Goal: Task Accomplishment & Management: Manage account settings

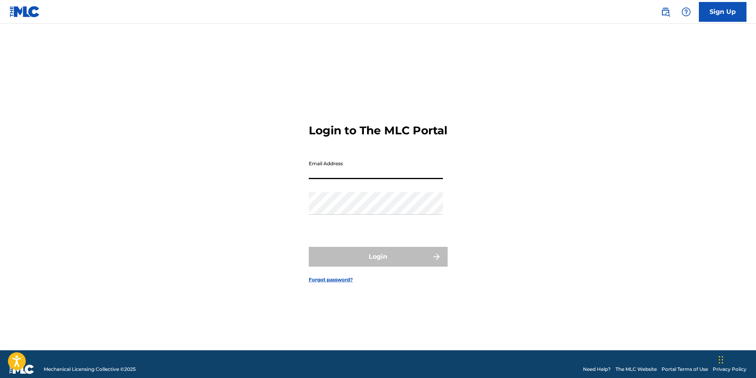
click at [376, 177] on input "Email Address" at bounding box center [376, 168] width 134 height 23
type input "[EMAIL_ADDRESS][DOMAIN_NAME]"
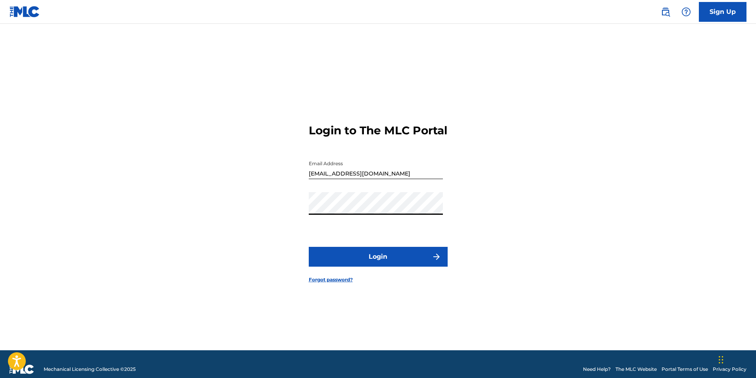
click at [309, 247] on button "Login" at bounding box center [378, 257] width 139 height 20
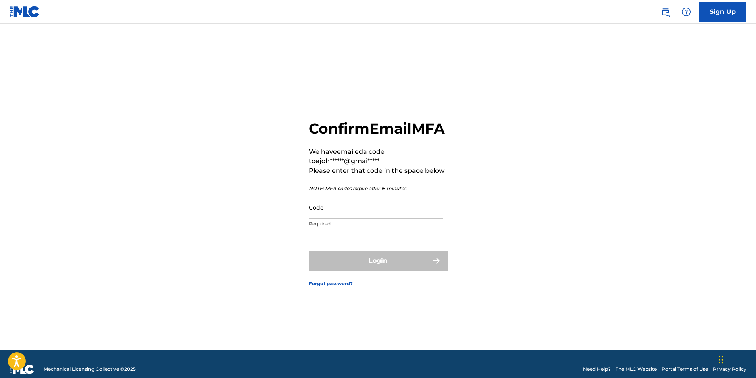
click at [336, 219] on input "Code" at bounding box center [376, 207] width 134 height 23
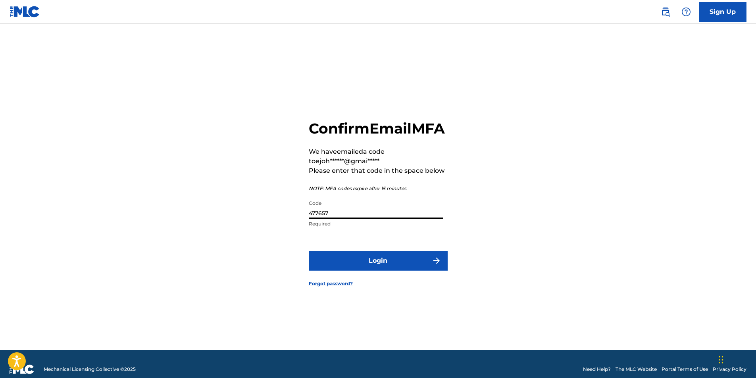
type input "477657"
click at [309, 251] on button "Login" at bounding box center [378, 261] width 139 height 20
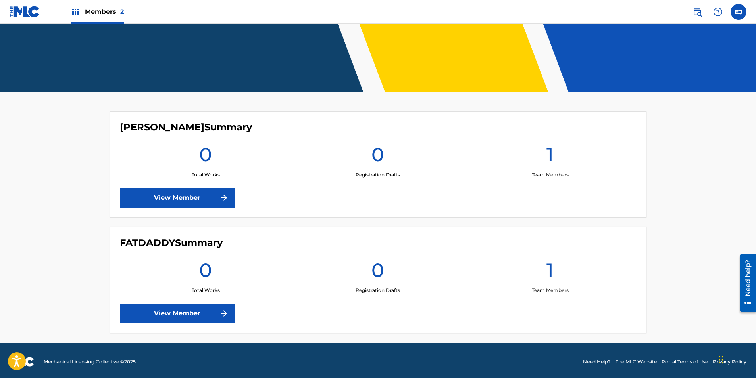
scroll to position [144, 0]
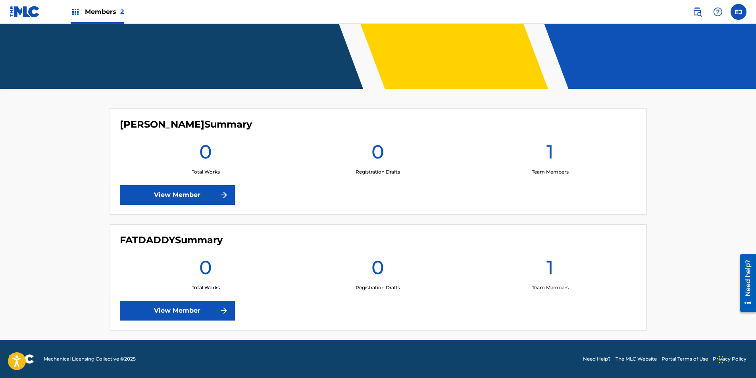
click at [78, 13] on img at bounding box center [76, 12] width 10 height 10
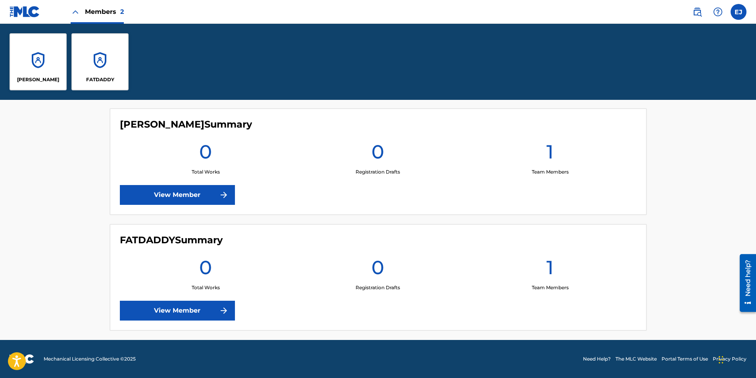
click at [78, 13] on img at bounding box center [76, 12] width 10 height 10
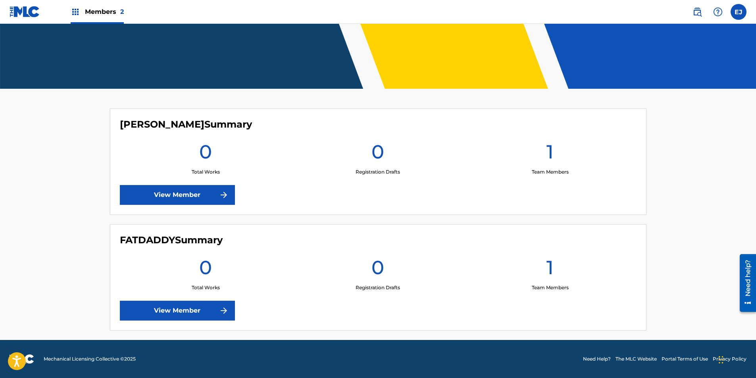
scroll to position [144, 0]
click at [194, 311] on link "View Member" at bounding box center [177, 311] width 115 height 20
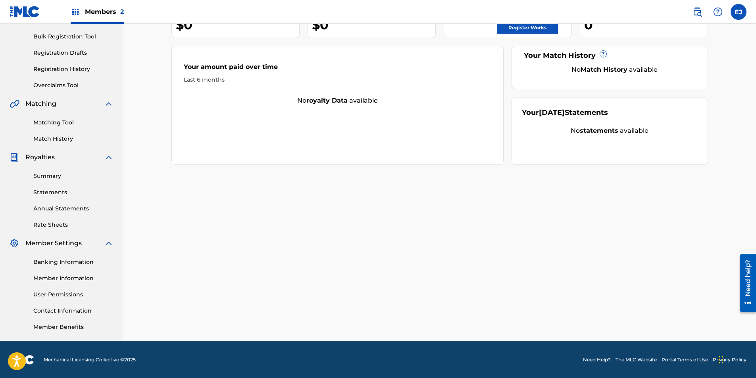
scroll to position [113, 0]
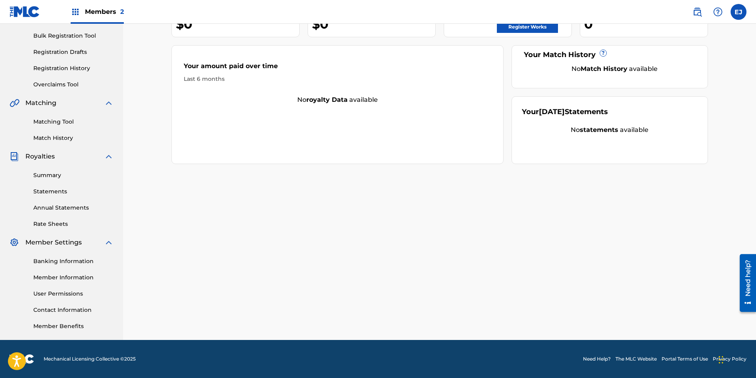
click at [46, 67] on link "Registration History" at bounding box center [73, 68] width 80 height 8
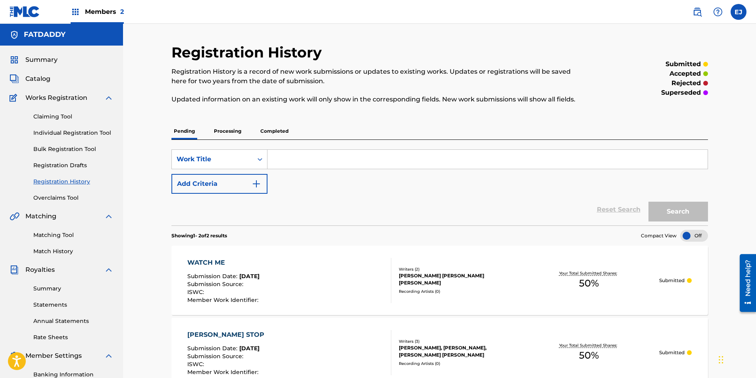
click at [37, 118] on link "Claiming Tool" at bounding box center [73, 117] width 80 height 8
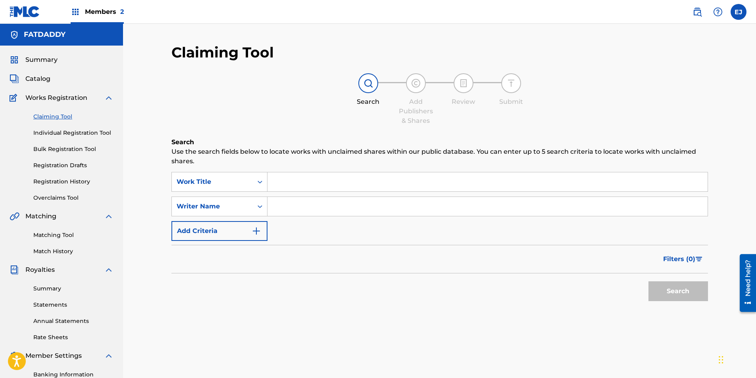
click at [288, 209] on input "Search Form" at bounding box center [487, 206] width 440 height 19
type input "Eric Shannon Johnson"
click at [688, 290] on button "Search" at bounding box center [677, 292] width 59 height 20
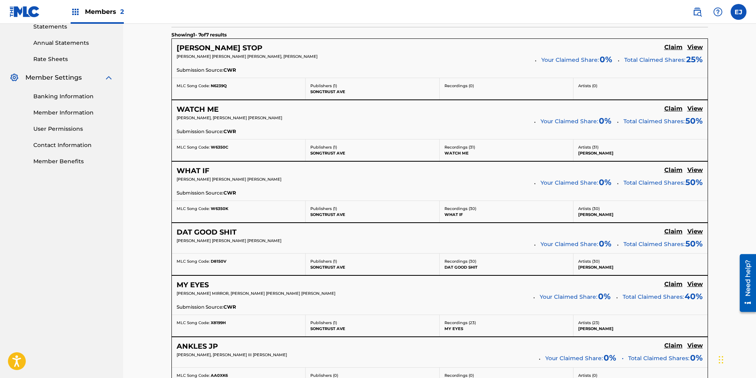
scroll to position [278, 0]
click at [674, 52] on h5 "Claim" at bounding box center [673, 48] width 18 height 8
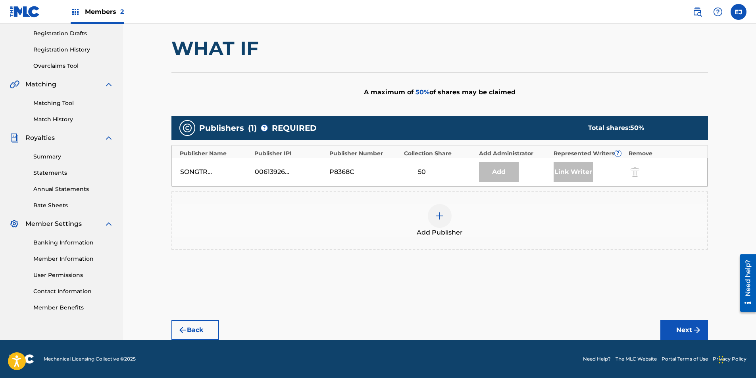
click at [440, 222] on div at bounding box center [440, 216] width 24 height 24
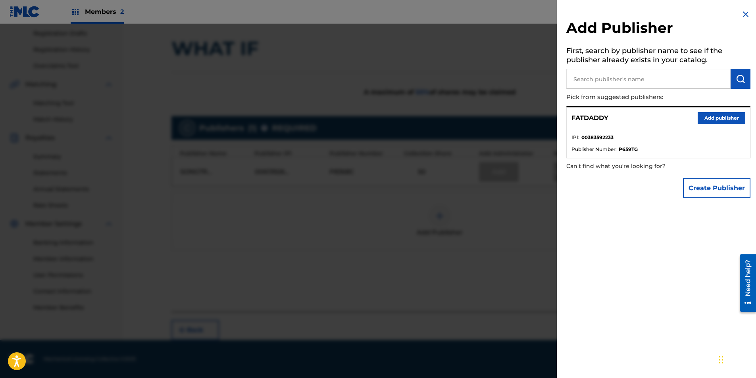
click at [728, 118] on button "Add publisher" at bounding box center [721, 118] width 48 height 12
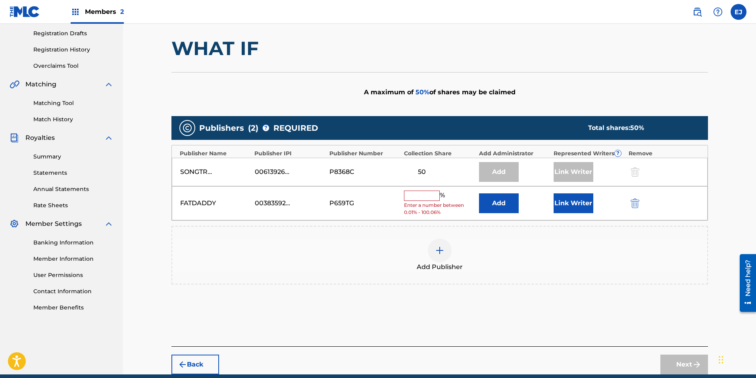
click at [411, 197] on input "text" at bounding box center [422, 196] width 36 height 10
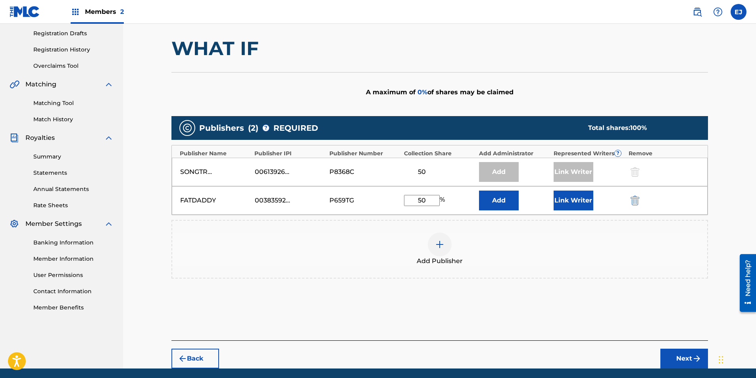
type input "50"
click at [580, 206] on button "Link Writer" at bounding box center [573, 201] width 40 height 20
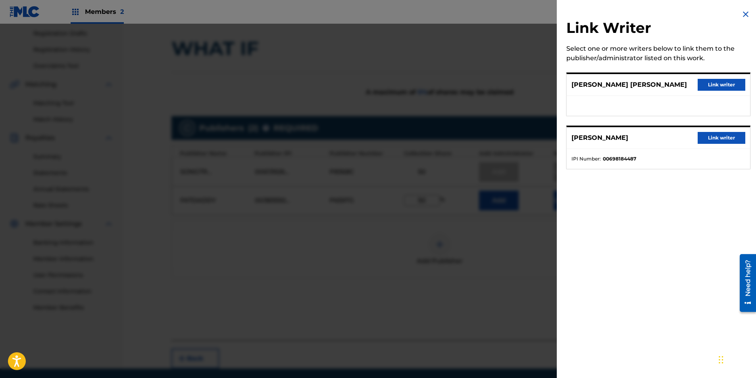
click at [728, 84] on button "Link writer" at bounding box center [721, 85] width 48 height 12
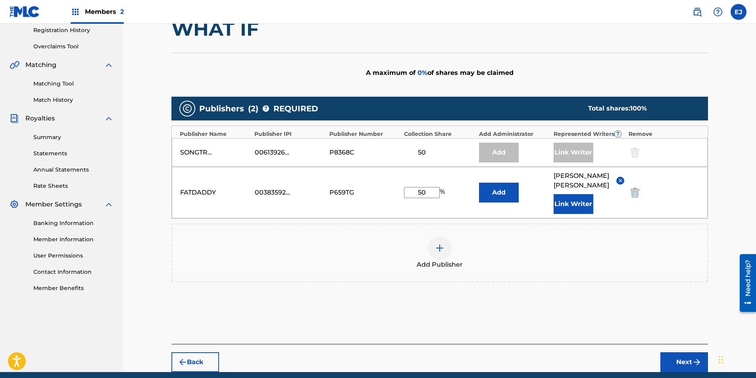
scroll to position [184, 0]
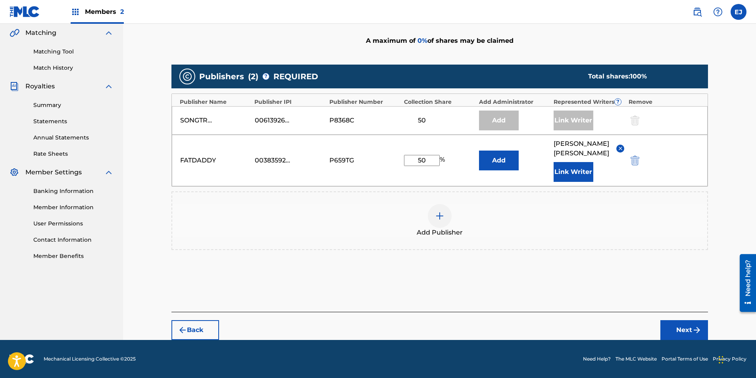
click at [691, 338] on button "Next" at bounding box center [684, 330] width 48 height 20
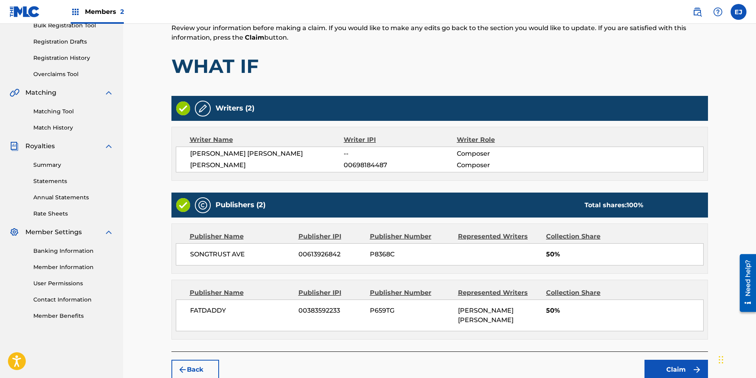
scroll to position [163, 0]
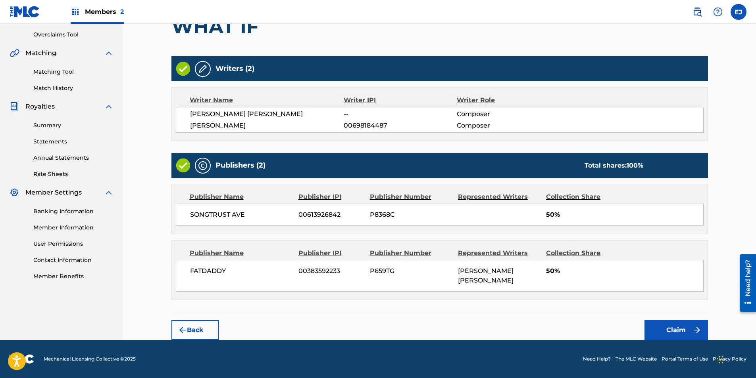
click at [669, 326] on button "Claim" at bounding box center [675, 330] width 63 height 20
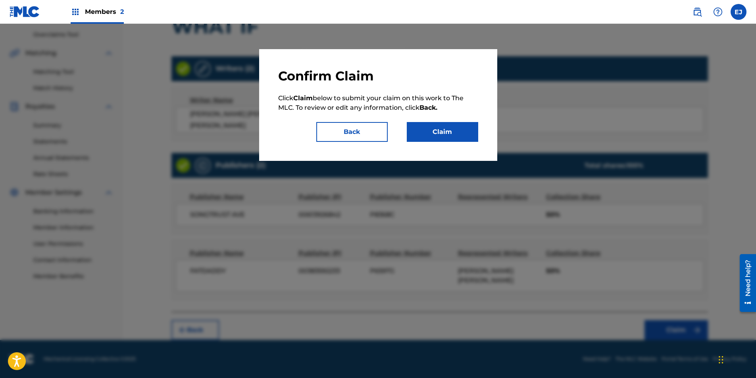
click at [457, 133] on button "Claim" at bounding box center [442, 132] width 71 height 20
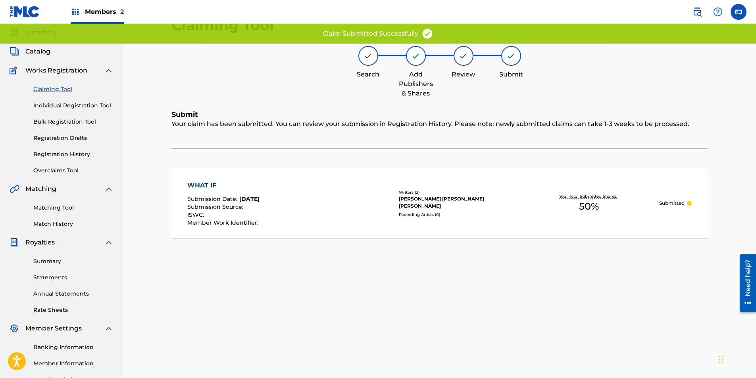
scroll to position [0, 0]
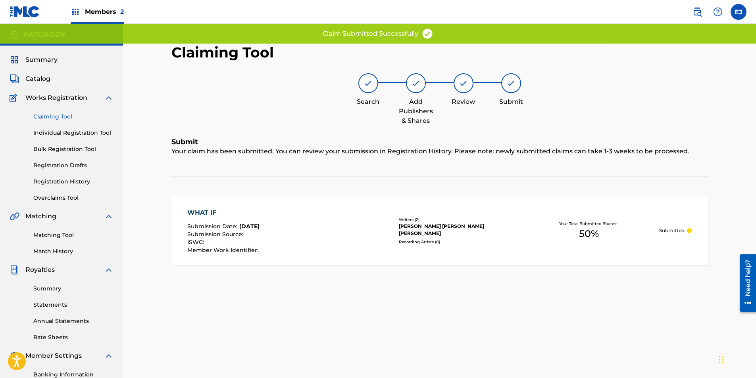
click at [67, 117] on link "Claiming Tool" at bounding box center [73, 117] width 80 height 8
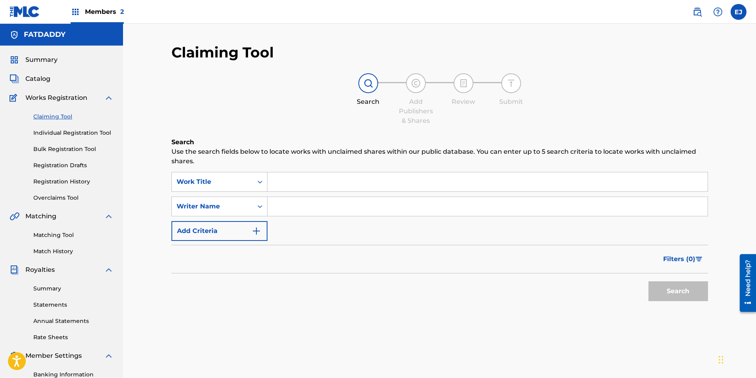
click at [324, 211] on input "Search Form" at bounding box center [487, 206] width 440 height 19
type input "Eric Shannon Johnson"
click at [687, 290] on button "Search" at bounding box center [677, 292] width 59 height 20
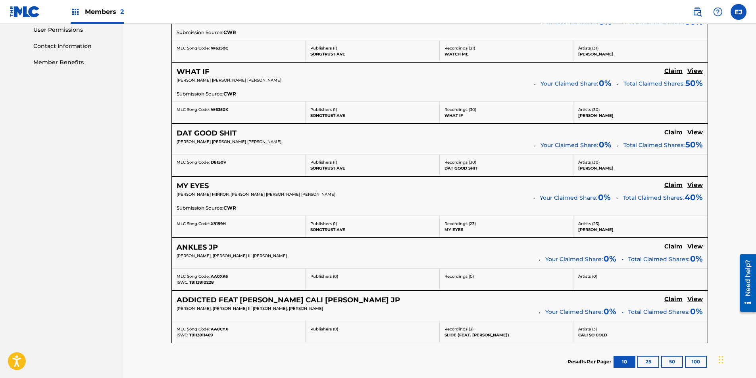
scroll to position [397, 0]
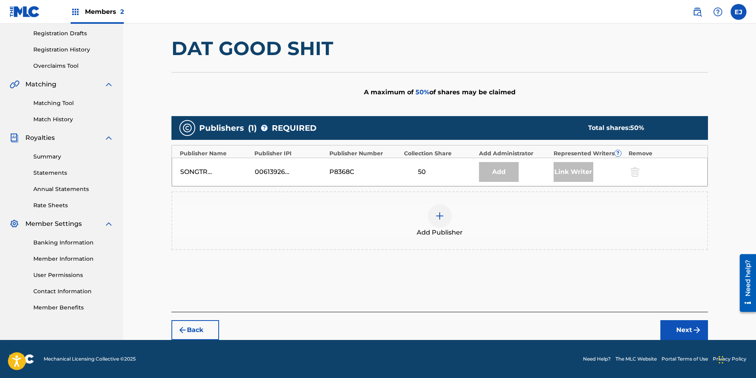
click at [439, 218] on img at bounding box center [440, 216] width 10 height 10
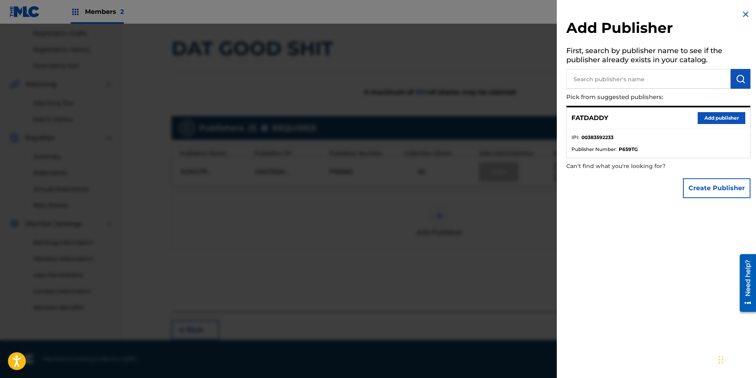
click at [703, 115] on button "Add publisher" at bounding box center [721, 118] width 48 height 12
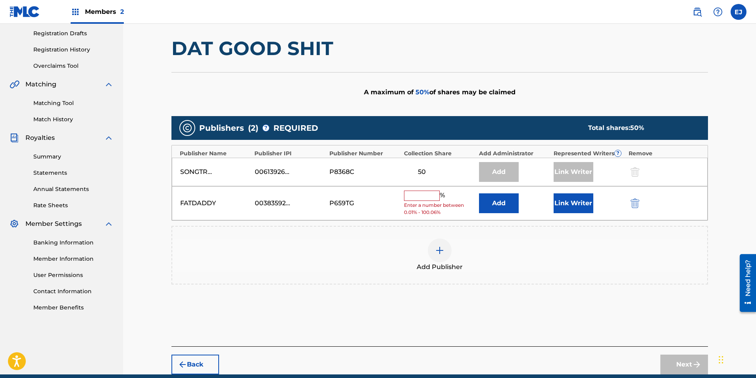
click at [432, 190] on div "FATDADDY 00383592233 P659TG % Enter a number between 0.01% - 100.06% Add Link W…" at bounding box center [439, 203] width 535 height 35
click at [432, 194] on input "text" at bounding box center [422, 196] width 36 height 10
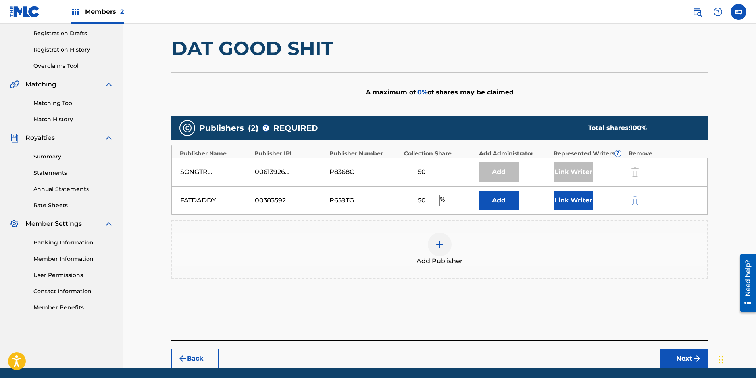
type input "50"
click at [562, 198] on button "Link Writer" at bounding box center [573, 201] width 40 height 20
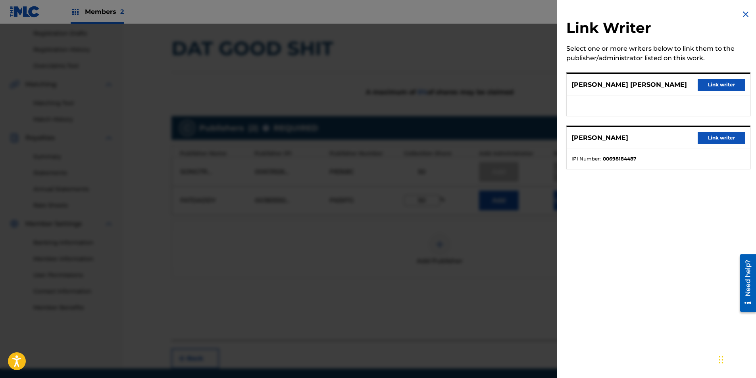
click at [727, 78] on div "ERIC SHANNON JOHNSON Link writer" at bounding box center [657, 85] width 183 height 22
click at [726, 85] on button "Link writer" at bounding box center [721, 85] width 48 height 12
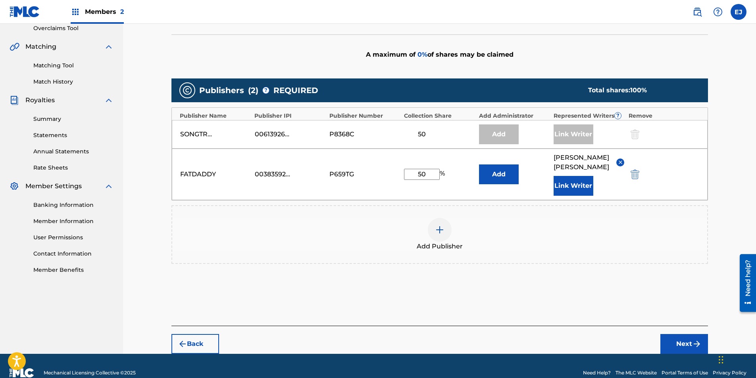
scroll to position [172, 0]
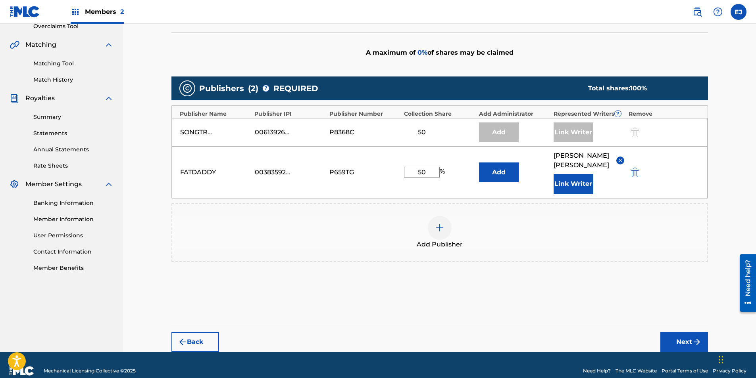
click at [688, 340] on button "Next" at bounding box center [684, 342] width 48 height 20
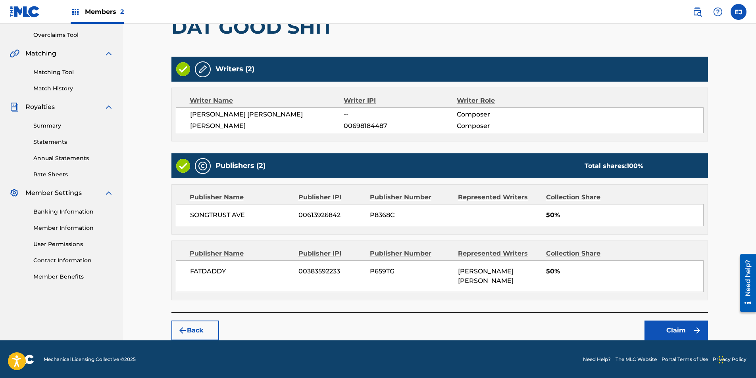
scroll to position [163, 0]
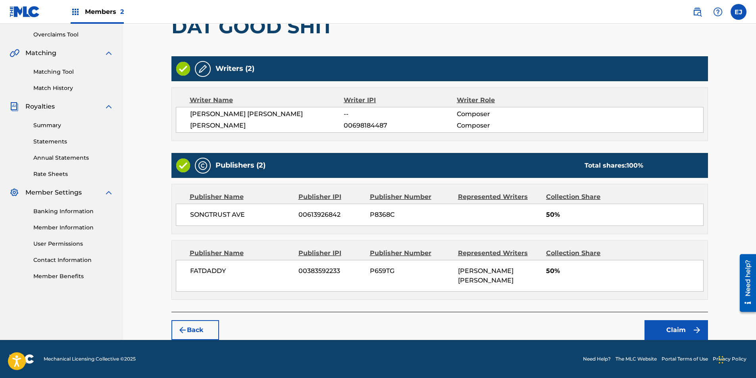
click at [670, 331] on button "Claim" at bounding box center [675, 330] width 63 height 20
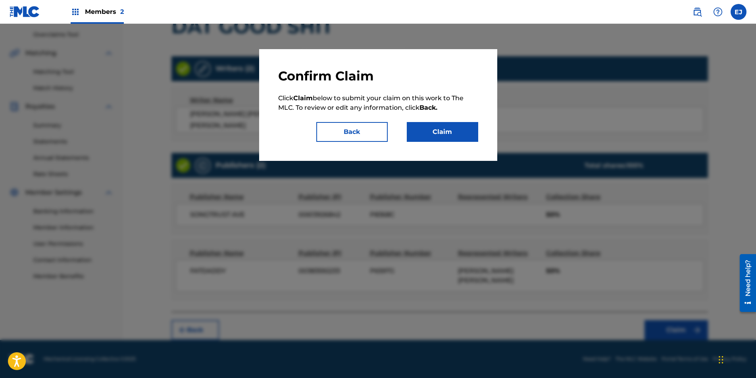
click at [377, 130] on button "Back" at bounding box center [351, 132] width 71 height 20
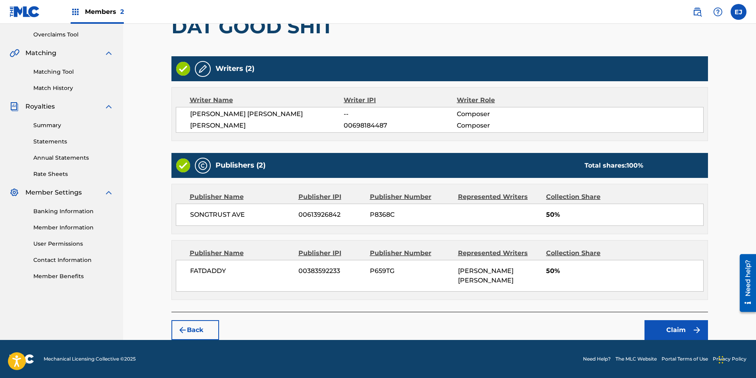
click at [667, 326] on button "Claim" at bounding box center [675, 330] width 63 height 20
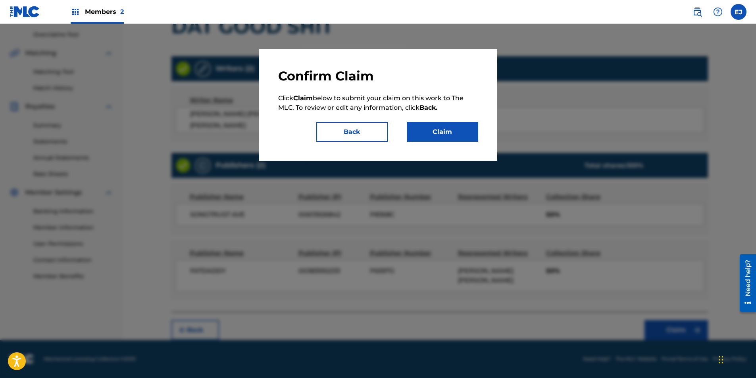
click at [462, 134] on button "Claim" at bounding box center [442, 132] width 71 height 20
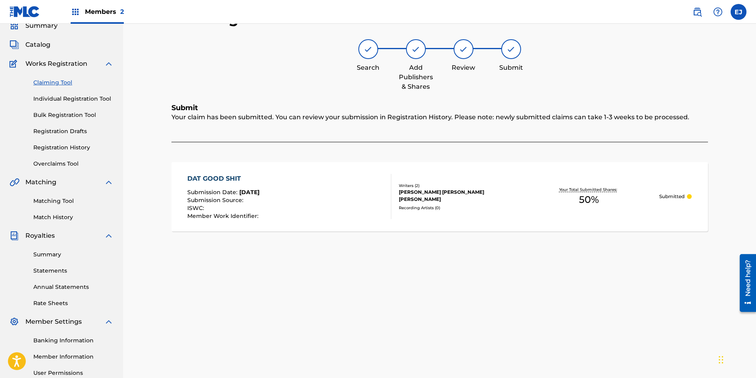
scroll to position [0, 0]
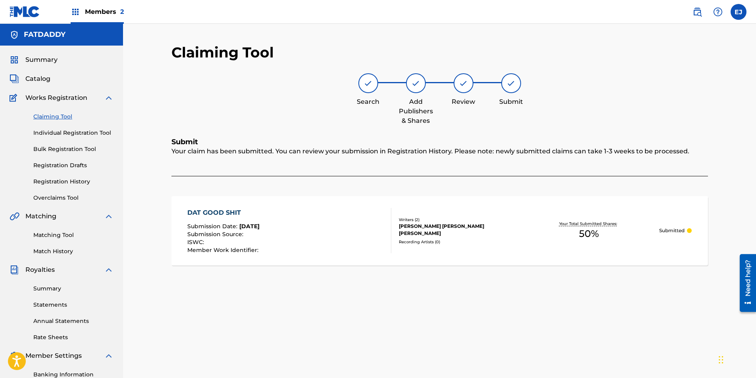
click at [67, 115] on link "Claiming Tool" at bounding box center [73, 117] width 80 height 8
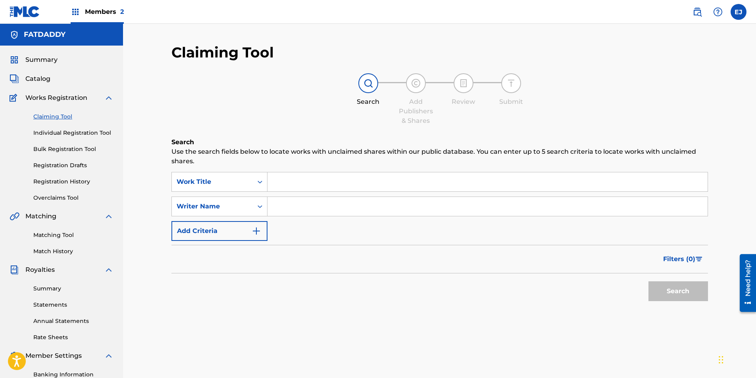
click at [282, 202] on input "Search Form" at bounding box center [487, 206] width 440 height 19
type input "Eric Shannon Johnson"
click at [696, 297] on button "Search" at bounding box center [677, 292] width 59 height 20
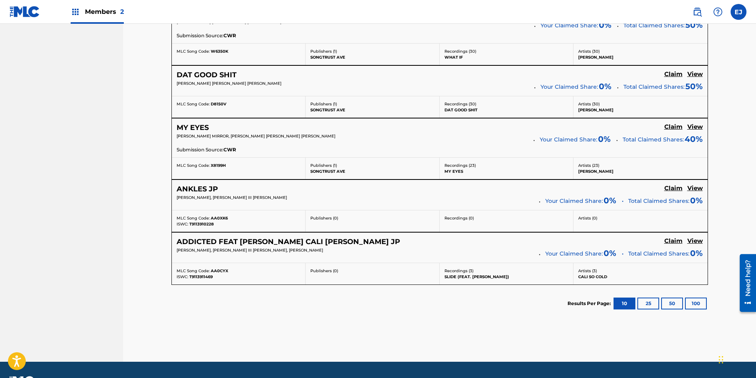
scroll to position [436, 0]
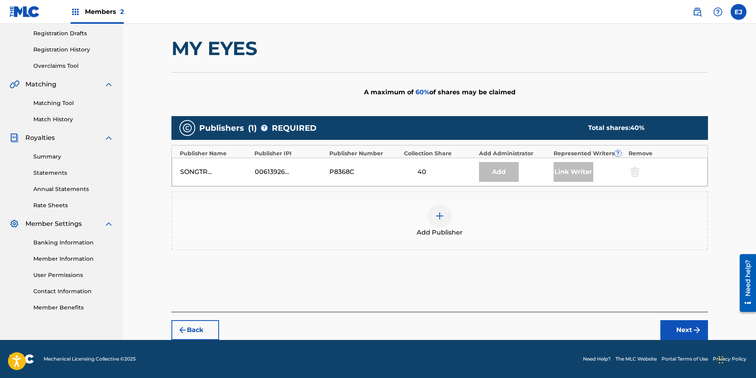
click at [445, 224] on div at bounding box center [440, 216] width 24 height 24
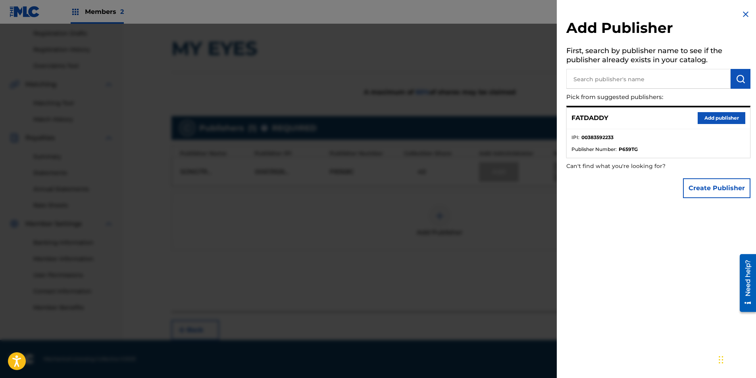
click at [707, 117] on button "Add publisher" at bounding box center [721, 118] width 48 height 12
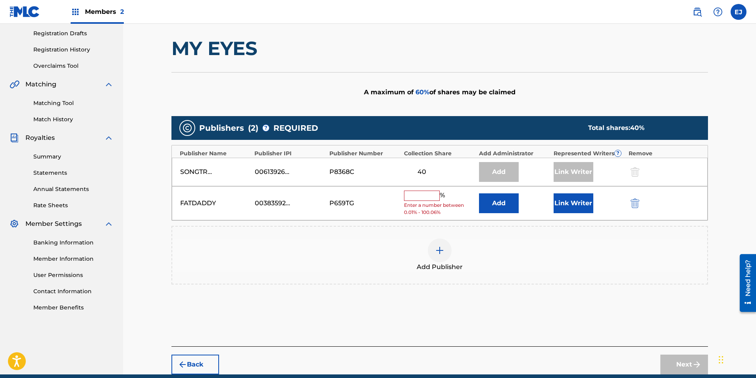
click at [424, 189] on div "FATDADDY 00383592233 P659TG % Enter a number between 0.01% - 100.06% Add Link W…" at bounding box center [439, 203] width 535 height 35
click at [427, 196] on input "text" at bounding box center [422, 196] width 36 height 10
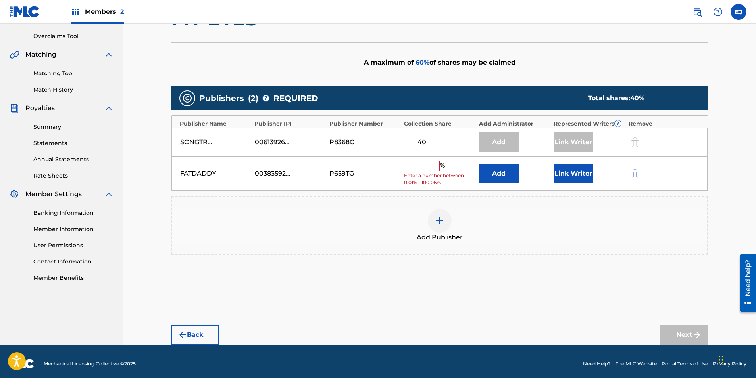
scroll to position [167, 0]
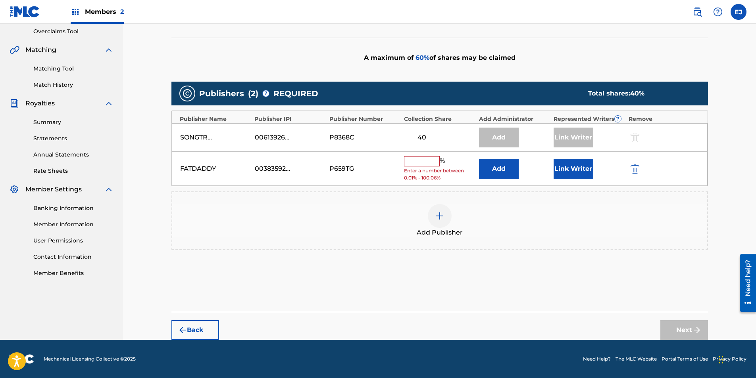
click at [204, 332] on button "Back" at bounding box center [195, 330] width 48 height 20
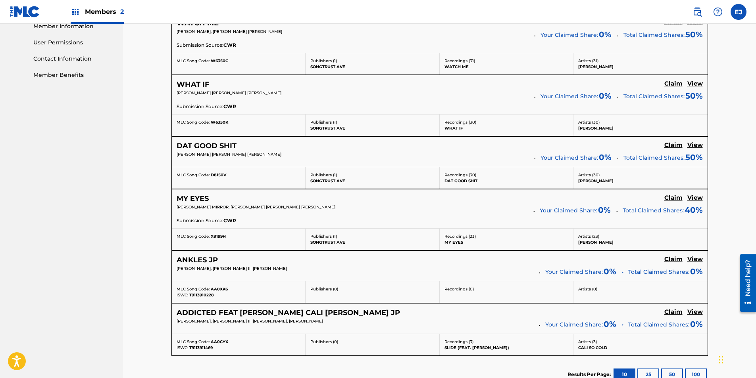
scroll to position [405, 0]
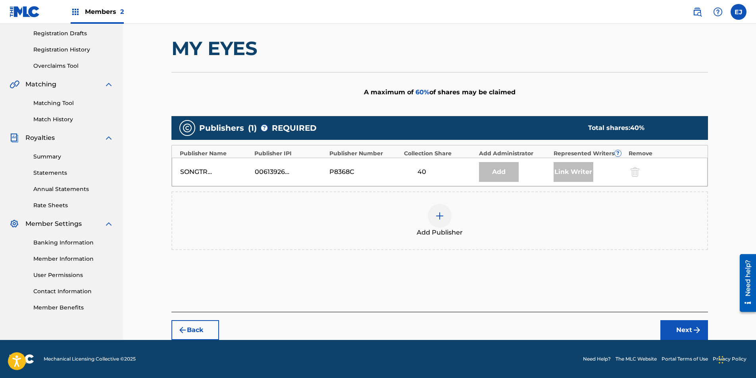
click at [432, 218] on div at bounding box center [440, 216] width 24 height 24
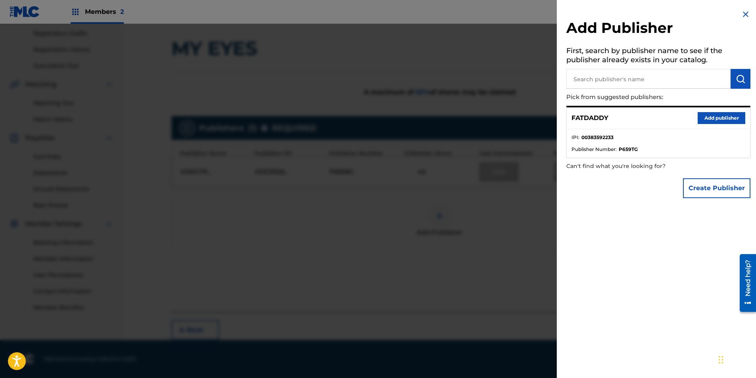
click at [706, 121] on button "Add publisher" at bounding box center [721, 118] width 48 height 12
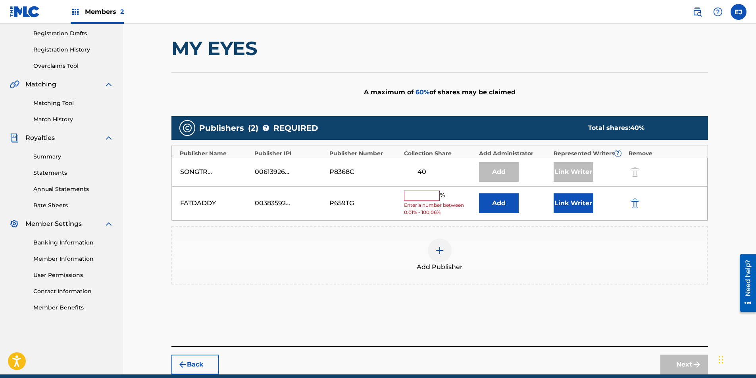
click at [422, 201] on input "text" at bounding box center [422, 196] width 36 height 10
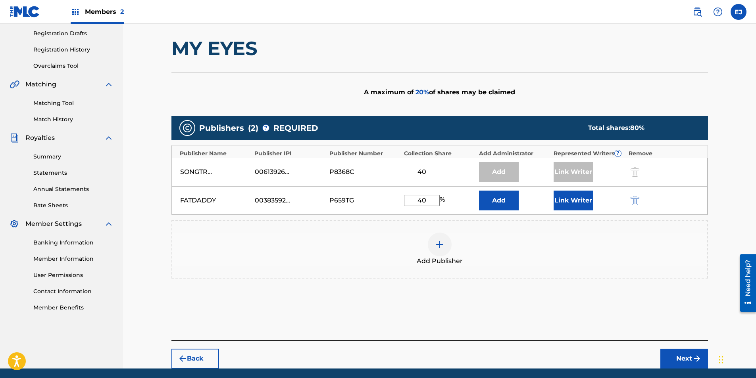
type input "40"
click at [584, 197] on button "Link Writer" at bounding box center [573, 201] width 40 height 20
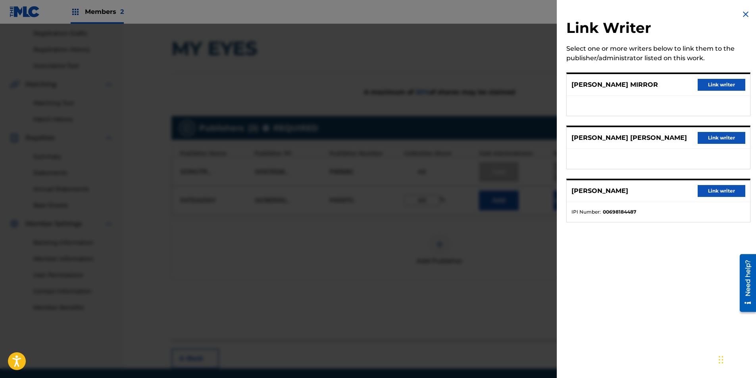
click at [700, 135] on button "Link writer" at bounding box center [721, 138] width 48 height 12
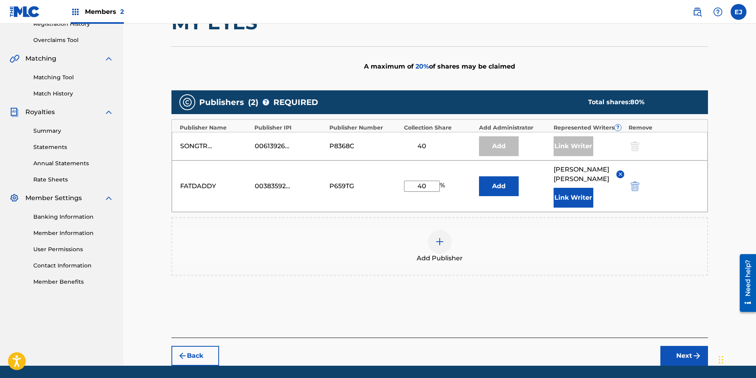
scroll to position [172, 0]
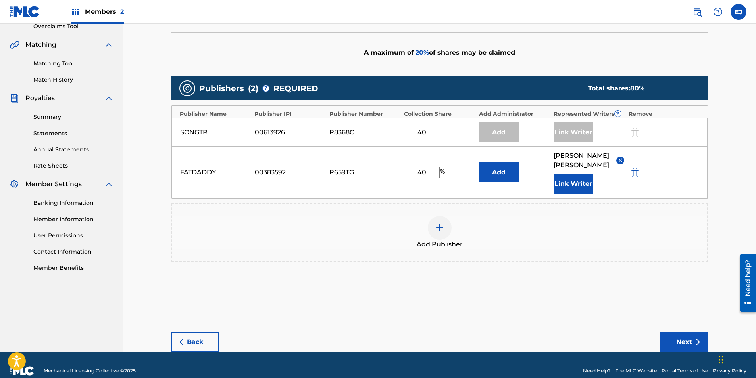
click at [680, 341] on button "Next" at bounding box center [684, 342] width 48 height 20
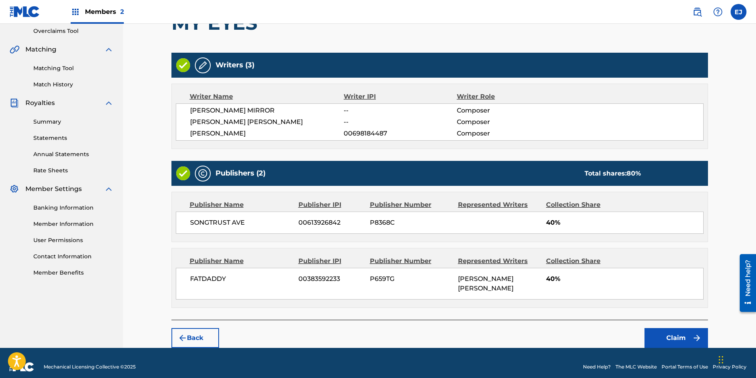
scroll to position [175, 0]
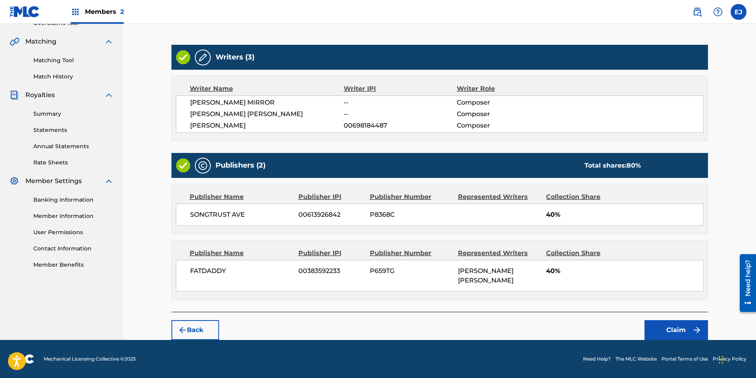
click at [660, 331] on button "Claim" at bounding box center [675, 330] width 63 height 20
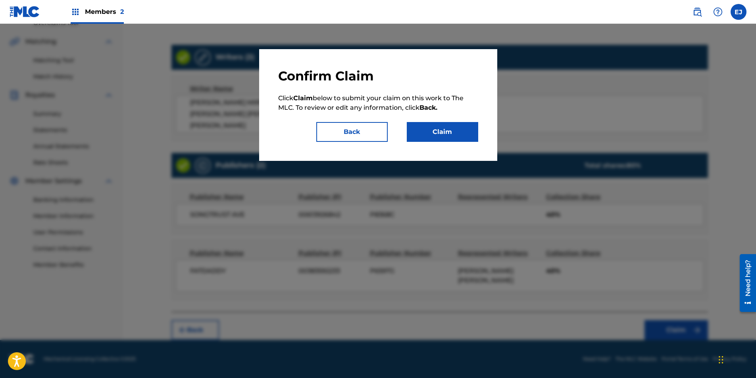
click at [453, 127] on button "Claim" at bounding box center [442, 132] width 71 height 20
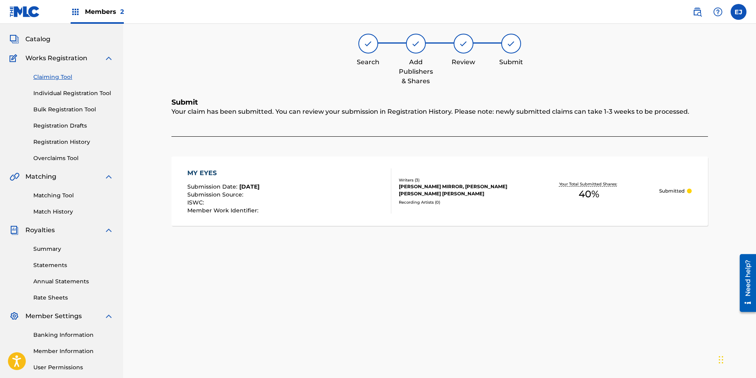
scroll to position [0, 0]
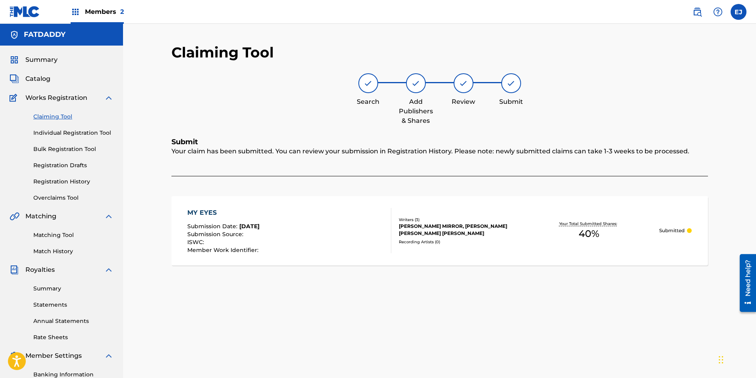
click at [54, 123] on div "Claiming Tool Individual Registration Tool Bulk Registration Tool Registration …" at bounding box center [62, 153] width 104 height 100
click at [55, 117] on link "Claiming Tool" at bounding box center [73, 117] width 80 height 8
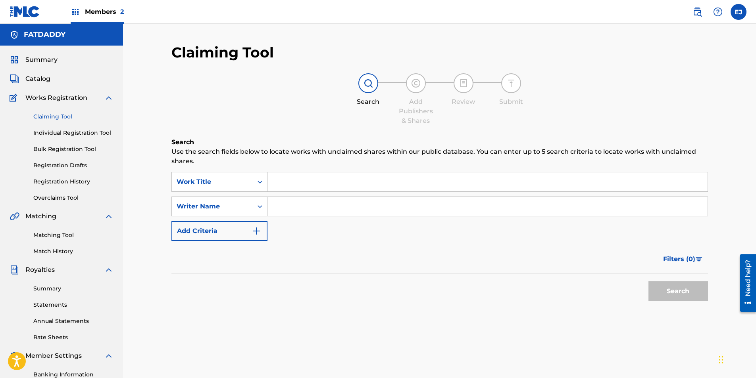
click at [282, 200] on input "Search Form" at bounding box center [487, 206] width 440 height 19
type input "Eric Shannon Johnson"
click at [689, 294] on button "Search" at bounding box center [677, 292] width 59 height 20
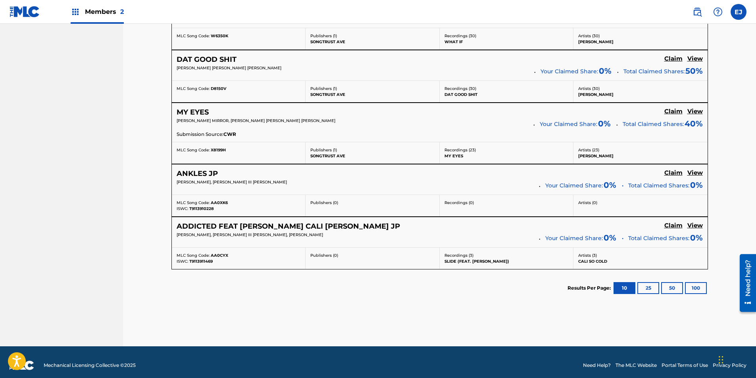
scroll to position [458, 0]
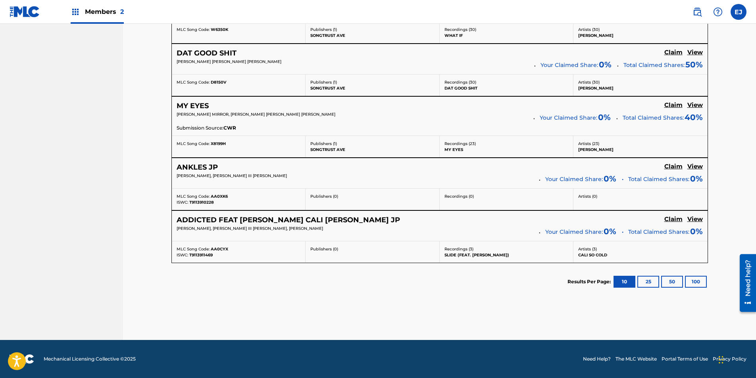
click at [690, 221] on h5 "View" at bounding box center [694, 220] width 15 height 8
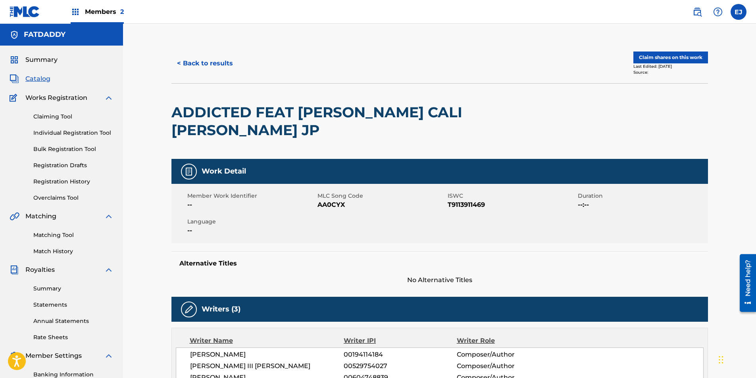
click at [214, 58] on button "< Back to results" at bounding box center [204, 64] width 67 height 20
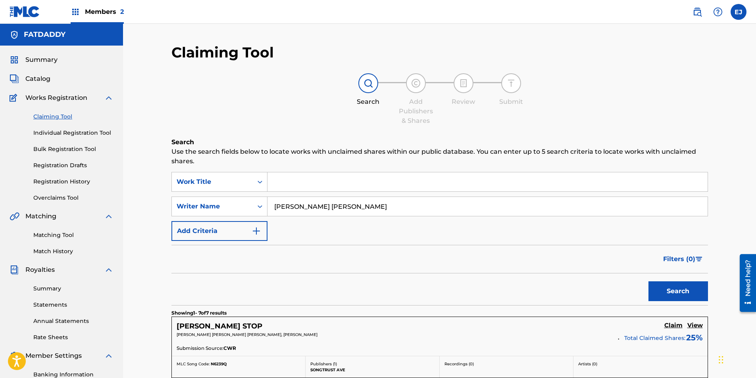
scroll to position [412, 0]
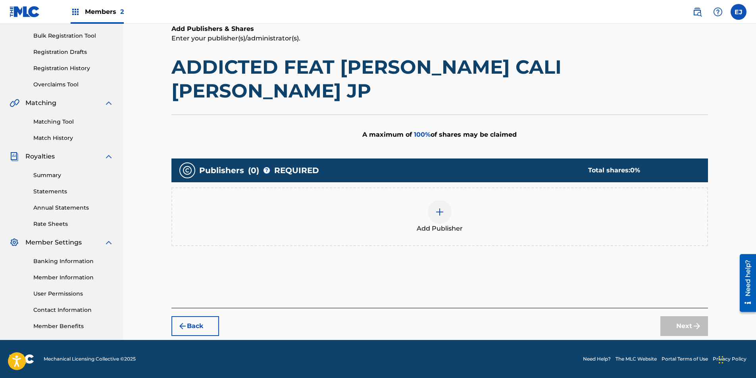
scroll to position [113, 0]
click at [440, 207] on img at bounding box center [440, 212] width 10 height 10
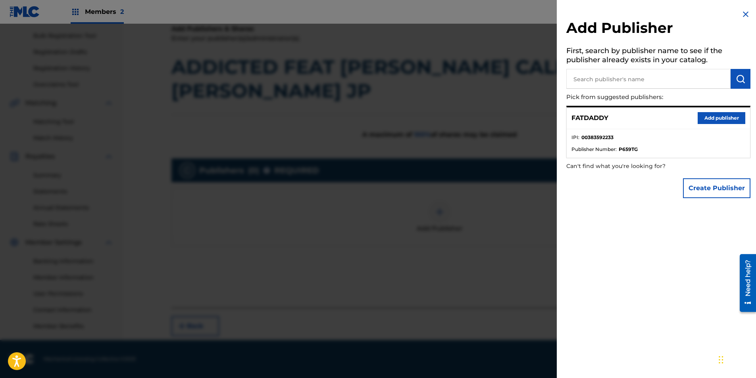
click at [707, 118] on button "Add publisher" at bounding box center [721, 118] width 48 height 12
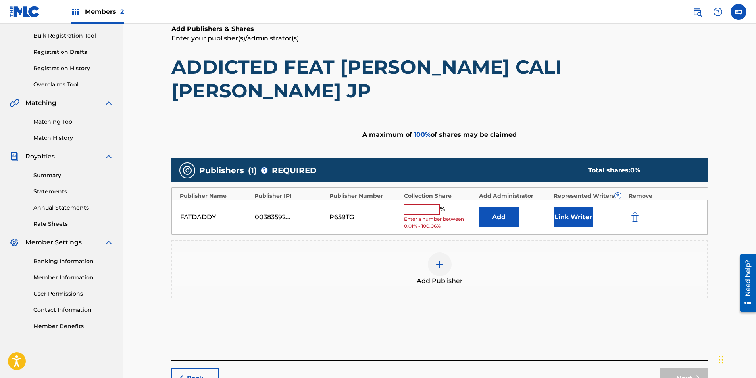
click at [416, 205] on input "text" at bounding box center [422, 210] width 36 height 10
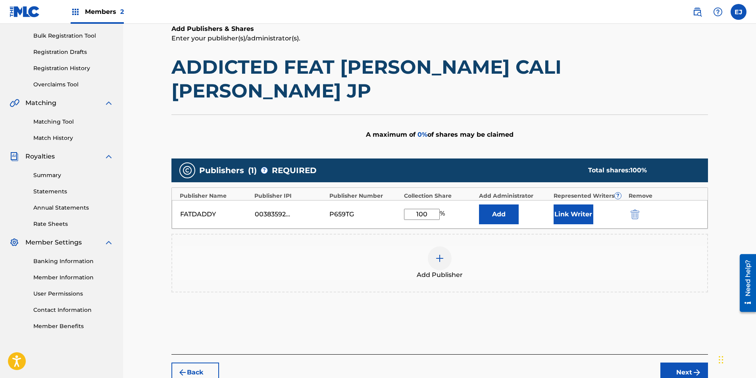
type input "100"
click at [562, 205] on button "Link Writer" at bounding box center [573, 215] width 40 height 20
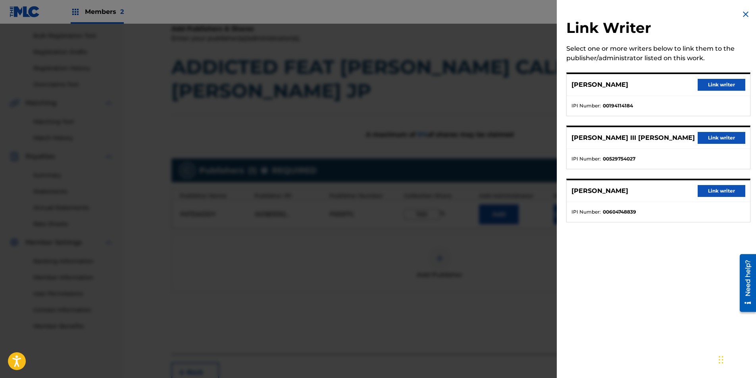
click at [703, 140] on button "Link writer" at bounding box center [721, 138] width 48 height 12
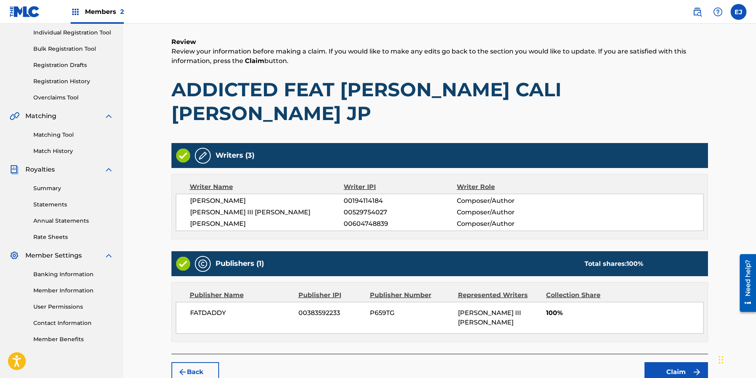
scroll to position [119, 0]
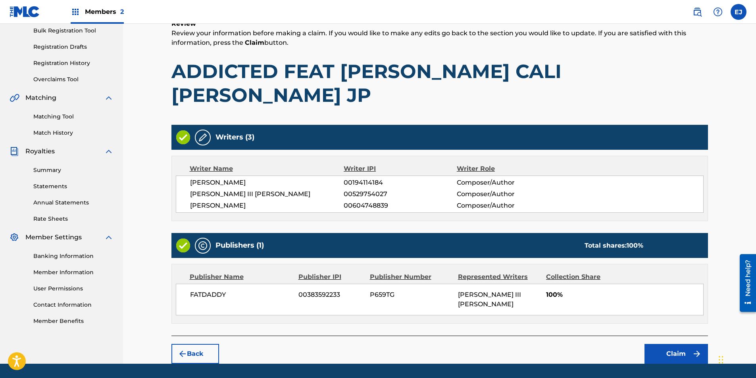
click at [683, 344] on button "Claim" at bounding box center [675, 354] width 63 height 20
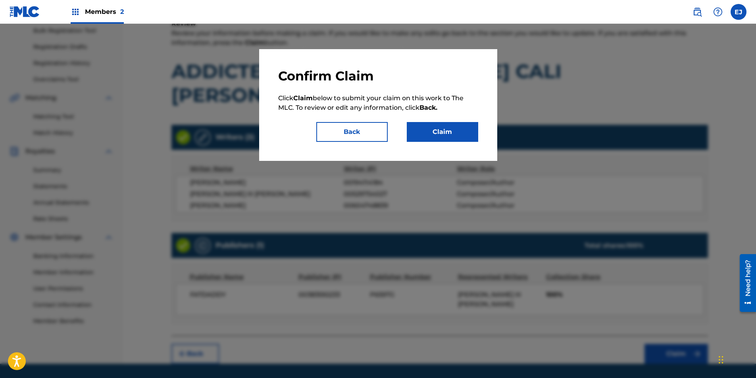
click at [352, 132] on button "Back" at bounding box center [351, 132] width 71 height 20
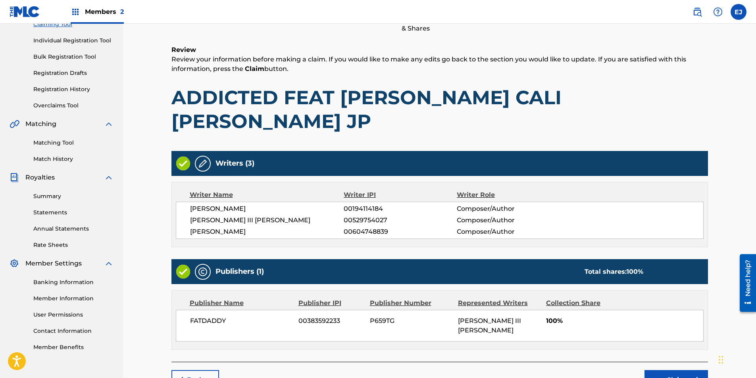
scroll to position [55, 0]
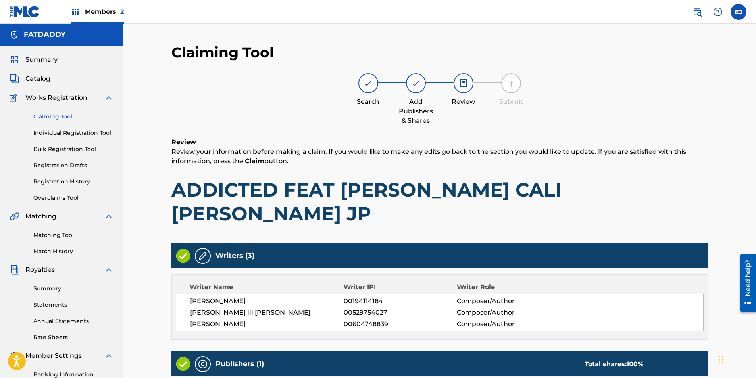
click at [54, 119] on link "Claiming Tool" at bounding box center [73, 117] width 80 height 8
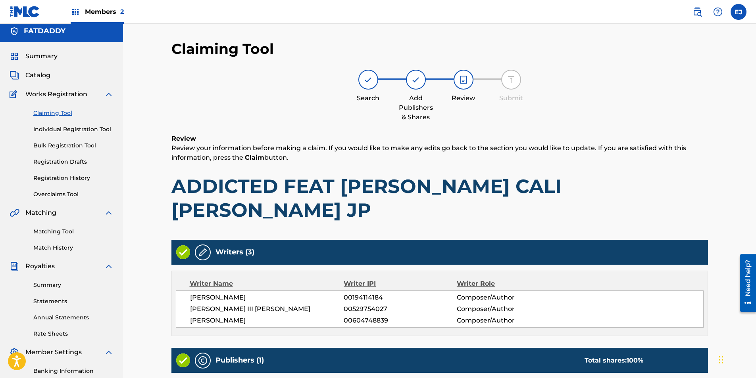
scroll to position [0, 0]
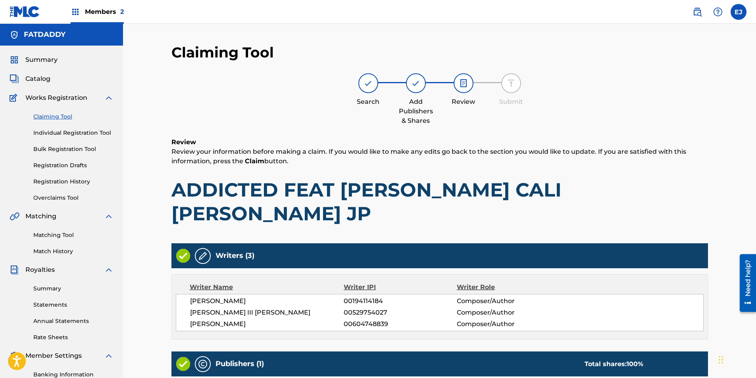
click at [30, 79] on span "Catalog" at bounding box center [37, 79] width 25 height 10
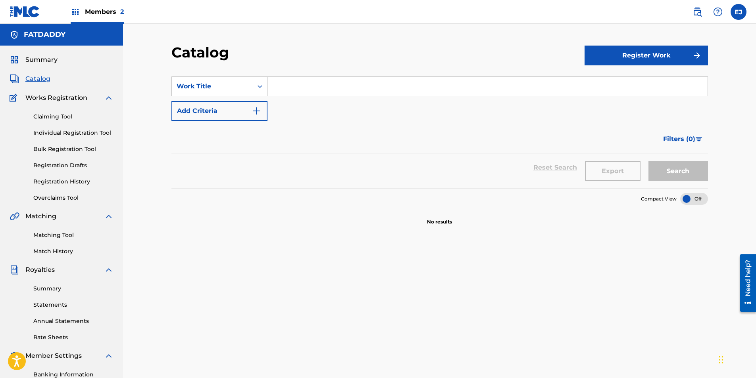
click at [49, 61] on span "Summary" at bounding box center [41, 60] width 32 height 10
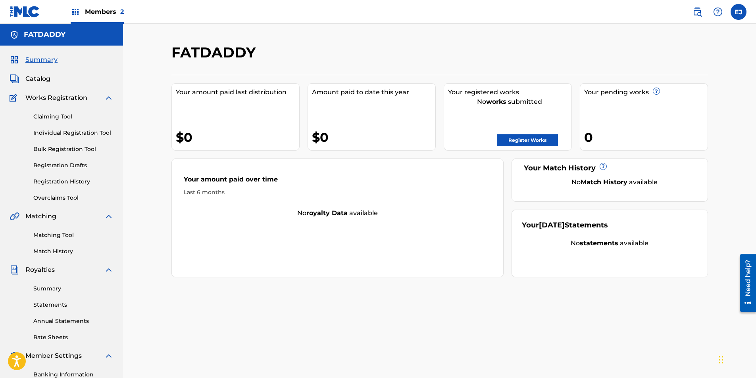
click at [75, 11] on img at bounding box center [76, 12] width 10 height 10
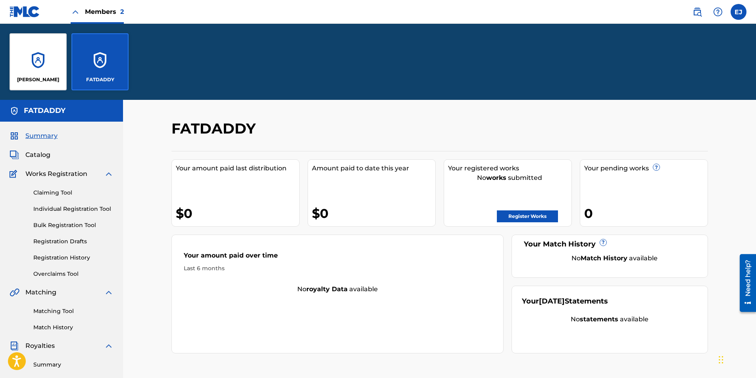
click at [79, 12] on img at bounding box center [76, 12] width 10 height 10
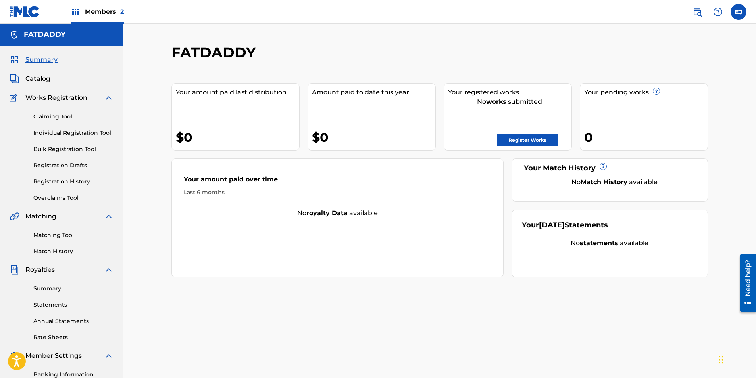
click at [692, 15] on img at bounding box center [697, 12] width 10 height 10
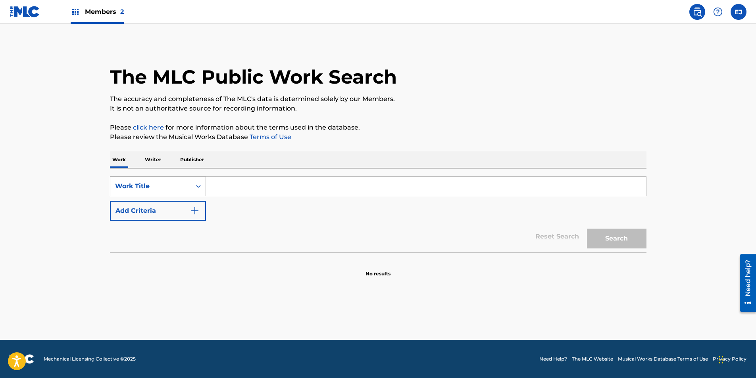
click at [191, 181] on div "Search Form" at bounding box center [198, 186] width 14 height 14
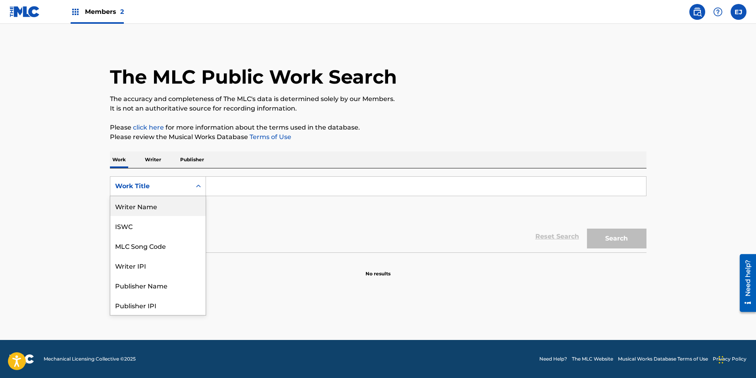
click at [169, 136] on p "Please review the Musical Works Database Terms of Use" at bounding box center [378, 137] width 536 height 10
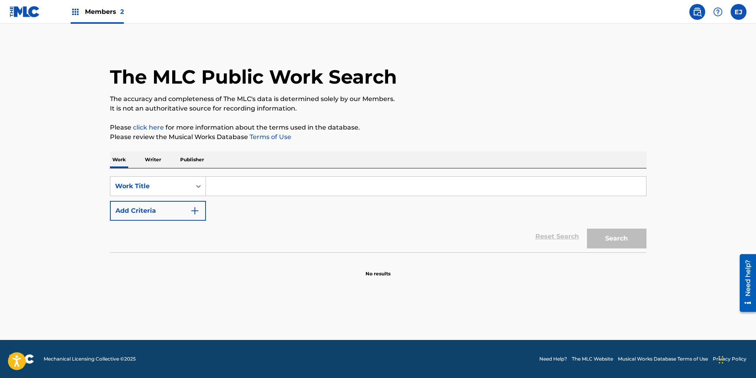
click at [170, 209] on button "Add Criteria" at bounding box center [158, 211] width 96 height 20
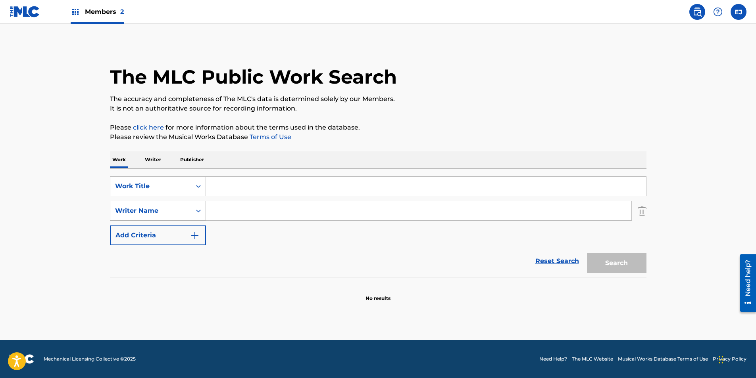
click at [167, 211] on div "Writer Name" at bounding box center [150, 211] width 71 height 10
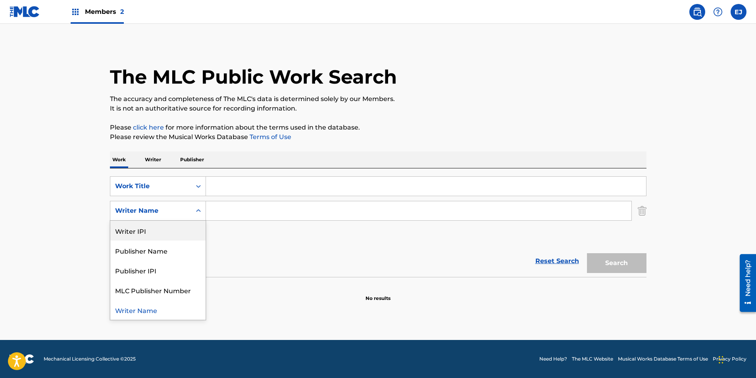
click at [226, 235] on div "SearchWithCriteriaf7d77717-13e9-415d-bc89-ac0a769df123 Work Title SearchWithCri…" at bounding box center [378, 211] width 536 height 69
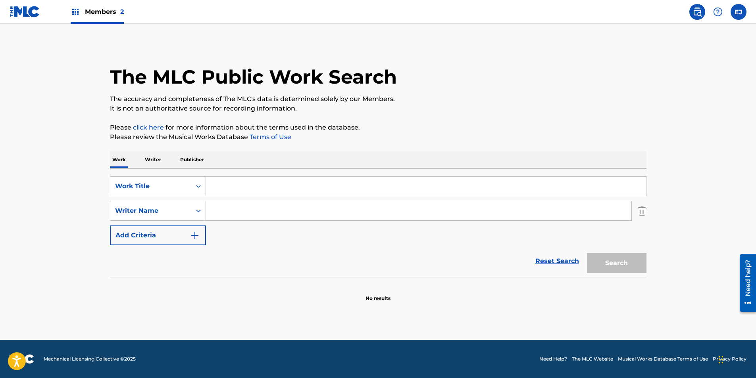
drag, startPoint x: 152, startPoint y: 222, endPoint x: 154, endPoint y: 236, distance: 14.1
click at [151, 222] on div "SearchWithCriteriaf7d77717-13e9-415d-bc89-ac0a769df123 Work Title SearchWithCri…" at bounding box center [378, 211] width 536 height 69
click at [154, 236] on button "Add Criteria" at bounding box center [158, 236] width 96 height 20
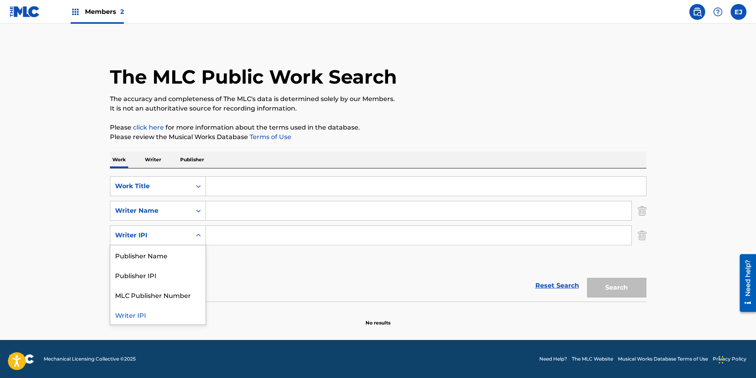
click at [170, 230] on div "Writer IPI" at bounding box center [150, 235] width 81 height 15
click at [382, 299] on div "Reset Search Search" at bounding box center [378, 286] width 536 height 32
click at [643, 237] on img "Search Form" at bounding box center [641, 236] width 9 height 20
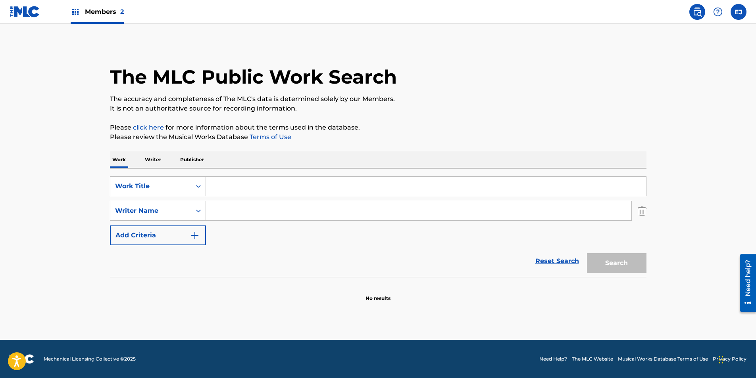
click at [639, 213] on img "Search Form" at bounding box center [641, 211] width 9 height 20
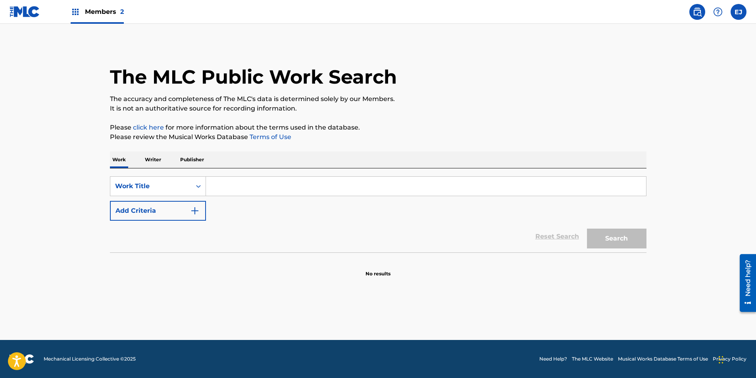
click at [157, 159] on p "Writer" at bounding box center [152, 160] width 21 height 17
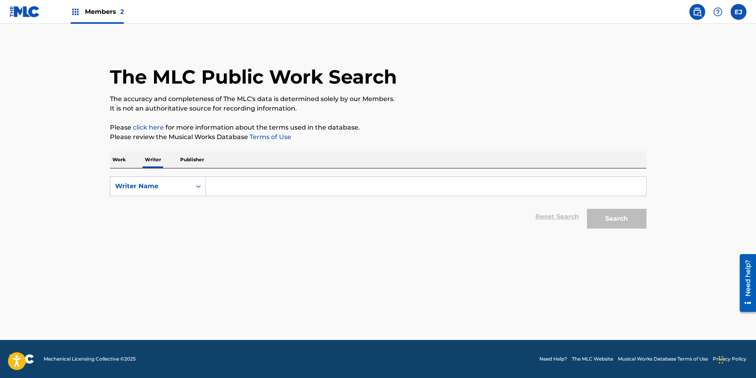
click at [190, 160] on p "Publisher" at bounding box center [192, 160] width 29 height 17
click at [192, 190] on div "Search Form" at bounding box center [198, 186] width 14 height 14
click at [158, 162] on p "Writer" at bounding box center [152, 160] width 21 height 17
click at [117, 158] on p "Work" at bounding box center [119, 160] width 18 height 17
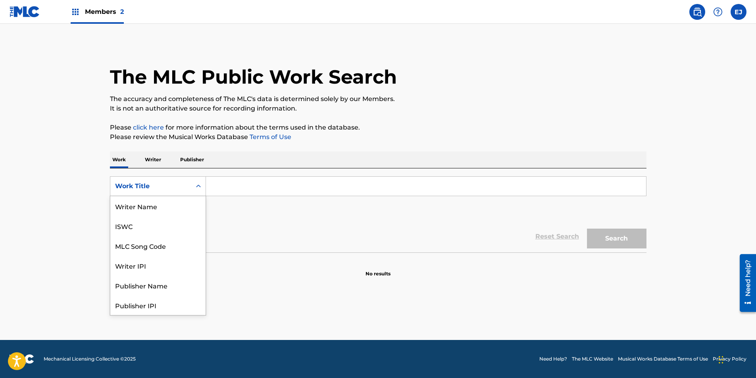
click at [167, 188] on div "Work Title" at bounding box center [150, 187] width 71 height 10
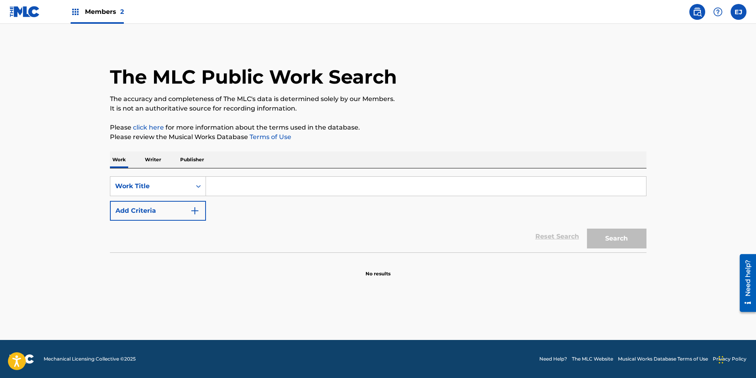
click at [166, 189] on div "Work Title" at bounding box center [150, 187] width 71 height 10
click at [232, 189] on input "Search Form" at bounding box center [426, 186] width 440 height 19
type input "3M"
click at [603, 236] on button "Search" at bounding box center [616, 239] width 59 height 20
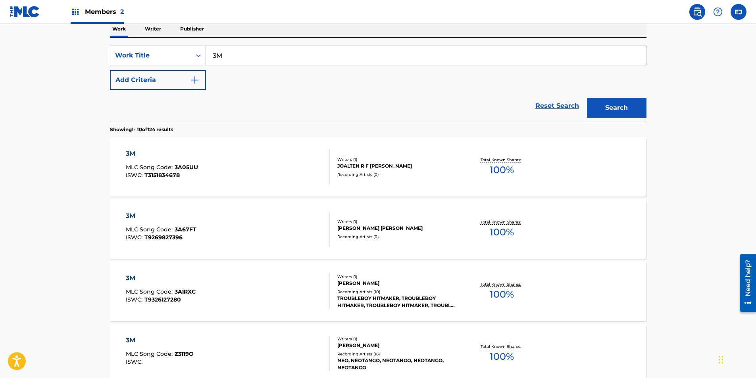
scroll to position [117, 0]
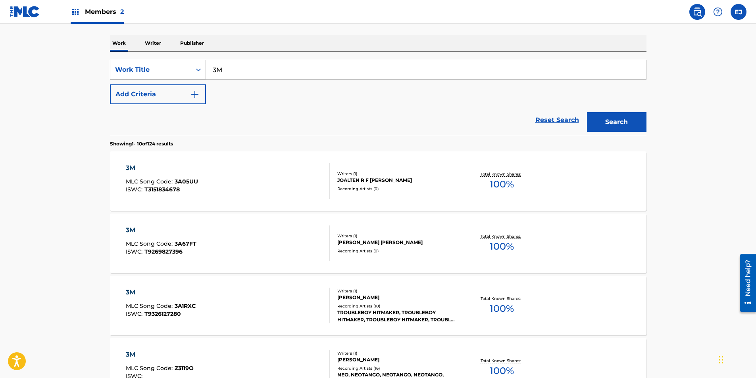
drag, startPoint x: 228, startPoint y: 70, endPoint x: 203, endPoint y: 71, distance: 24.6
click at [203, 71] on div "SearchWithCriteriaf7d77717-13e9-415d-bc89-ac0a769df123 Work Title 3M" at bounding box center [378, 70] width 536 height 20
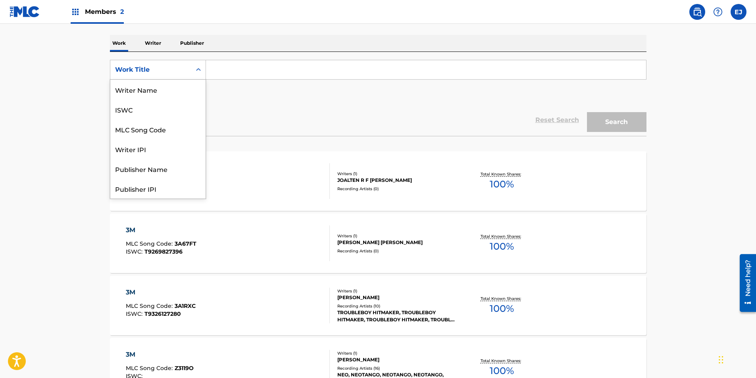
scroll to position [40, 0]
click at [193, 71] on div "Search Form" at bounding box center [198, 70] width 14 height 14
click at [173, 107] on div "ISWC" at bounding box center [157, 110] width 95 height 20
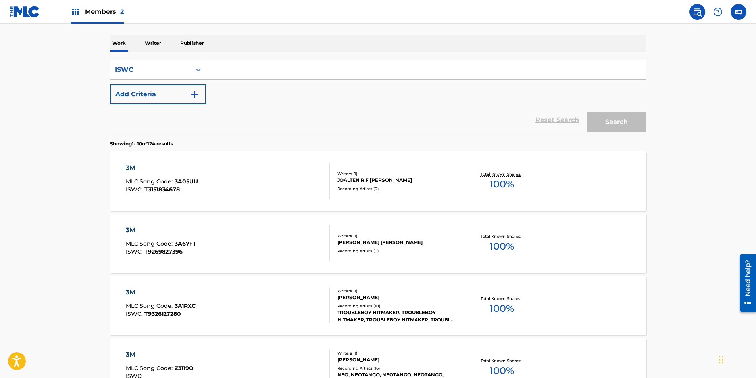
click at [223, 74] on input "Search Form" at bounding box center [426, 69] width 440 height 19
type input "t"
click at [587, 112] on button "Search" at bounding box center [616, 122] width 59 height 20
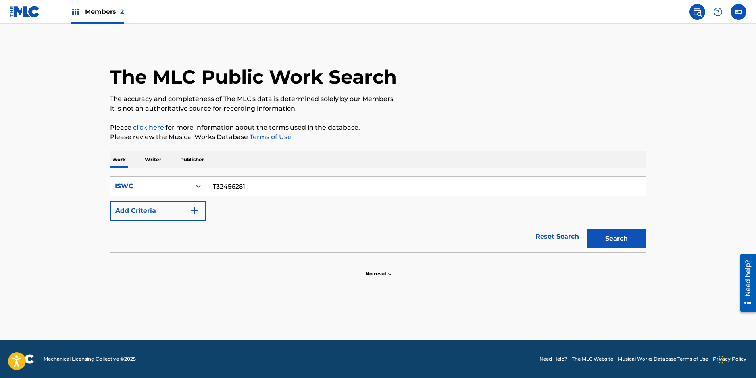
click at [587, 229] on button "Search" at bounding box center [616, 239] width 59 height 20
drag, startPoint x: 24, startPoint y: 186, endPoint x: 0, endPoint y: 180, distance: 24.6
click at [0, 180] on html "Accessibility Screen-Reader Guide, Feedback, and Issue Reporting | New window C…" at bounding box center [378, 189] width 756 height 378
type input "1"
type input "\"
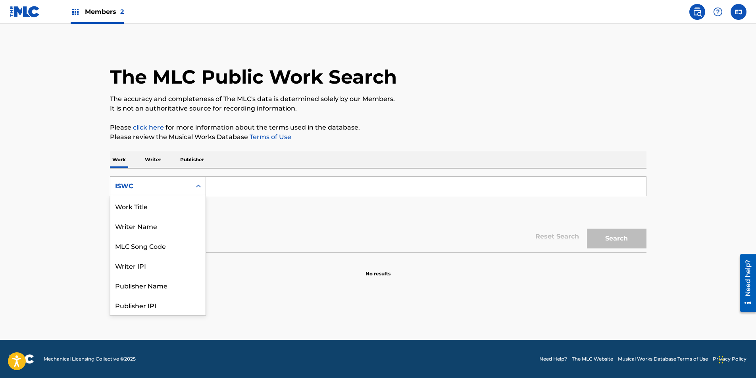
click at [193, 184] on div "Search Form" at bounding box center [198, 186] width 14 height 14
click at [188, 234] on div "Writer Name" at bounding box center [157, 226] width 95 height 20
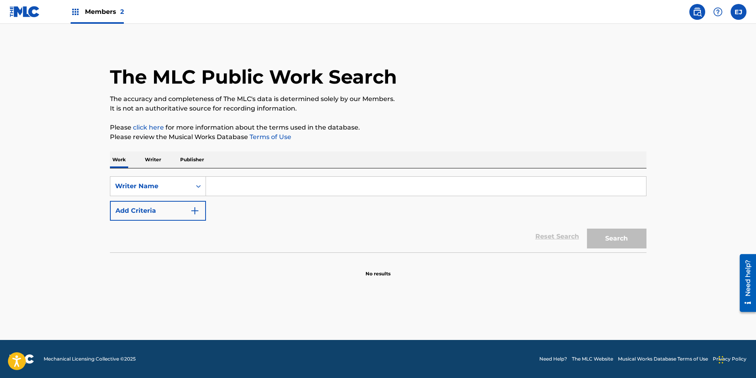
click at [234, 190] on input "Search Form" at bounding box center [426, 186] width 440 height 19
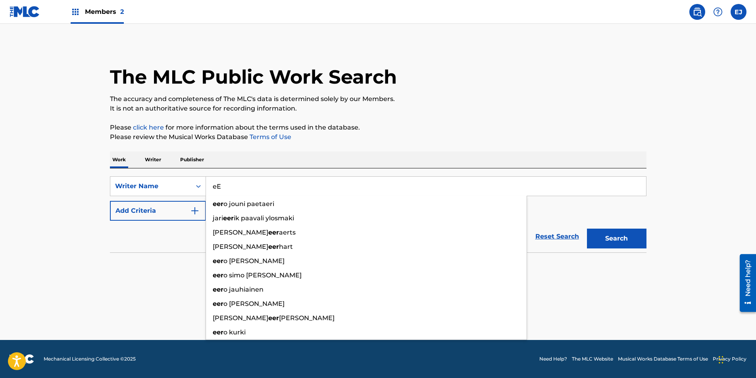
type input "e"
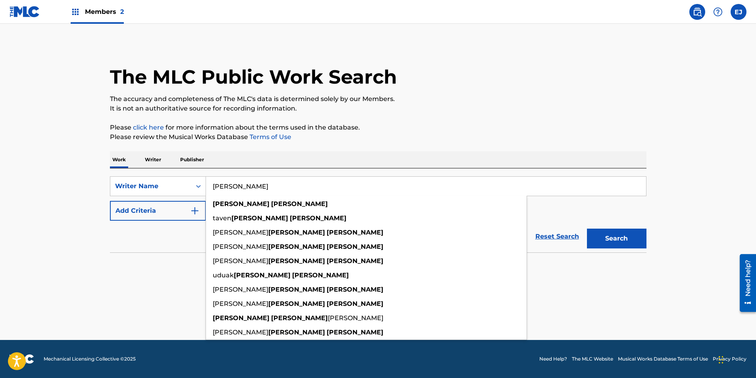
type input "Eric Johnson"
click at [587, 229] on button "Search" at bounding box center [616, 239] width 59 height 20
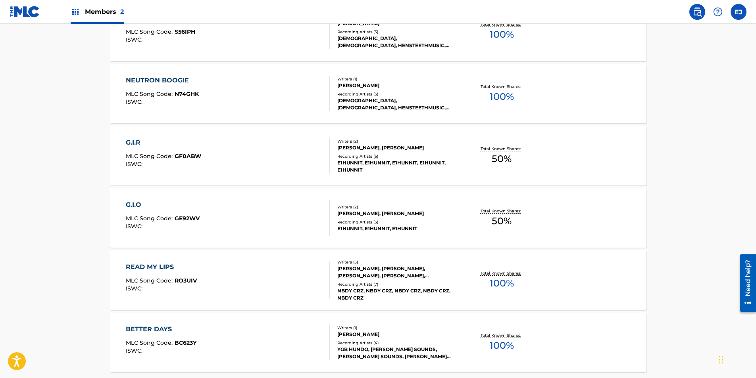
scroll to position [593, 0]
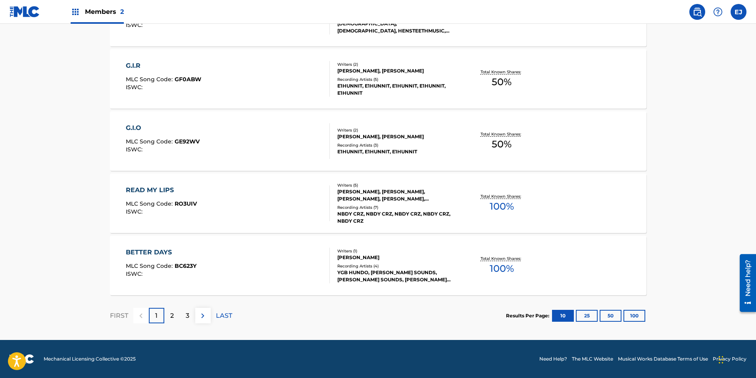
click at [355, 134] on div "ALEXANDER J TOTH, ERIC JOHNSON" at bounding box center [397, 136] width 120 height 7
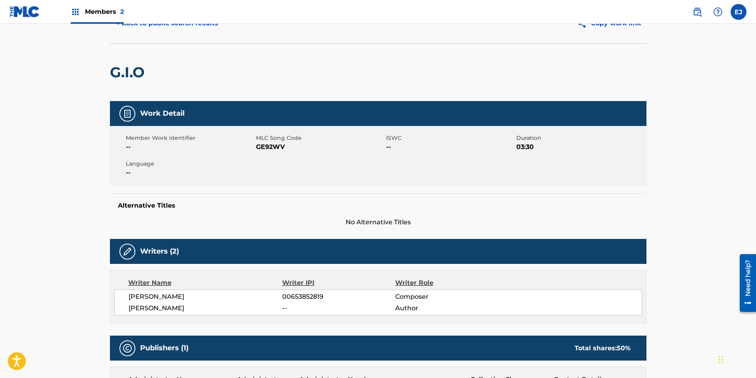
scroll to position [40, 0]
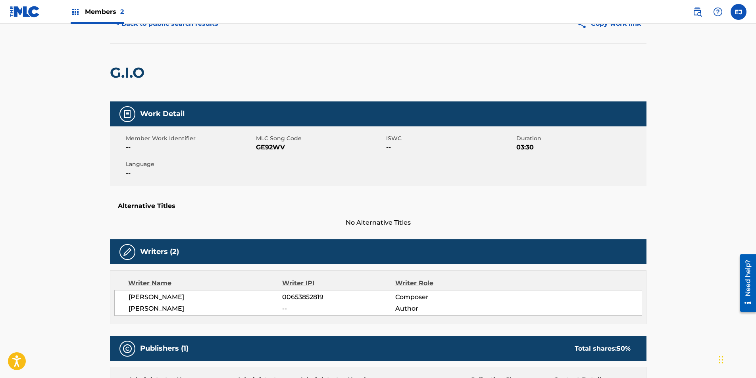
click at [169, 28] on button "< Back to public search results" at bounding box center [167, 24] width 114 height 20
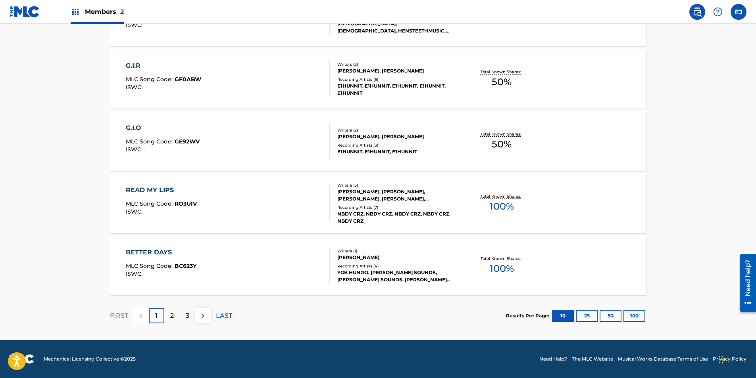
click at [636, 317] on button "100" at bounding box center [634, 316] width 22 height 12
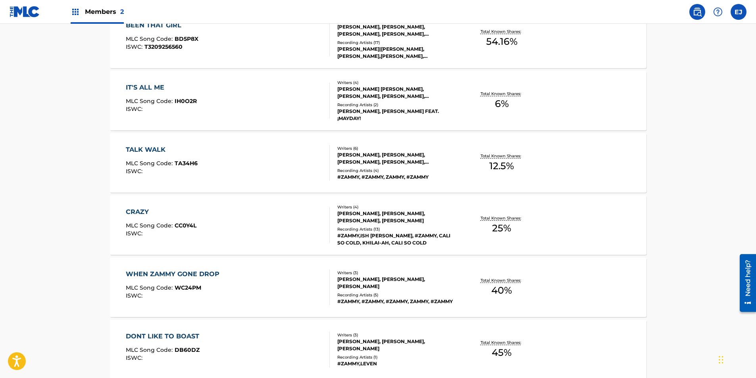
scroll to position [2142, 0]
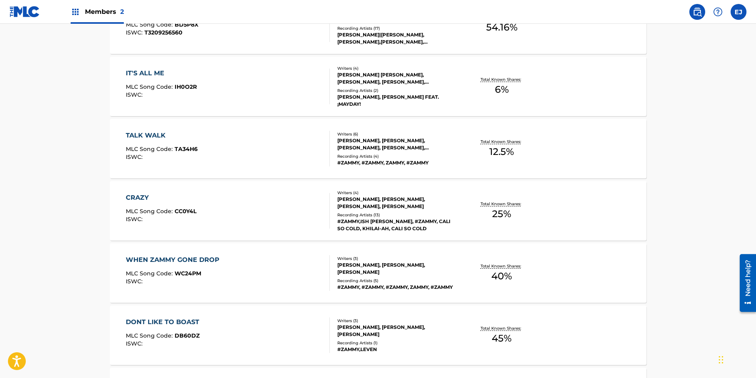
click at [357, 198] on div "MYLES SATTERFIELD, VENEL JACQUES, ISHMAEL VIDAL, ERIC JOHNSON" at bounding box center [397, 203] width 120 height 14
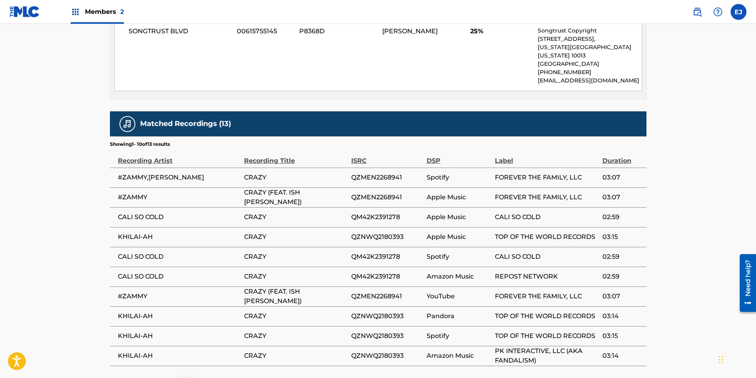
scroll to position [436, 0]
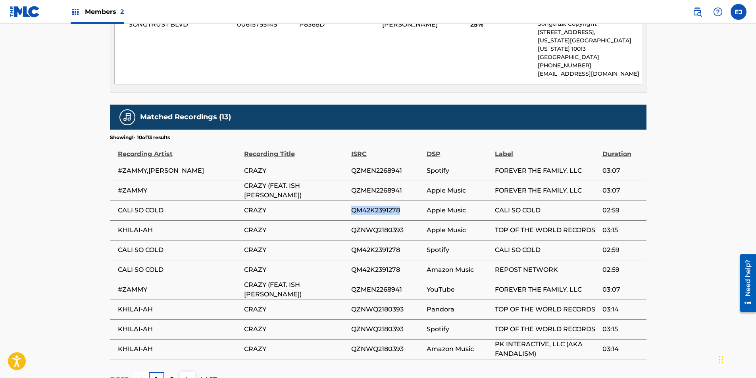
drag, startPoint x: 399, startPoint y: 201, endPoint x: 336, endPoint y: 202, distance: 63.5
click at [336, 202] on tr "CALI SO COLD CRAZY QM42K2391278 Apple Music CALI SO COLD 02:59" at bounding box center [378, 211] width 536 height 20
drag, startPoint x: 336, startPoint y: 202, endPoint x: 414, endPoint y: 125, distance: 109.7
click at [414, 130] on section "Showing 1 - 10 of 13 results" at bounding box center [378, 136] width 536 height 12
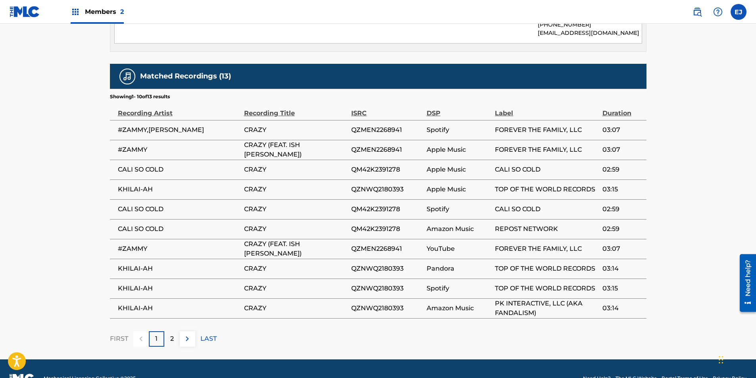
scroll to position [488, 0]
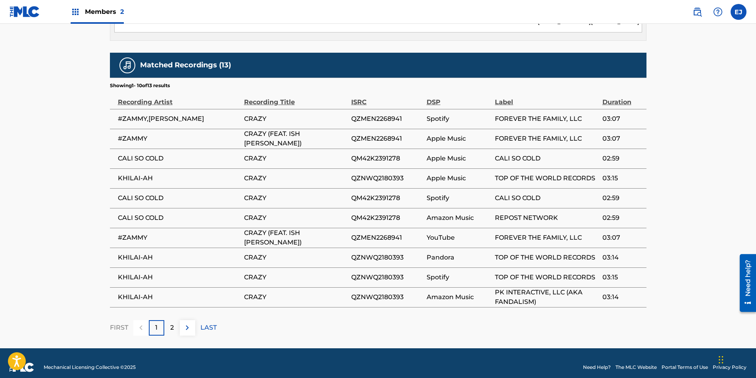
click at [217, 194] on span "CALI SO COLD" at bounding box center [179, 199] width 122 height 10
click at [146, 194] on span "CALI SO COLD" at bounding box center [179, 199] width 122 height 10
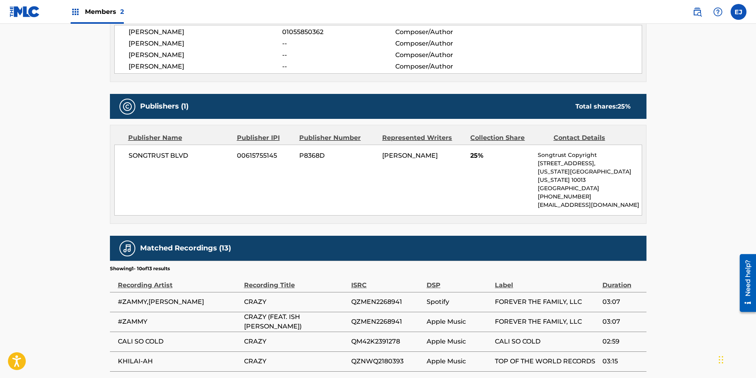
scroll to position [317, 0]
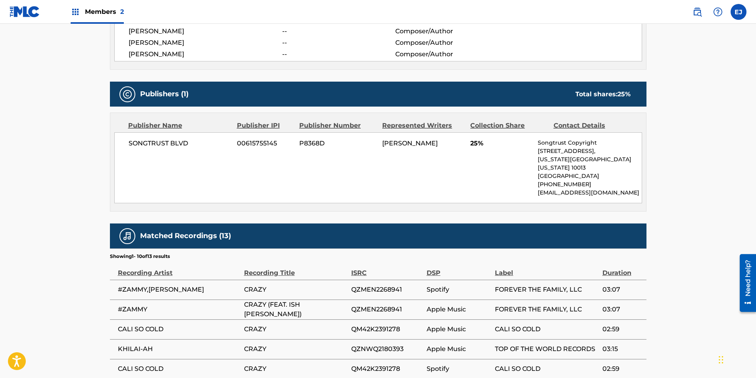
click at [726, 97] on main "< Back to public search results Copy work link CRAZY Work Detail Member Work Id…" at bounding box center [378, 112] width 756 height 813
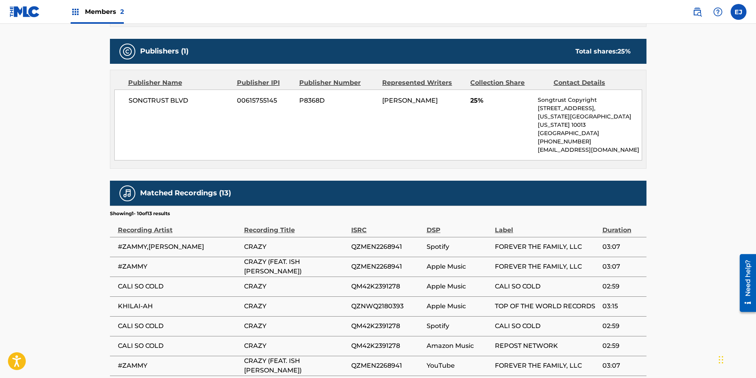
scroll to position [357, 0]
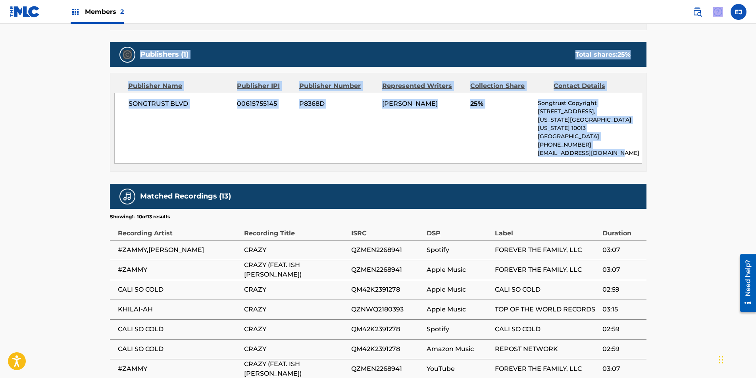
drag, startPoint x: 755, startPoint y: 157, endPoint x: 727, endPoint y: 14, distance: 146.0
click at [727, 14] on div "Members 2 EJ EJ Eric Johnson ejohnson88@gmail.com Notification Preferences Prof…" at bounding box center [378, 80] width 756 height 875
drag, startPoint x: 727, startPoint y: 14, endPoint x: 684, endPoint y: 75, distance: 74.0
click at [684, 78] on main "< Back to public search results Copy work link CRAZY Work Detail Member Work Id…" at bounding box center [378, 73] width 756 height 813
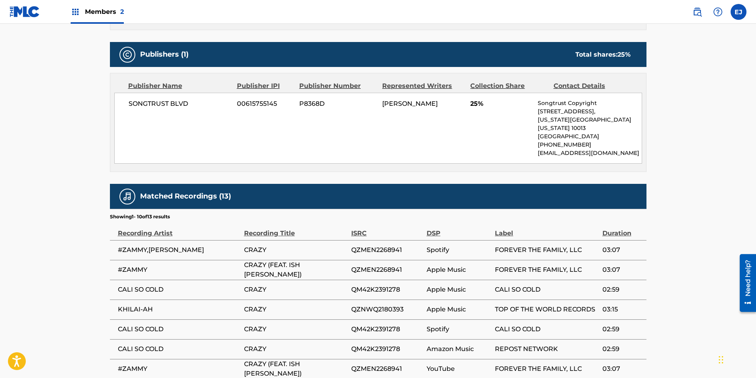
click at [694, 15] on img at bounding box center [697, 12] width 10 height 10
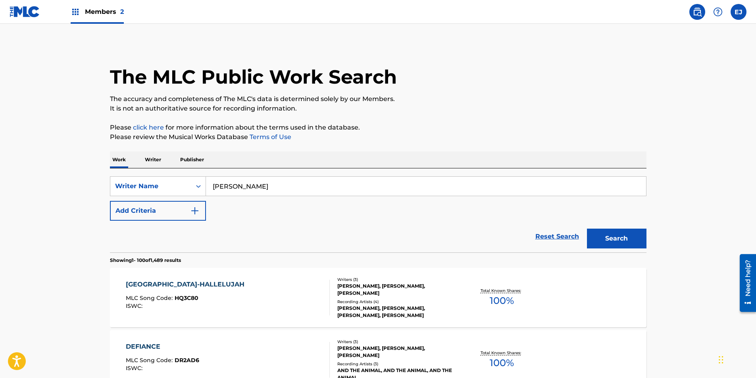
click at [224, 184] on input "Eric Johnson" at bounding box center [426, 186] width 440 height 19
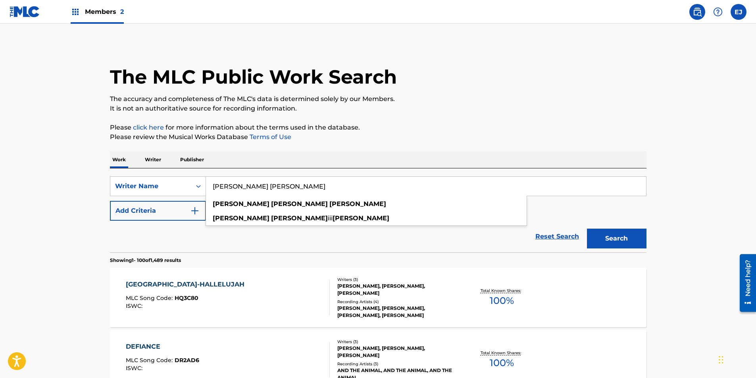
type input "Eric shannon Johnson"
click at [587, 229] on button "Search" at bounding box center [616, 239] width 59 height 20
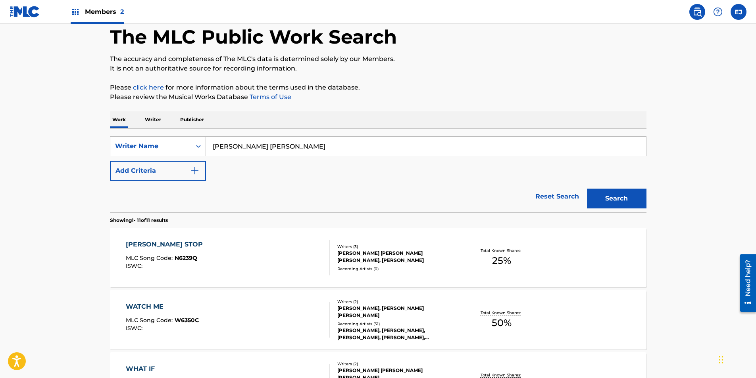
scroll to position [36, 0]
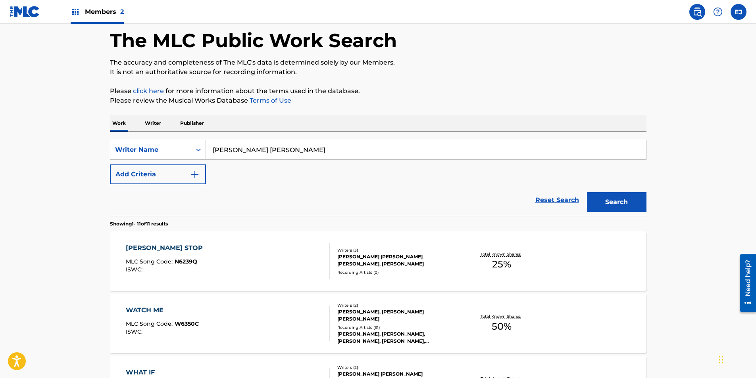
drag, startPoint x: 69, startPoint y: 39, endPoint x: 77, endPoint y: 39, distance: 8.7
click at [744, 11] on label at bounding box center [738, 12] width 16 height 16
click at [738, 12] on input "EJ [PERSON_NAME] [EMAIL_ADDRESS][DOMAIN_NAME] Notification Preferences Profile …" at bounding box center [738, 12] width 0 height 0
click at [563, 23] on nav "Members 2 EJ EJ Eric Johnson ejohnson88@gmail.com Notification Preferences Prof…" at bounding box center [378, 12] width 756 height 24
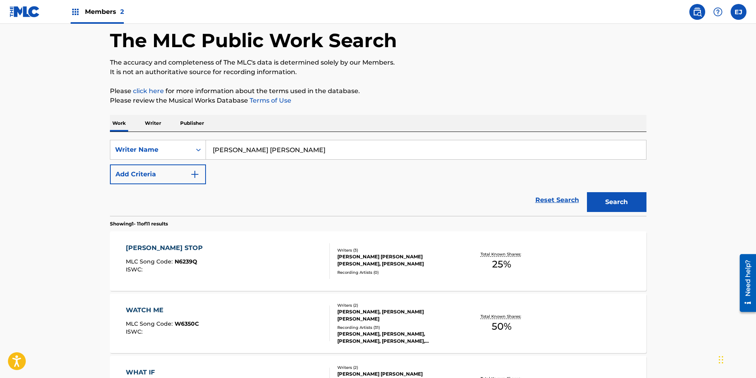
click at [81, 8] on div "Members 2" at bounding box center [97, 11] width 53 height 23
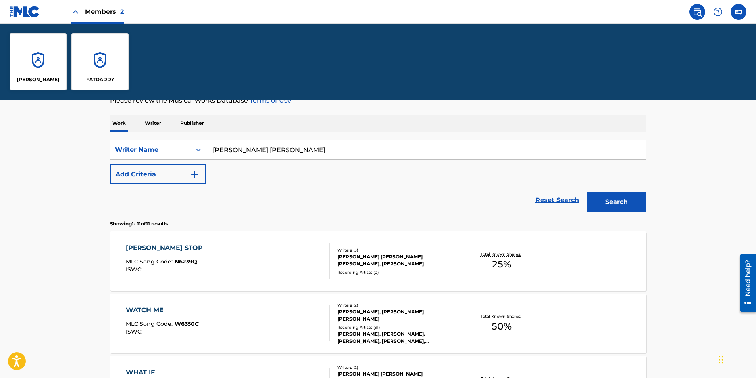
click at [88, 15] on span "Members 2" at bounding box center [104, 11] width 39 height 9
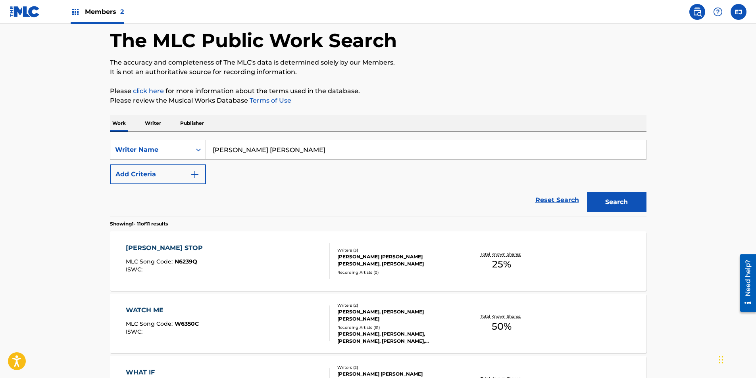
click at [88, 15] on span "Members 2" at bounding box center [104, 11] width 39 height 9
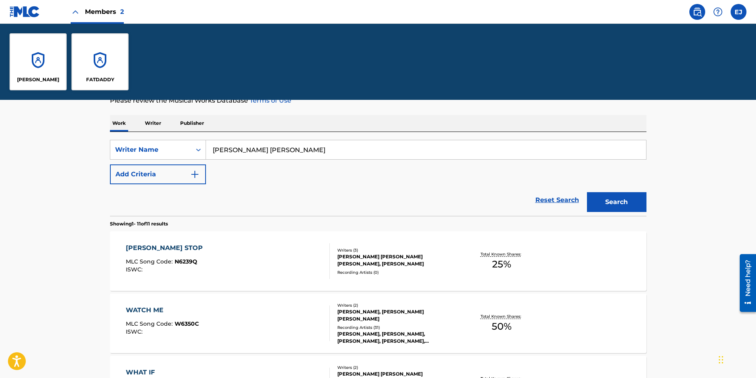
click at [93, 50] on div "FATDADDY" at bounding box center [99, 61] width 57 height 57
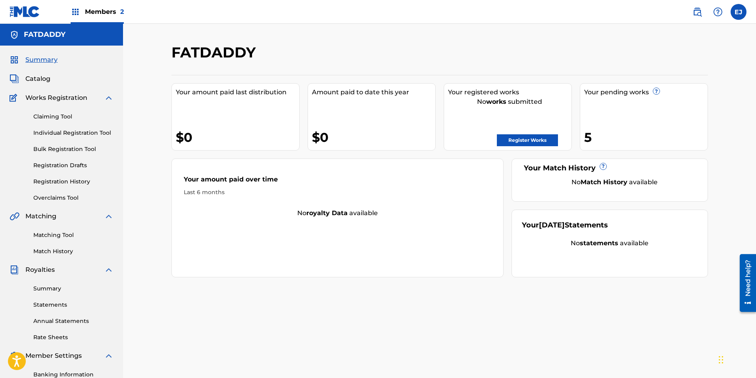
click at [50, 237] on link "Matching Tool" at bounding box center [73, 235] width 80 height 8
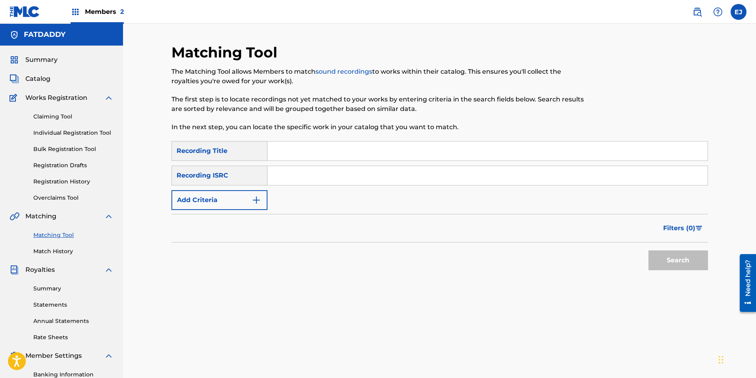
click at [257, 196] on img "Search Form" at bounding box center [256, 201] width 10 height 10
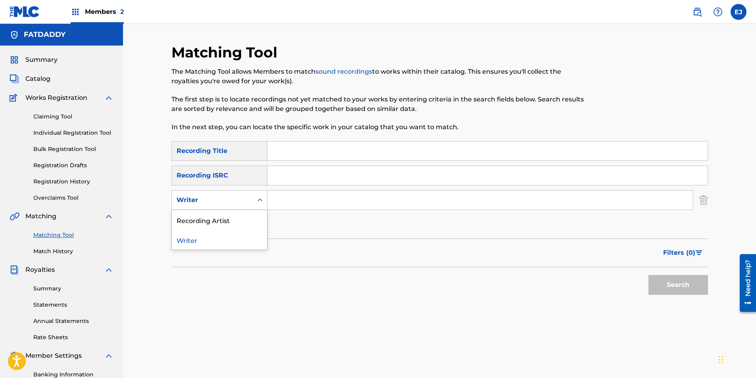
click at [250, 199] on div "Writer" at bounding box center [212, 200] width 81 height 15
click at [236, 218] on div "Recording Artist" at bounding box center [219, 220] width 95 height 20
drag, startPoint x: 282, startPoint y: 203, endPoint x: 286, endPoint y: 202, distance: 4.5
click at [283, 203] on input "Search Form" at bounding box center [479, 200] width 425 height 19
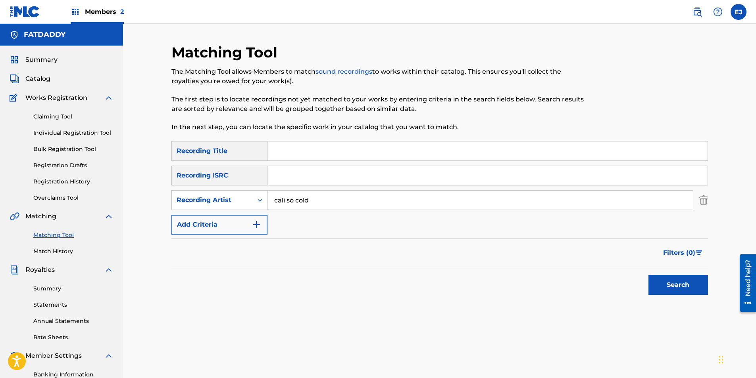
type input "cali so cold"
click at [648, 275] on button "Search" at bounding box center [677, 285] width 59 height 20
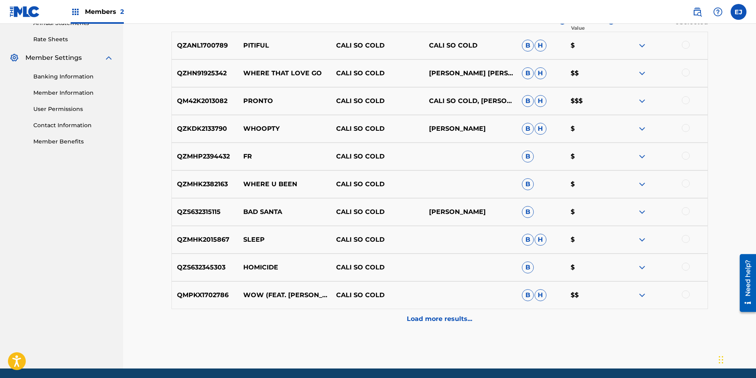
scroll to position [327, 0]
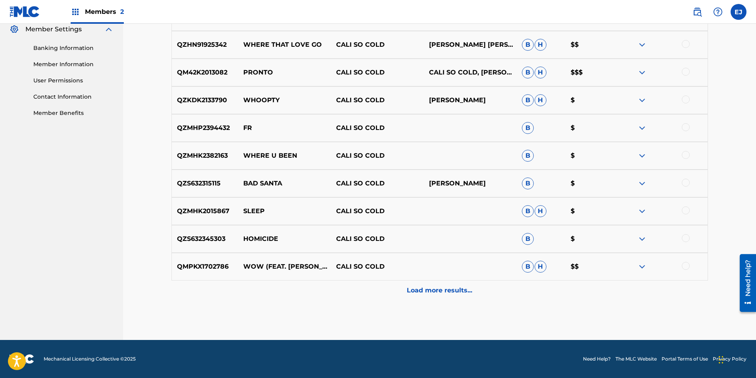
click at [447, 289] on p "Load more results..." at bounding box center [439, 291] width 65 height 10
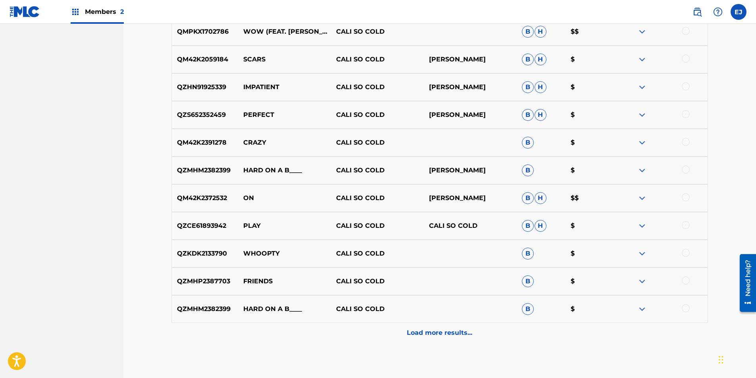
scroll to position [604, 0]
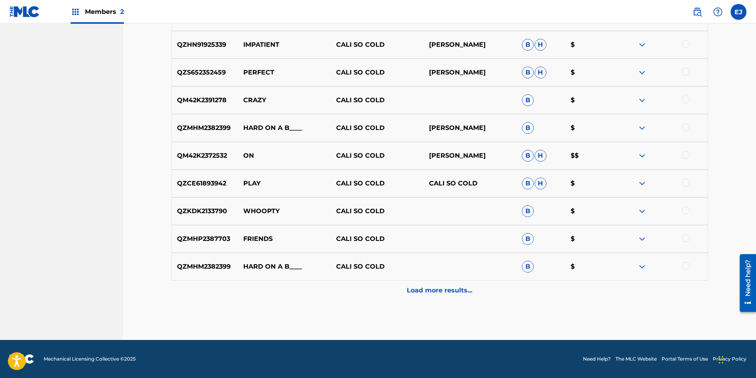
click at [418, 288] on p "Load more results..." at bounding box center [439, 291] width 65 height 10
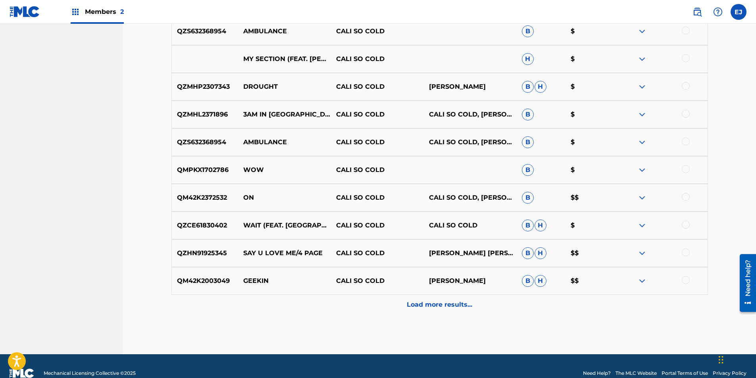
scroll to position [882, 0]
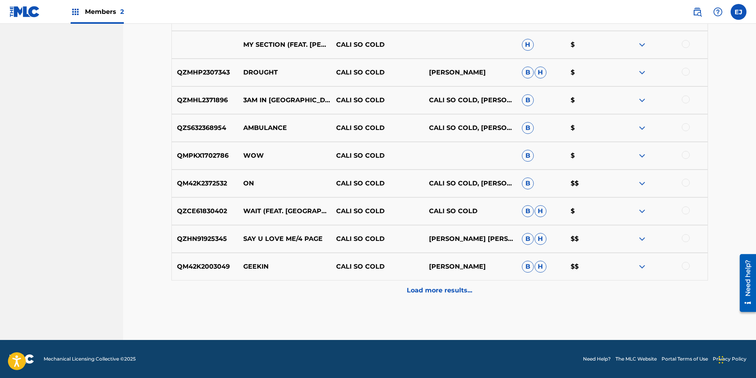
click at [422, 291] on p "Load more results..." at bounding box center [439, 291] width 65 height 10
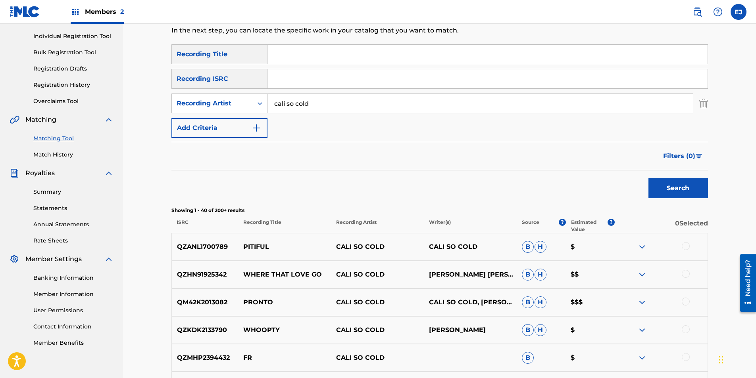
scroll to position [113, 0]
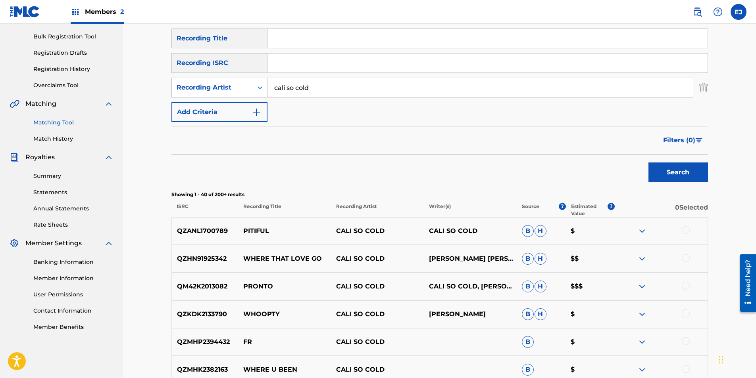
click at [642, 230] on img at bounding box center [642, 231] width 10 height 10
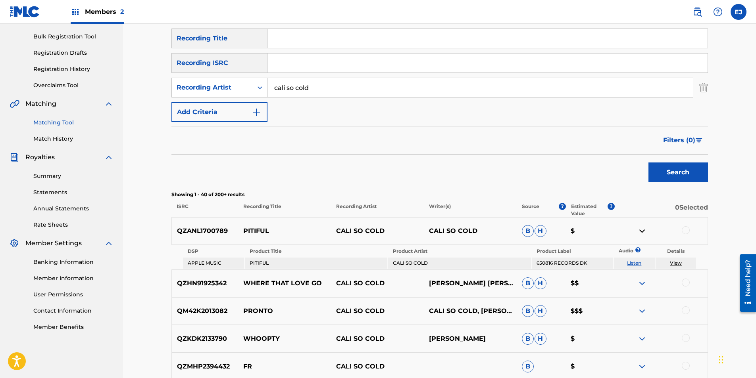
click at [639, 282] on img at bounding box center [642, 284] width 10 height 10
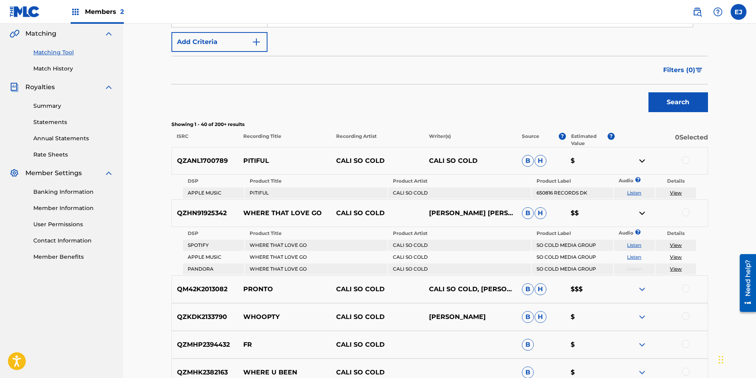
scroll to position [192, 0]
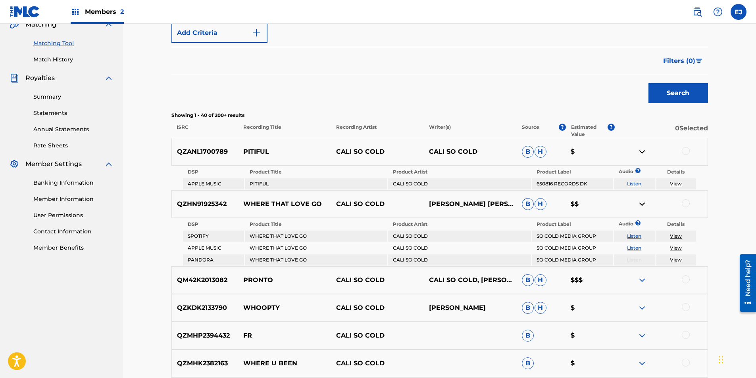
click at [641, 286] on div "QM42K2013082 PRONTO CALI SO COLD CALI SO COLD, ERIC JOHNSON B H $$$" at bounding box center [439, 281] width 536 height 28
click at [641, 284] on img at bounding box center [642, 281] width 10 height 10
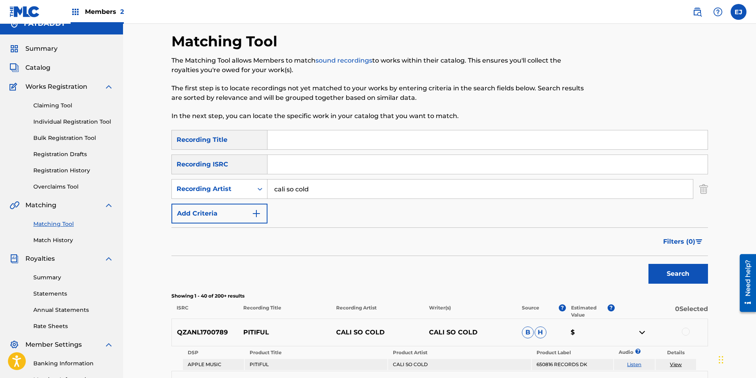
scroll to position [0, 0]
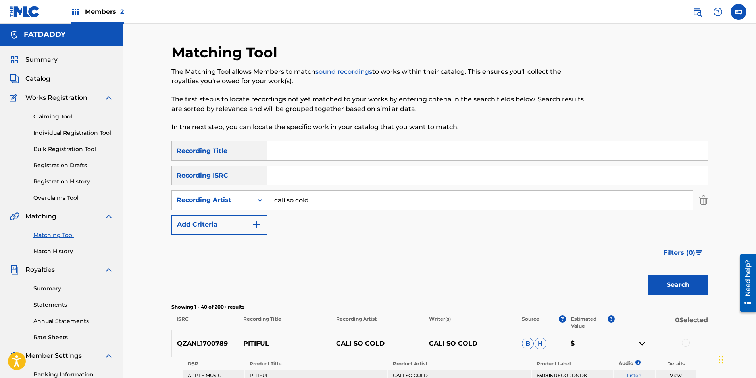
click at [682, 342] on div at bounding box center [685, 343] width 8 height 8
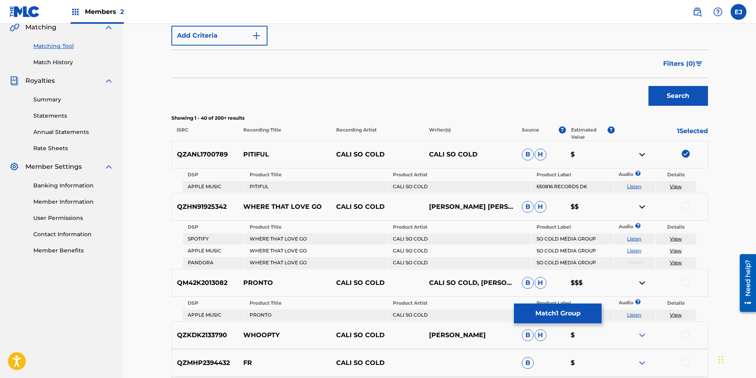
scroll to position [198, 0]
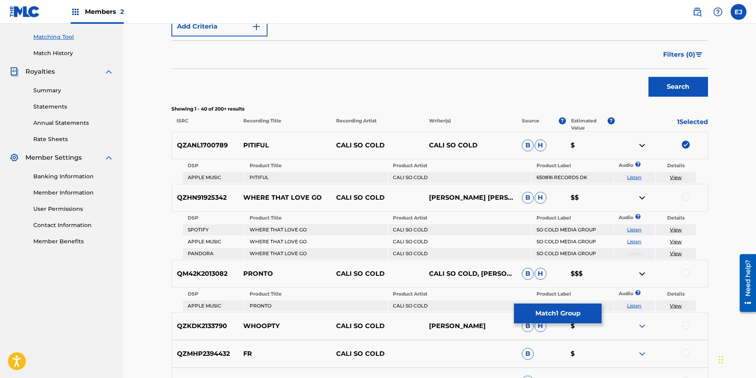
click at [686, 142] on img at bounding box center [685, 145] width 8 height 8
click at [687, 56] on span "Filters ( 0 )" at bounding box center [679, 55] width 32 height 10
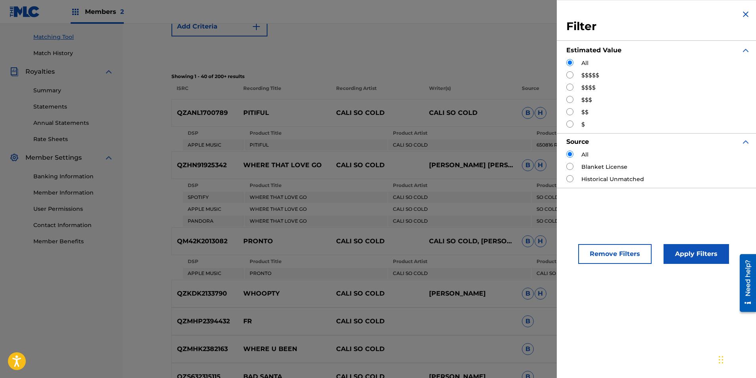
click at [567, 75] on input "Search Form" at bounding box center [569, 74] width 7 height 7
radio input "true"
click at [665, 249] on button "Apply Filters" at bounding box center [695, 254] width 65 height 20
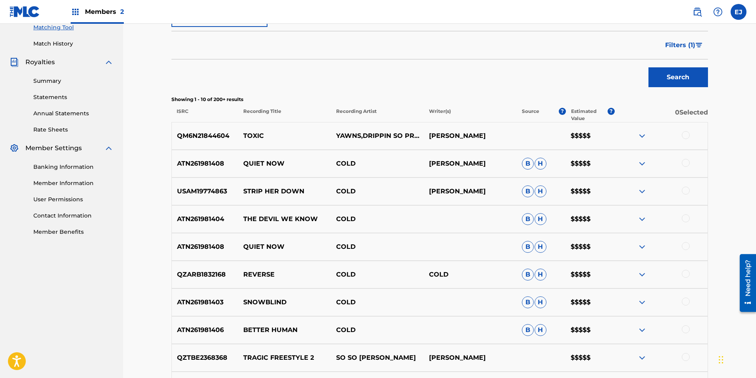
scroll to position [129, 0]
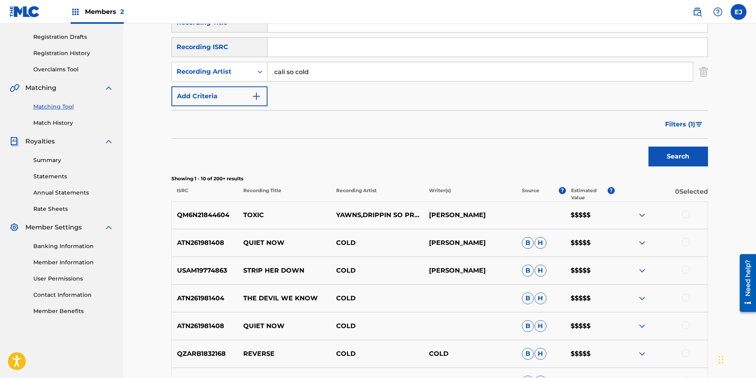
click at [703, 123] on button "Filters ( 1 )" at bounding box center [684, 125] width 48 height 20
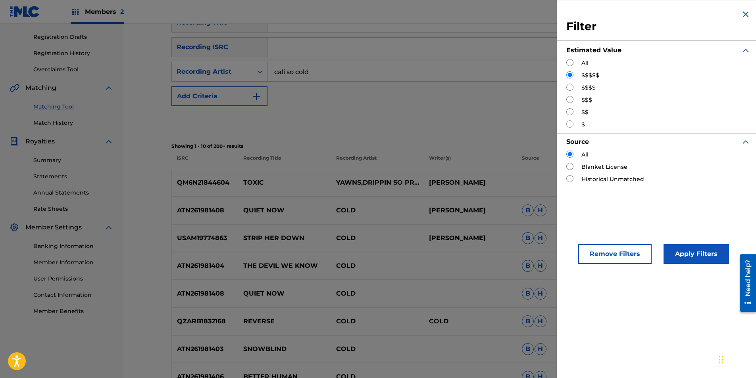
click at [570, 89] on input "Search Form" at bounding box center [569, 87] width 7 height 7
radio input "true"
click at [683, 251] on button "Apply Filters" at bounding box center [695, 254] width 65 height 20
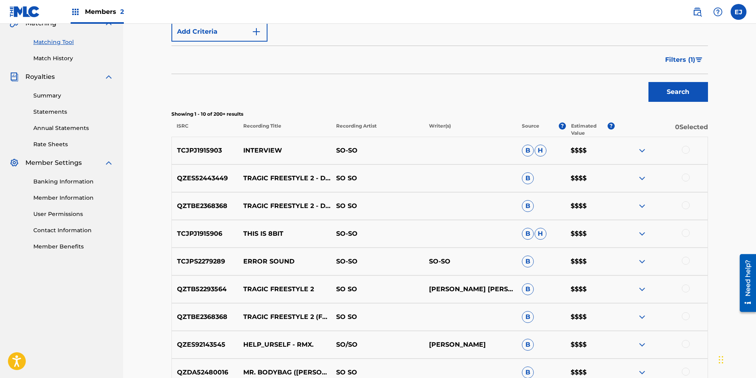
scroll to position [193, 0]
click at [691, 59] on span "Filters ( 1 )" at bounding box center [680, 61] width 30 height 10
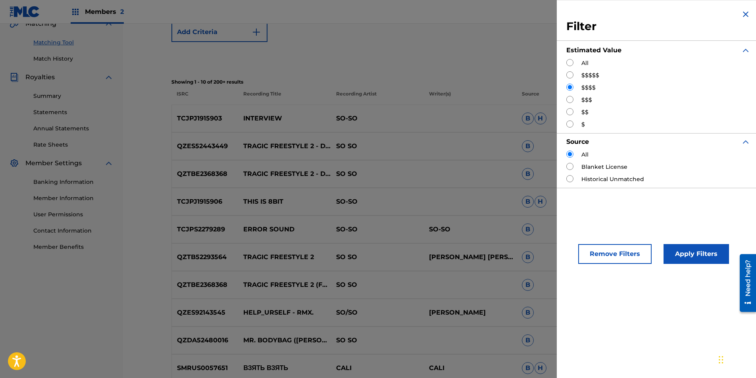
click at [569, 102] on input "Search Form" at bounding box center [569, 99] width 7 height 7
radio input "true"
click at [705, 256] on button "Apply Filters" at bounding box center [695, 254] width 65 height 20
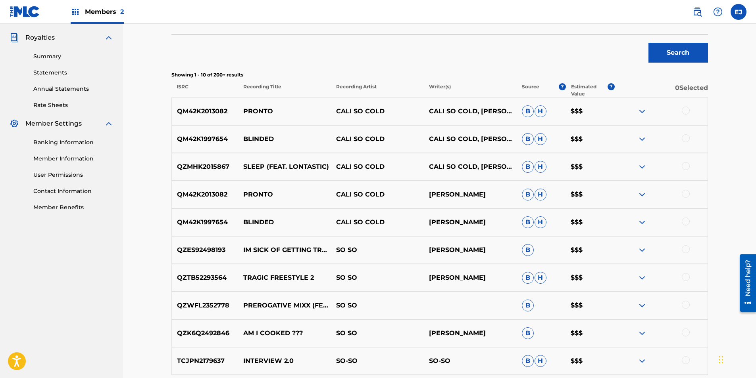
scroll to position [272, 0]
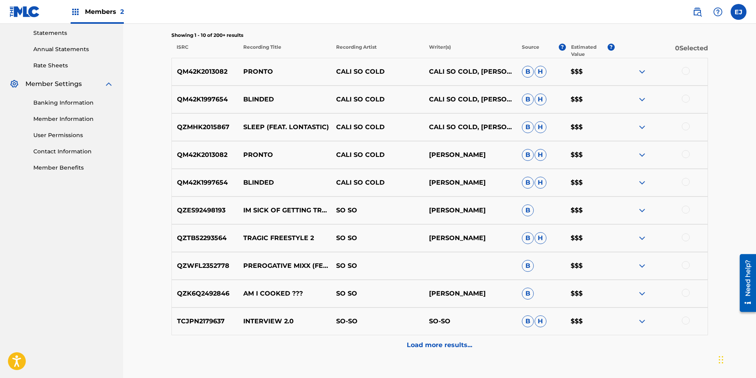
click at [447, 348] on p "Load more results..." at bounding box center [439, 346] width 65 height 10
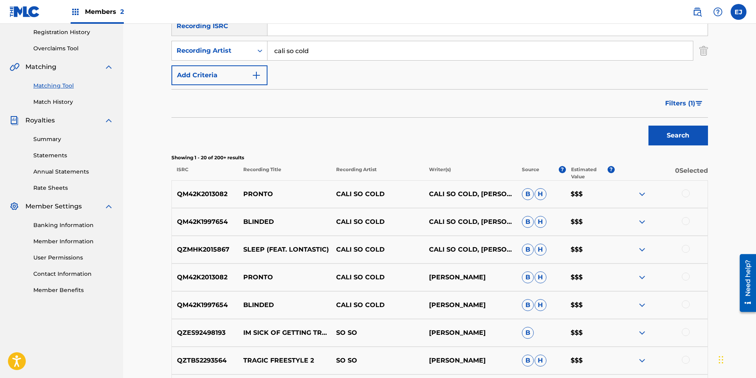
scroll to position [169, 0]
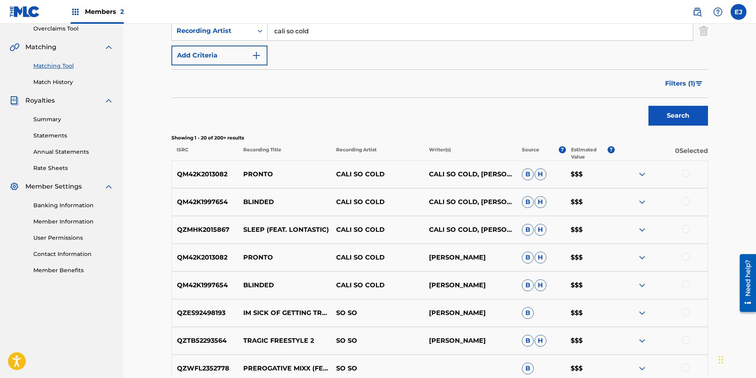
click at [639, 172] on img at bounding box center [642, 175] width 10 height 10
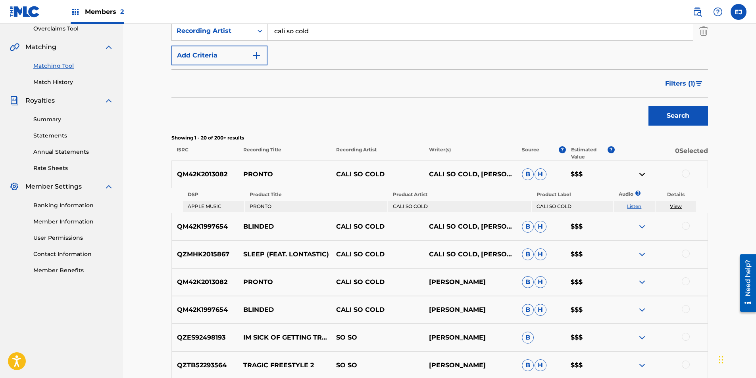
click at [639, 172] on img at bounding box center [642, 175] width 10 height 10
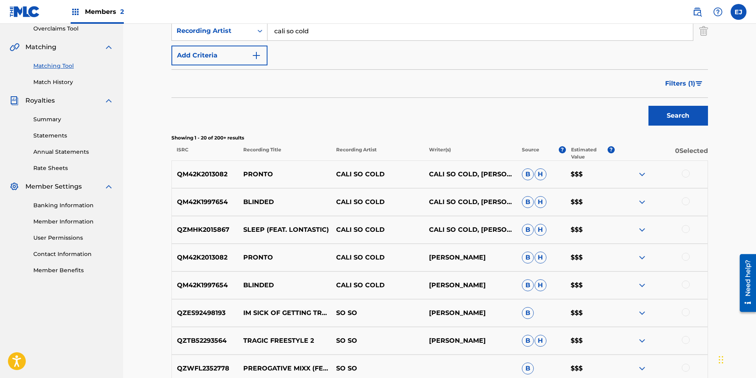
click at [699, 87] on button "Filters ( 1 )" at bounding box center [684, 84] width 48 height 20
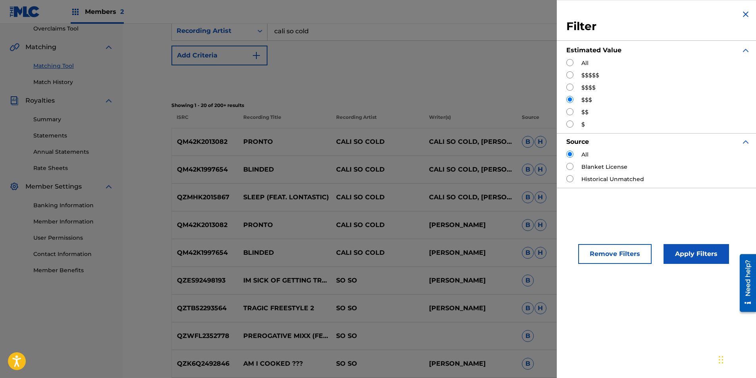
click at [569, 64] on input "Search Form" at bounding box center [569, 62] width 7 height 7
radio input "true"
click at [569, 177] on input "Search Form" at bounding box center [569, 178] width 7 height 7
radio input "true"
click at [681, 259] on button "Apply Filters" at bounding box center [695, 254] width 65 height 20
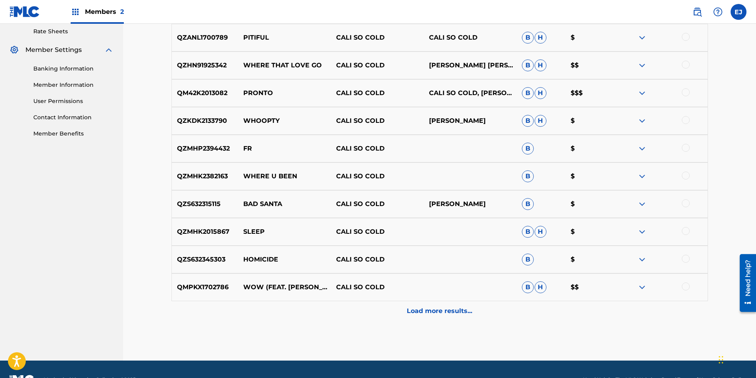
scroll to position [287, 0]
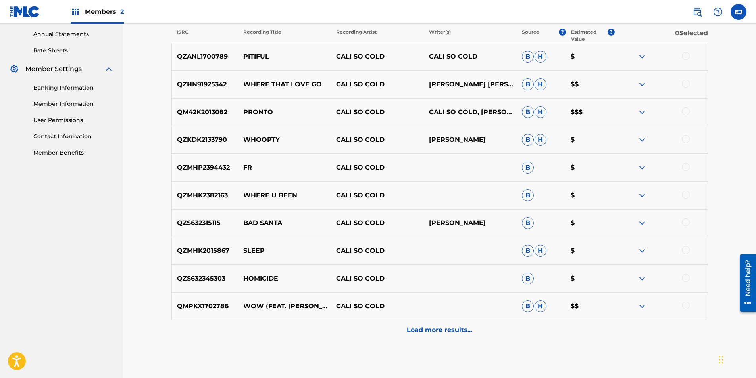
click at [447, 326] on p "Load more results..." at bounding box center [439, 331] width 65 height 10
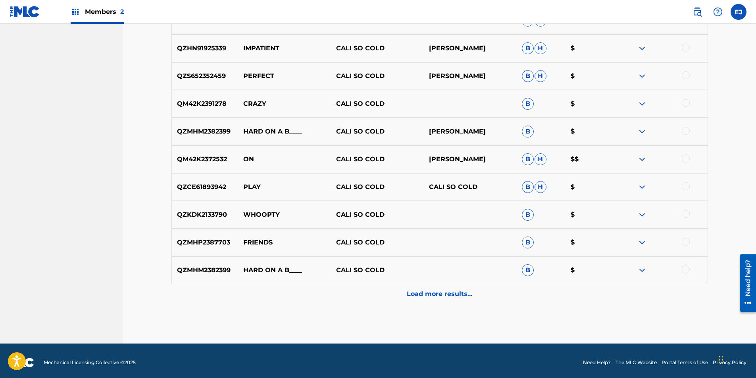
scroll to position [604, 0]
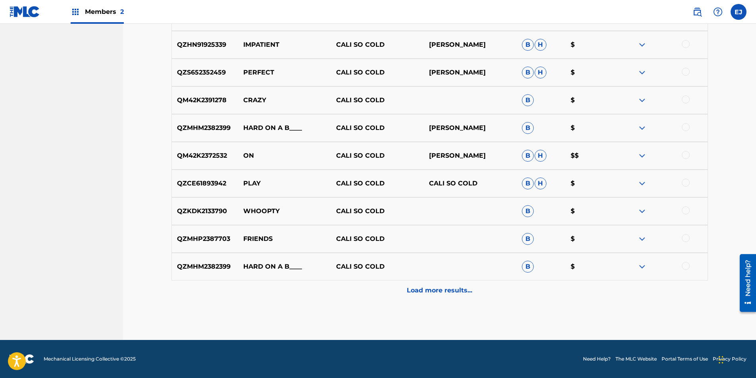
click at [447, 289] on p "Load more results..." at bounding box center [439, 291] width 65 height 10
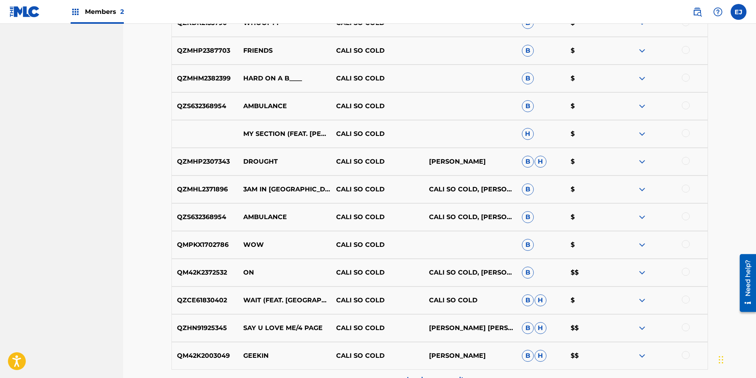
scroll to position [842, 0]
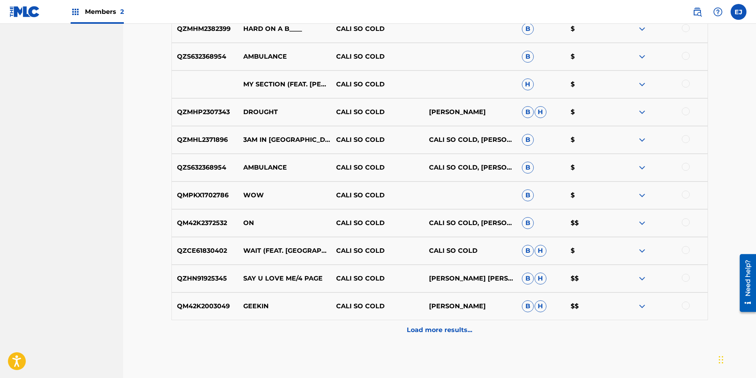
click at [451, 331] on p "Load more results..." at bounding box center [439, 331] width 65 height 10
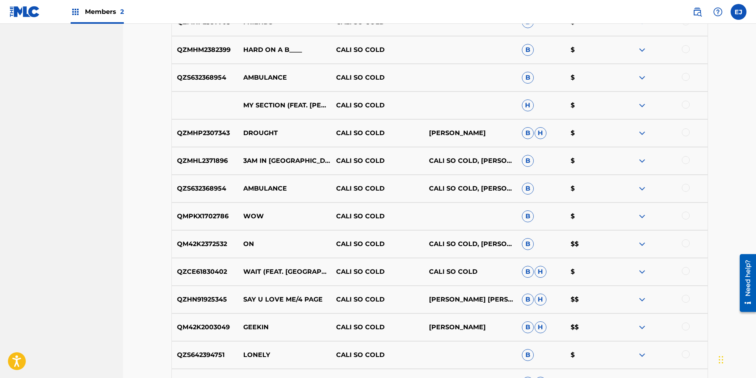
scroll to position [803, 0]
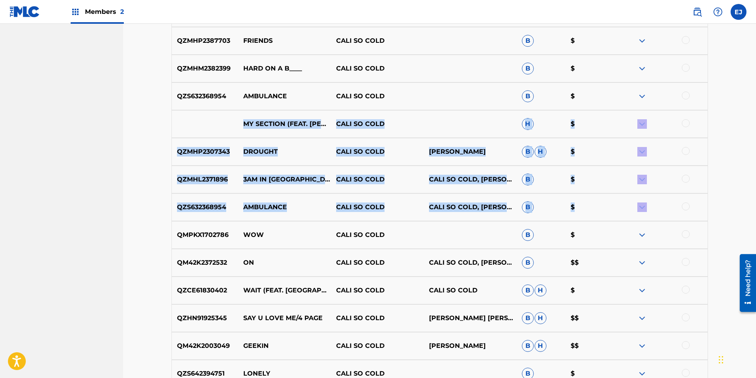
drag, startPoint x: 755, startPoint y: 205, endPoint x: 752, endPoint y: 97, distance: 107.9
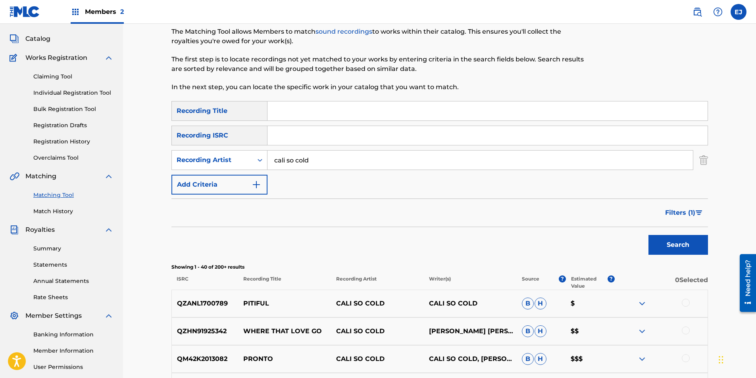
scroll to position [66, 0]
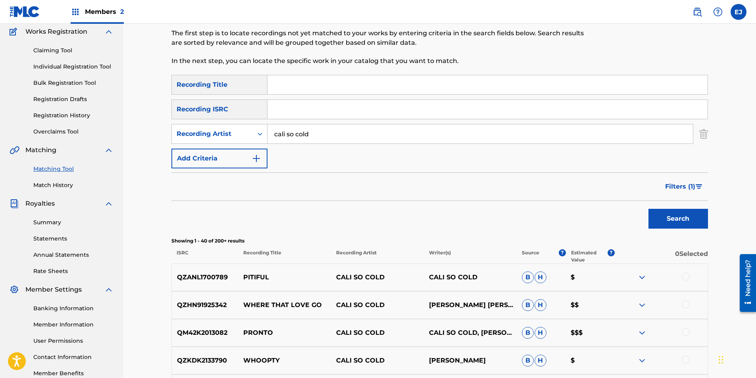
click at [698, 189] on button "Filters ( 1 )" at bounding box center [684, 187] width 48 height 20
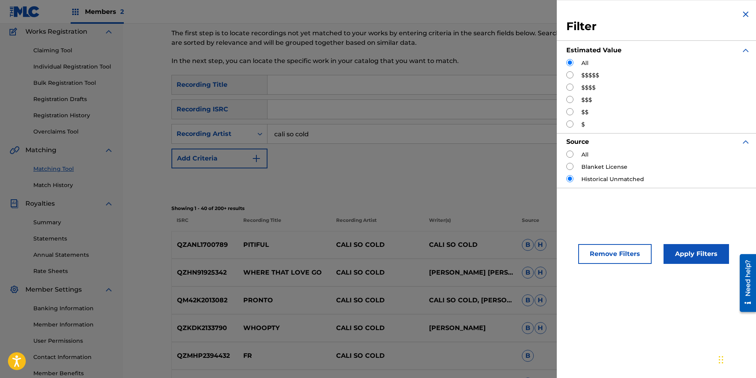
click at [569, 154] on input "Search Form" at bounding box center [569, 154] width 7 height 7
radio input "true"
click at [697, 262] on button "Apply Filters" at bounding box center [695, 254] width 65 height 20
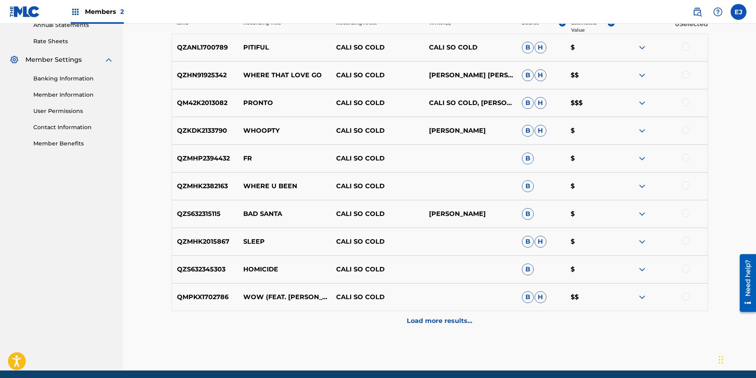
scroll to position [304, 0]
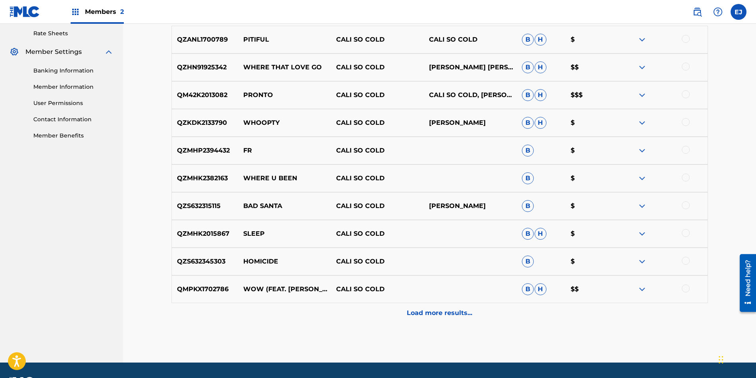
click at [685, 286] on div at bounding box center [685, 289] width 8 height 8
click at [686, 259] on div at bounding box center [685, 261] width 8 height 8
click at [686, 234] on div at bounding box center [685, 233] width 8 height 8
click at [687, 207] on div at bounding box center [685, 205] width 8 height 8
click at [685, 169] on div "QZMHK2382163 WHERE U BEEN CALI SO COLD B $" at bounding box center [439, 179] width 536 height 28
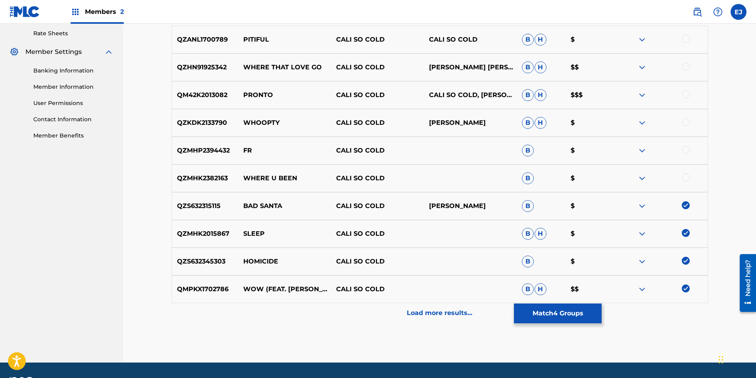
click at [687, 175] on div at bounding box center [685, 178] width 8 height 8
click at [686, 148] on div at bounding box center [685, 150] width 8 height 8
click at [685, 122] on div at bounding box center [685, 122] width 8 height 8
click at [686, 95] on div at bounding box center [685, 94] width 8 height 8
click at [683, 67] on div at bounding box center [685, 67] width 8 height 8
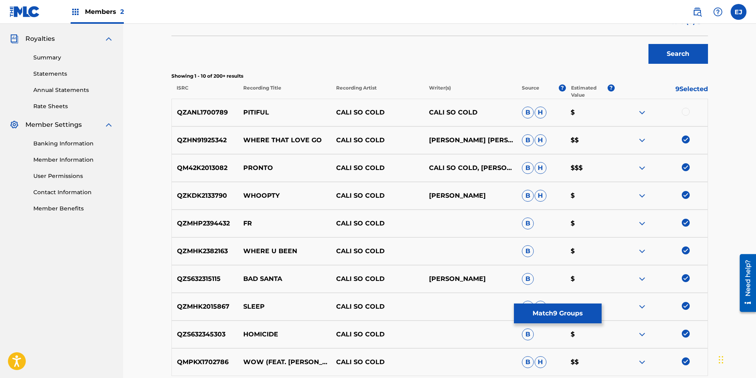
scroll to position [225, 0]
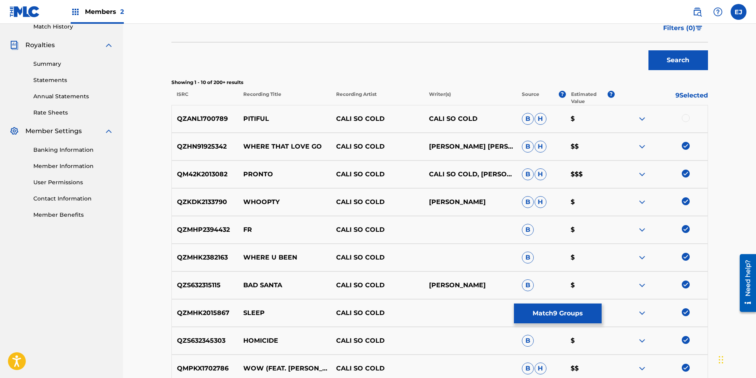
click at [685, 118] on div at bounding box center [685, 118] width 8 height 8
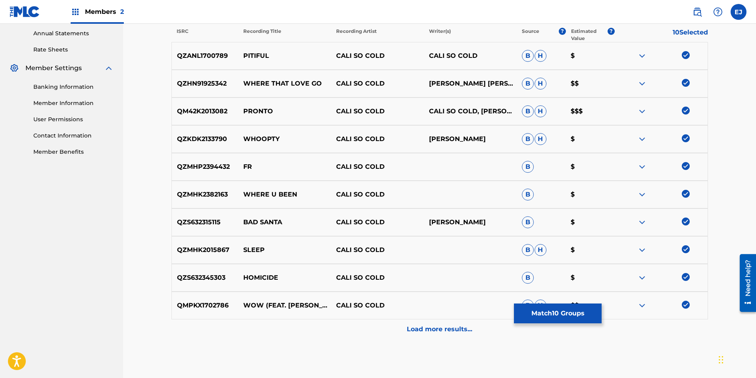
scroll to position [287, 0]
click at [445, 332] on p "Load more results..." at bounding box center [439, 331] width 65 height 10
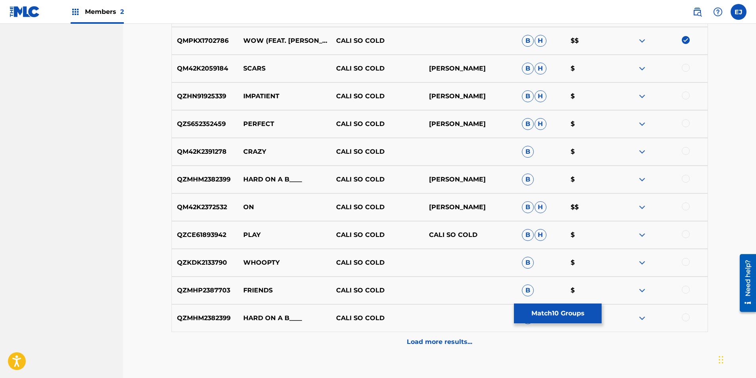
scroll to position [565, 0]
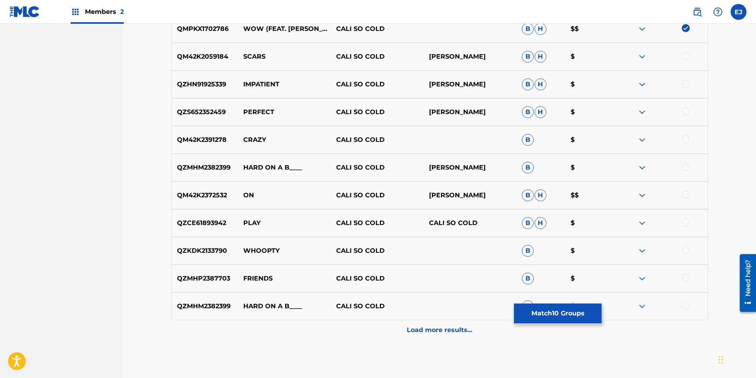
click at [686, 58] on div at bounding box center [685, 56] width 8 height 8
click at [685, 86] on div at bounding box center [685, 84] width 8 height 8
click at [686, 113] on div at bounding box center [685, 111] width 8 height 8
click at [686, 140] on div at bounding box center [685, 139] width 8 height 8
click at [686, 166] on div at bounding box center [685, 167] width 8 height 8
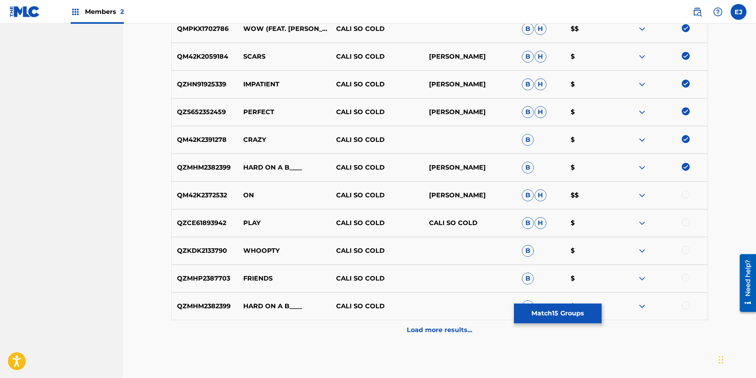
click at [686, 194] on div at bounding box center [685, 195] width 8 height 8
click at [686, 220] on div at bounding box center [685, 223] width 8 height 8
click at [684, 249] on div at bounding box center [685, 250] width 8 height 8
click at [683, 279] on div at bounding box center [685, 278] width 8 height 8
click at [686, 303] on div at bounding box center [685, 306] width 8 height 8
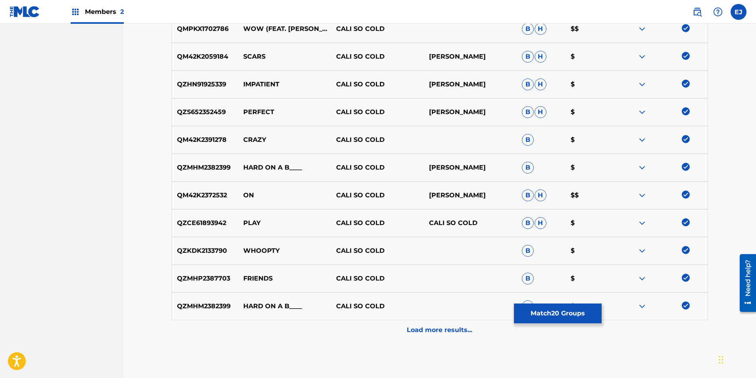
click at [460, 337] on div "Load more results..." at bounding box center [439, 330] width 536 height 20
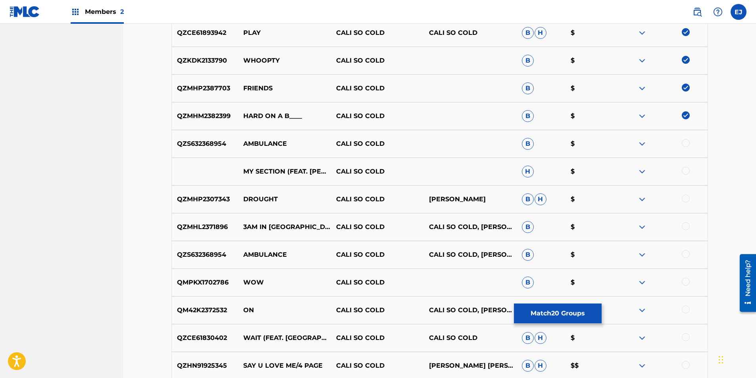
scroll to position [763, 0]
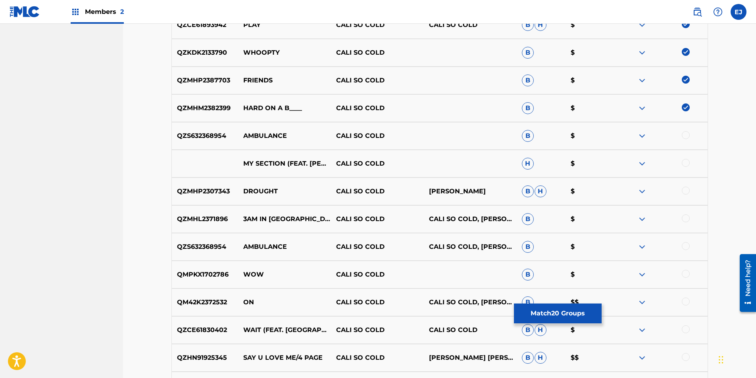
click at [684, 136] on div at bounding box center [685, 135] width 8 height 8
click at [686, 161] on div at bounding box center [685, 163] width 8 height 8
click at [685, 193] on div at bounding box center [685, 191] width 8 height 8
click at [687, 217] on div at bounding box center [685, 219] width 8 height 8
click at [685, 246] on div at bounding box center [685, 246] width 8 height 8
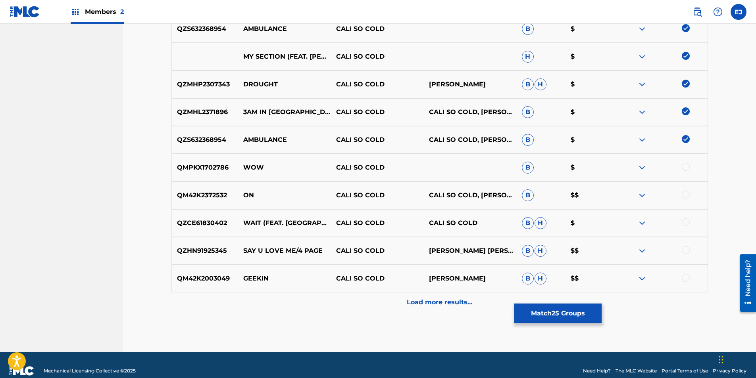
scroll to position [882, 0]
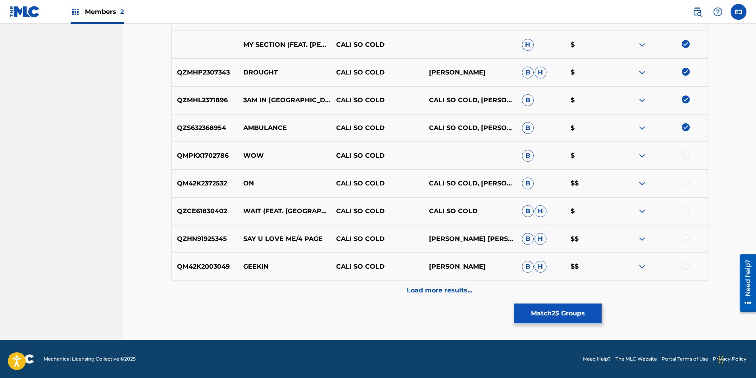
click at [688, 151] on div at bounding box center [660, 156] width 93 height 10
click at [688, 154] on div at bounding box center [685, 155] width 8 height 8
click at [687, 183] on div at bounding box center [685, 183] width 8 height 8
click at [687, 211] on div at bounding box center [685, 211] width 8 height 8
click at [682, 238] on div at bounding box center [685, 238] width 8 height 8
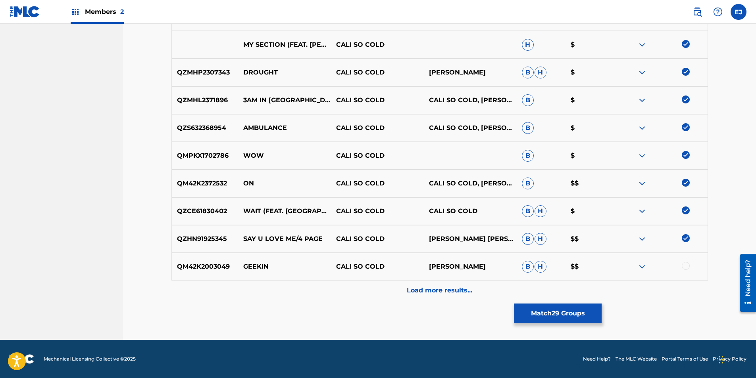
click at [688, 266] on div at bounding box center [685, 266] width 8 height 8
click at [475, 287] on div "Load more results..." at bounding box center [439, 291] width 536 height 20
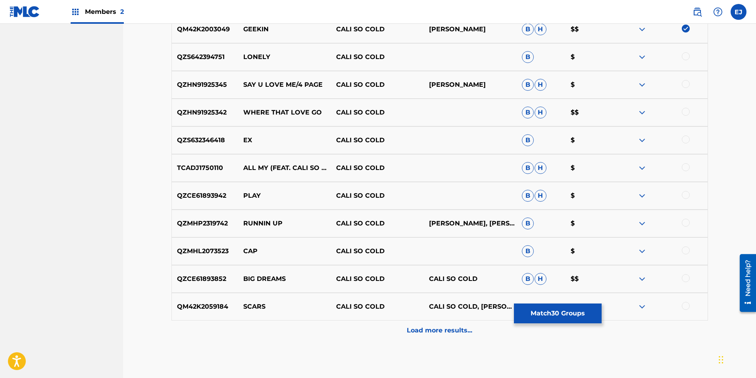
scroll to position [1120, 0]
click at [686, 59] on div at bounding box center [685, 56] width 8 height 8
click at [687, 83] on div at bounding box center [685, 84] width 8 height 8
click at [686, 111] on div at bounding box center [685, 111] width 8 height 8
click at [685, 141] on div at bounding box center [685, 139] width 8 height 8
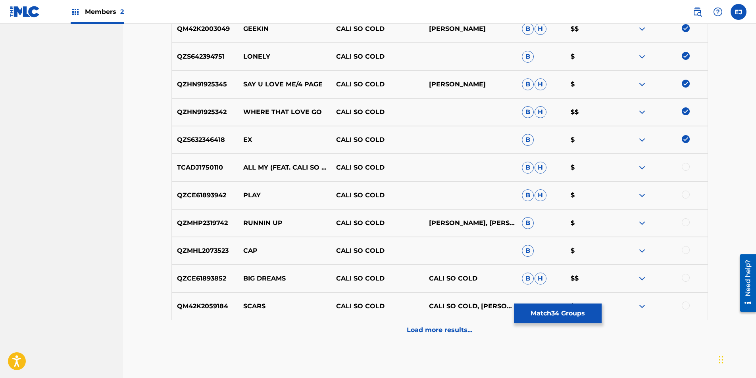
click at [683, 168] on div at bounding box center [685, 167] width 8 height 8
click at [683, 198] on div at bounding box center [685, 195] width 8 height 8
click at [685, 223] on div at bounding box center [685, 223] width 8 height 8
click at [683, 253] on div at bounding box center [685, 250] width 8 height 8
click at [685, 280] on div at bounding box center [685, 278] width 8 height 8
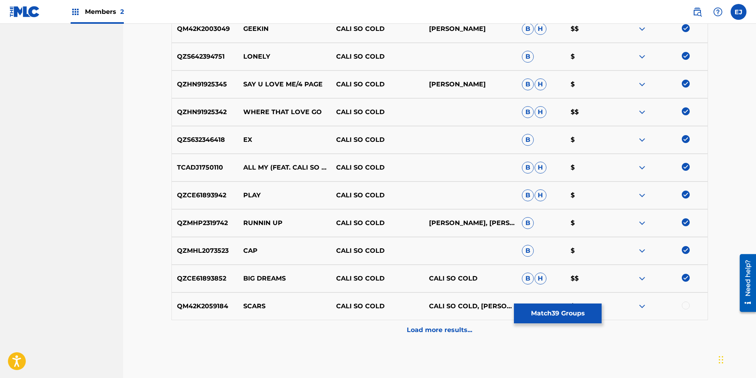
click at [686, 169] on img at bounding box center [685, 167] width 8 height 8
click at [683, 305] on div at bounding box center [685, 306] width 8 height 8
click at [685, 167] on div at bounding box center [685, 167] width 8 height 8
click at [457, 331] on p "Load more results..." at bounding box center [439, 331] width 65 height 10
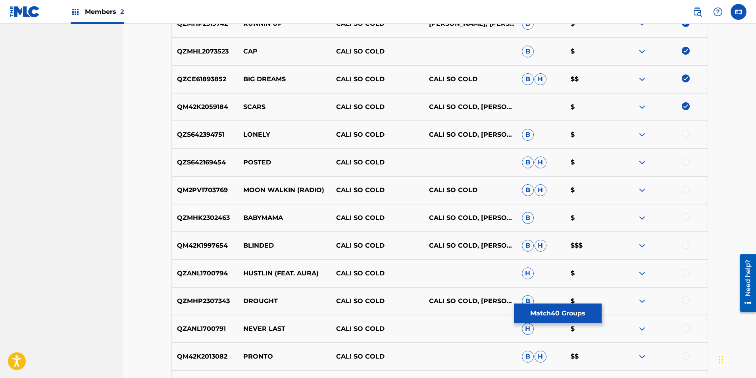
scroll to position [1318, 0]
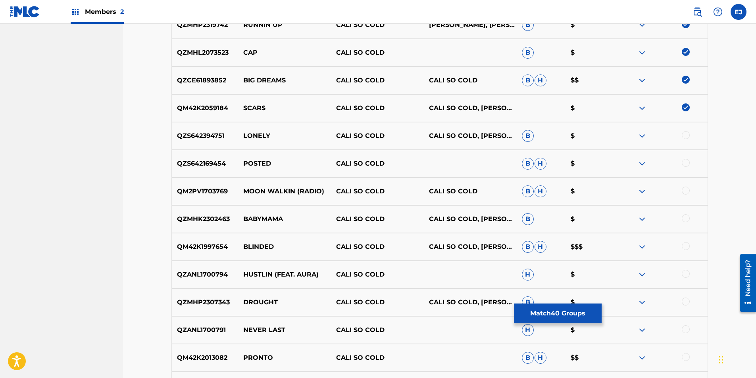
click at [687, 135] on div at bounding box center [685, 135] width 8 height 8
click at [687, 164] on div at bounding box center [685, 163] width 8 height 8
click at [685, 193] on div at bounding box center [685, 191] width 8 height 8
click at [683, 219] on div at bounding box center [685, 219] width 8 height 8
click at [685, 247] on div at bounding box center [685, 246] width 8 height 8
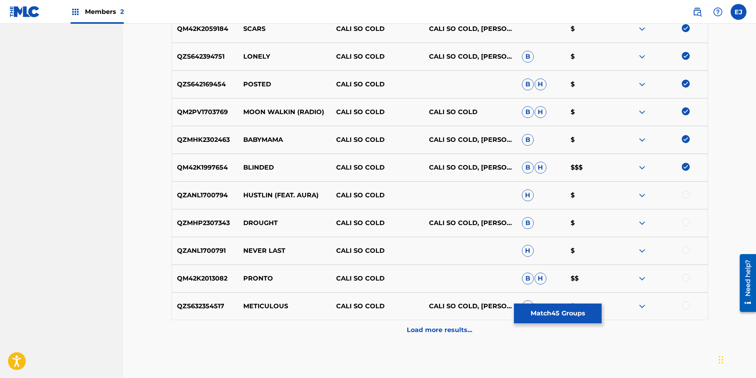
scroll to position [1437, 0]
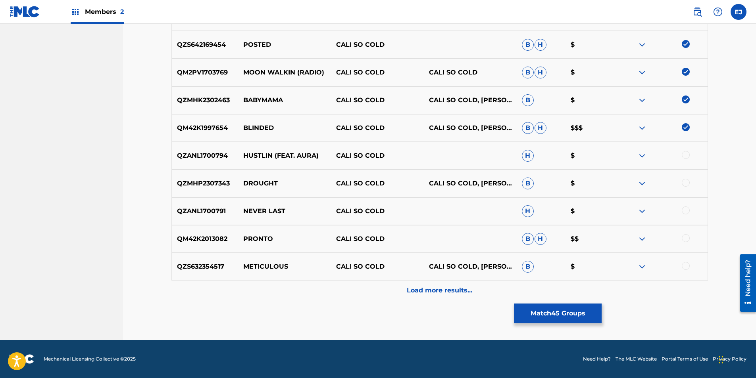
click at [686, 157] on div at bounding box center [685, 155] width 8 height 8
click at [684, 181] on div at bounding box center [685, 183] width 8 height 8
click at [686, 215] on div at bounding box center [660, 212] width 93 height 10
click at [686, 210] on div at bounding box center [685, 211] width 8 height 8
click at [685, 237] on div at bounding box center [685, 238] width 8 height 8
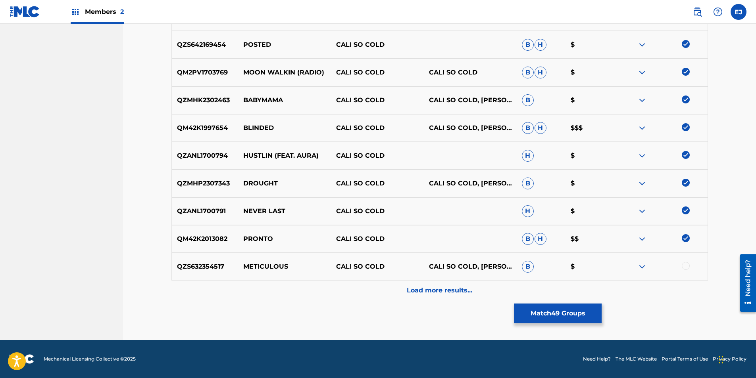
click at [687, 269] on div at bounding box center [685, 266] width 8 height 8
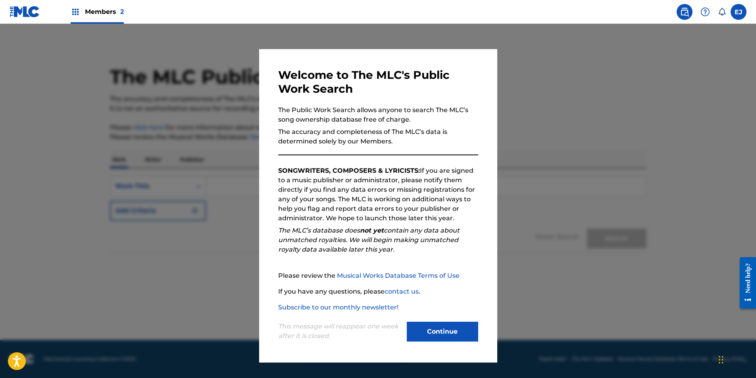
click at [420, 328] on button "Continue" at bounding box center [442, 332] width 71 height 20
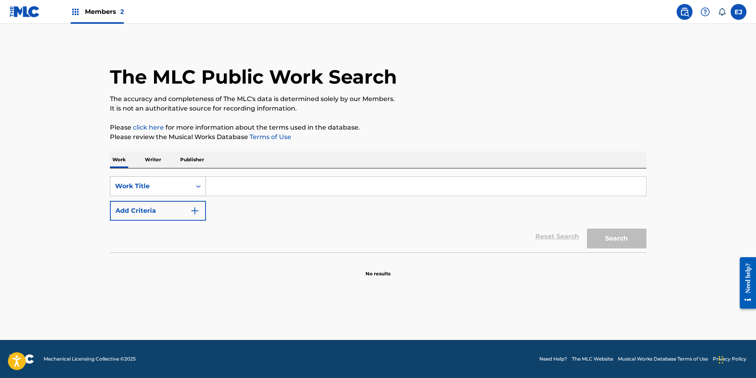
click at [195, 188] on icon "Search Form" at bounding box center [198, 186] width 8 height 8
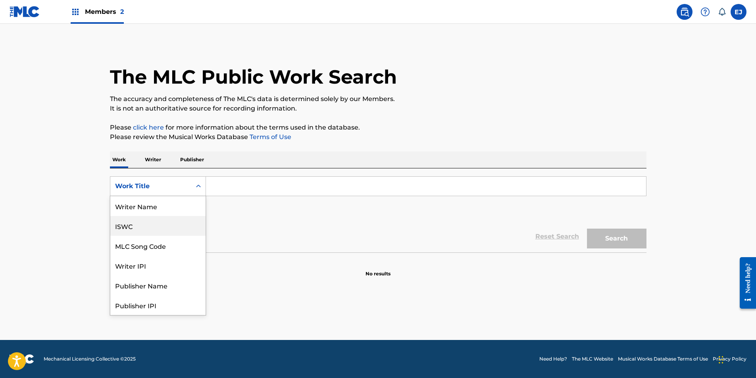
click at [236, 229] on div "Reset Search Search" at bounding box center [378, 237] width 536 height 32
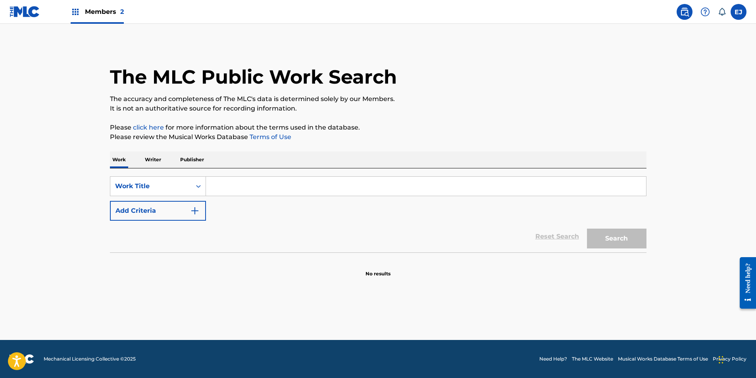
click at [184, 205] on button "Add Criteria" at bounding box center [158, 211] width 96 height 20
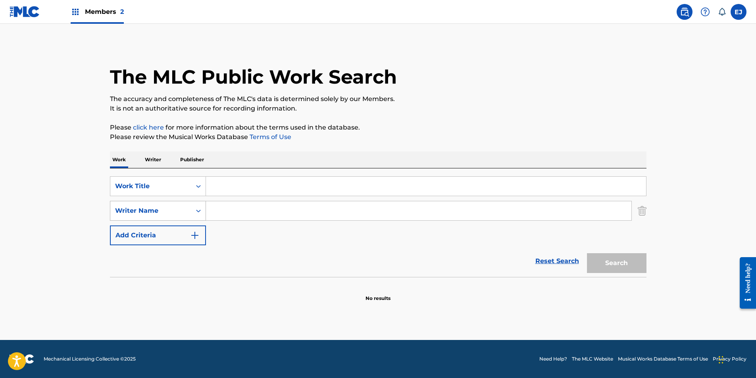
click at [189, 207] on div "Writer Name" at bounding box center [150, 210] width 81 height 15
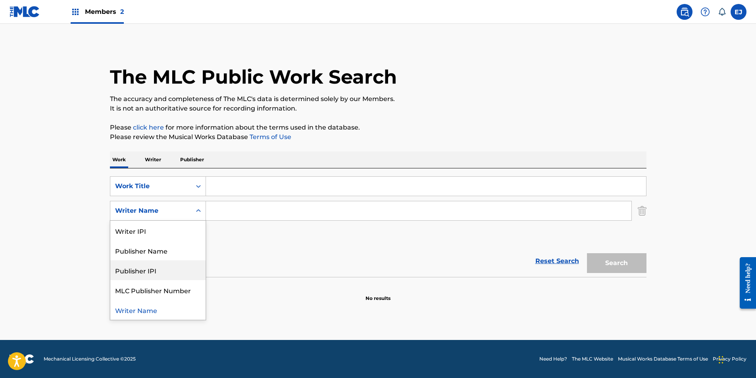
drag, startPoint x: 263, startPoint y: 255, endPoint x: 255, endPoint y: 249, distance: 9.9
click at [262, 254] on div "Reset Search Search" at bounding box center [378, 262] width 536 height 32
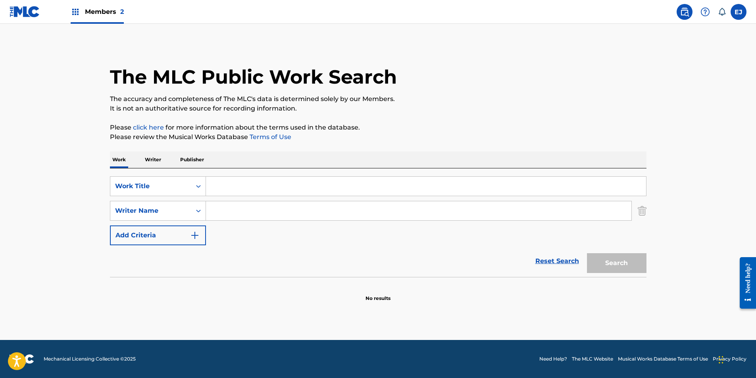
drag, startPoint x: 642, startPoint y: 210, endPoint x: 557, endPoint y: 204, distance: 85.1
click at [641, 210] on img "Search Form" at bounding box center [641, 211] width 9 height 20
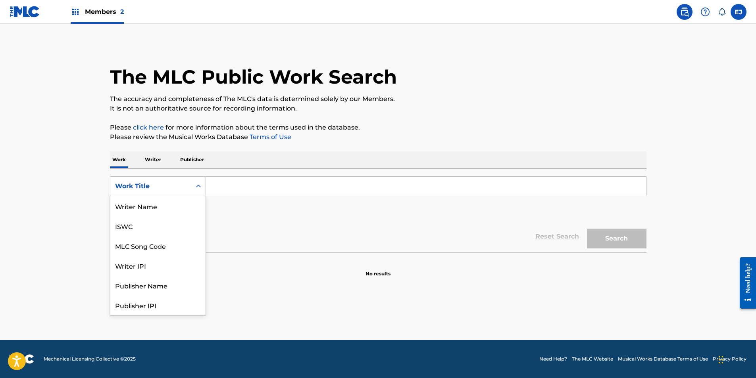
click at [181, 182] on div "Work Title" at bounding box center [150, 187] width 71 height 10
click at [154, 305] on div "Work Title" at bounding box center [157, 305] width 95 height 20
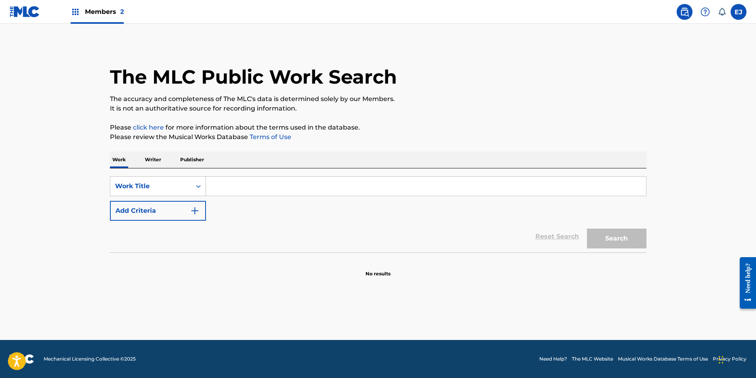
click at [252, 190] on input "Search Form" at bounding box center [426, 186] width 440 height 19
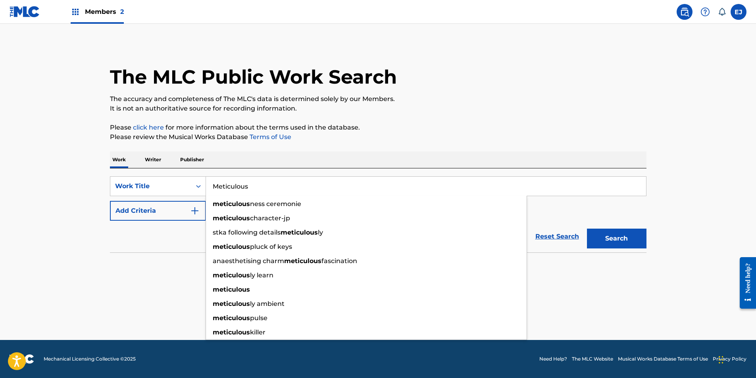
type input "Meticulous"
click at [628, 242] on button "Search" at bounding box center [616, 239] width 59 height 20
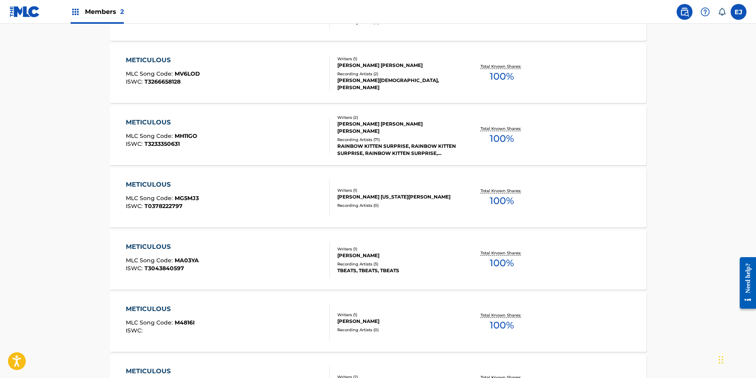
scroll to position [553, 0]
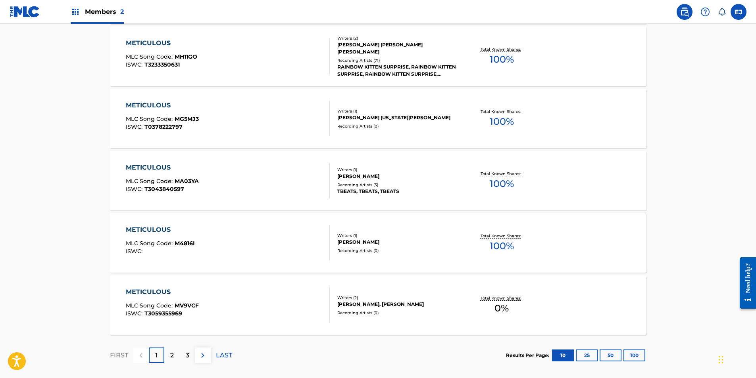
click at [636, 352] on button "100" at bounding box center [634, 356] width 22 height 12
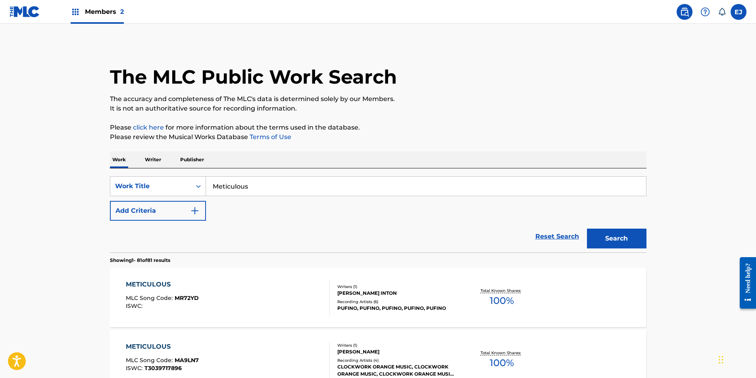
click at [181, 202] on button "Add Criteria" at bounding box center [158, 211] width 96 height 20
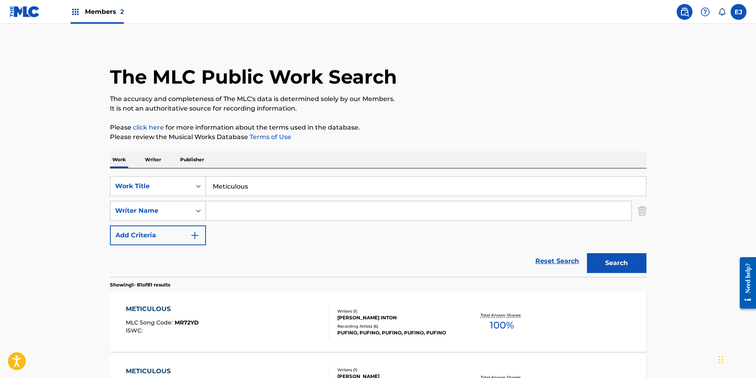
click at [191, 205] on div "Search Form" at bounding box center [198, 210] width 14 height 19
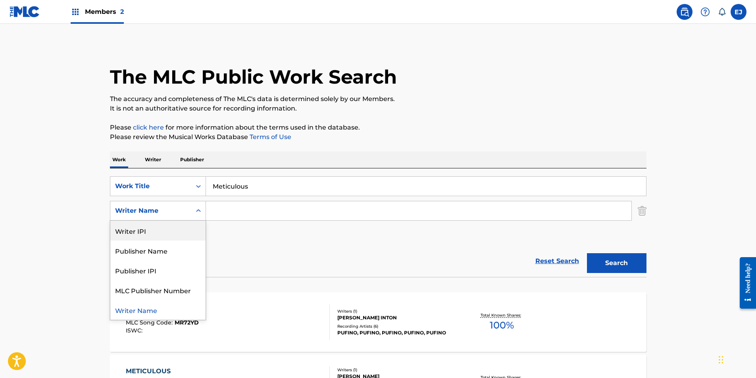
click at [192, 211] on div "Search Form" at bounding box center [198, 211] width 14 height 14
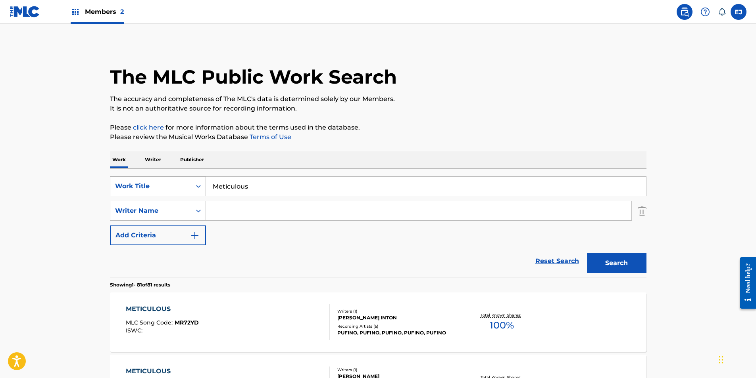
drag, startPoint x: 255, startPoint y: 186, endPoint x: 199, endPoint y: 180, distance: 56.3
click at [199, 180] on div "SearchWithCriteria6933e25f-e285-4c15-aa00-77c1e9b4ec1c Work Title Meticulous" at bounding box center [378, 187] width 536 height 20
type input "S"
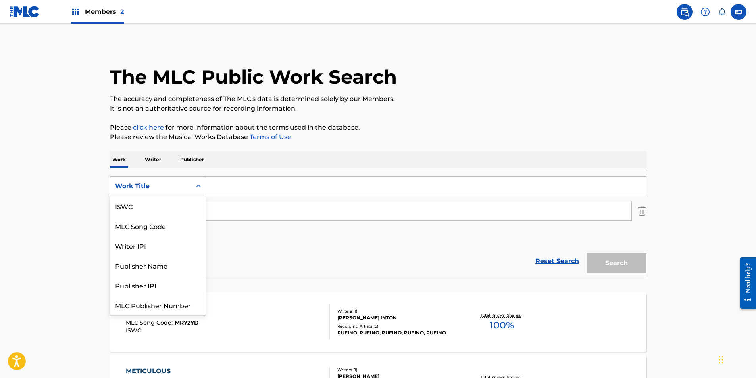
click at [201, 188] on icon "Search Form" at bounding box center [198, 186] width 8 height 8
click at [125, 311] on div "Work Title" at bounding box center [157, 305] width 95 height 20
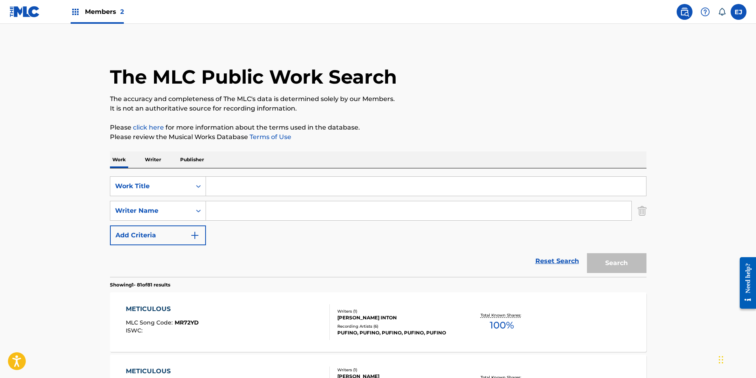
click at [643, 210] on img "Search Form" at bounding box center [641, 211] width 9 height 20
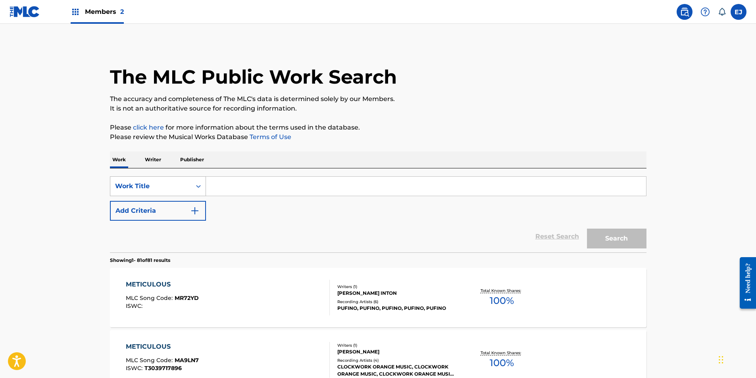
click at [185, 191] on div "Work Title" at bounding box center [150, 186] width 81 height 15
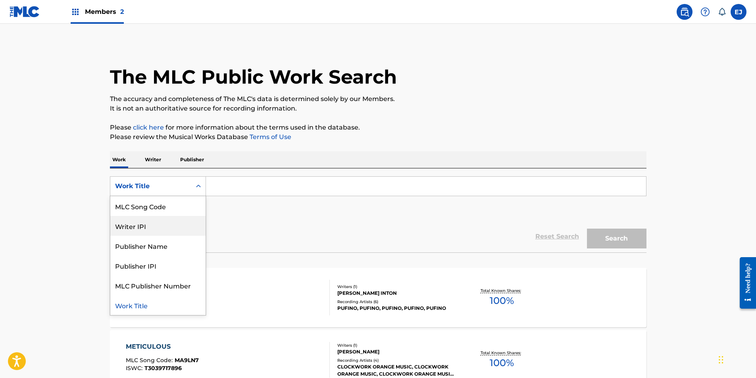
scroll to position [0, 0]
click at [150, 205] on div "Writer Name" at bounding box center [157, 206] width 95 height 20
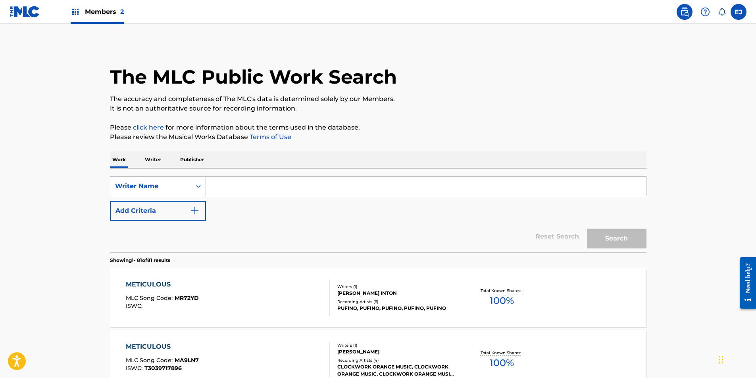
click at [256, 189] on input "Search Form" at bounding box center [426, 186] width 440 height 19
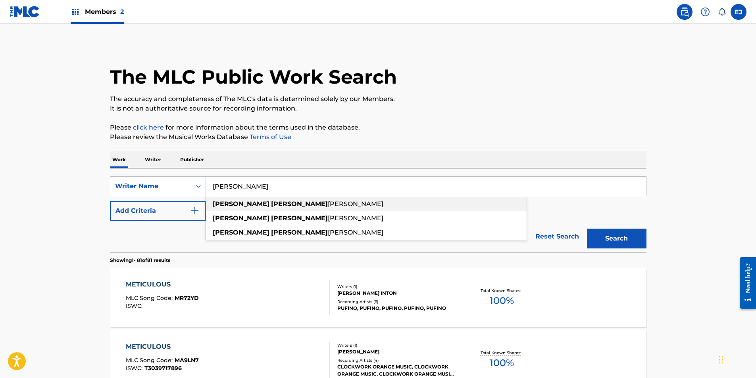
click at [328, 205] on span "[PERSON_NAME]" at bounding box center [356, 204] width 56 height 8
type input "[PERSON_NAME] [PERSON_NAME]"
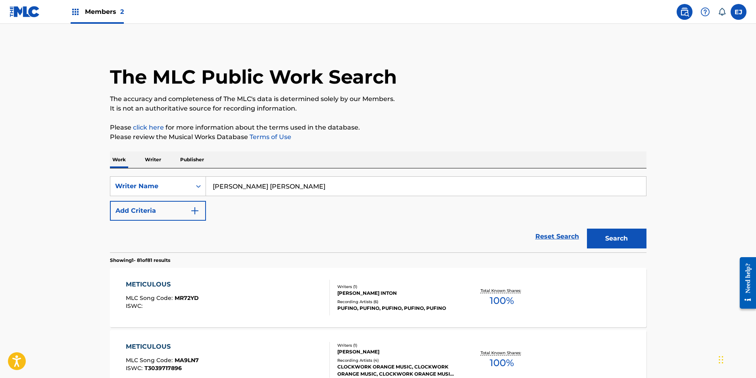
click at [603, 234] on button "Search" at bounding box center [616, 239] width 59 height 20
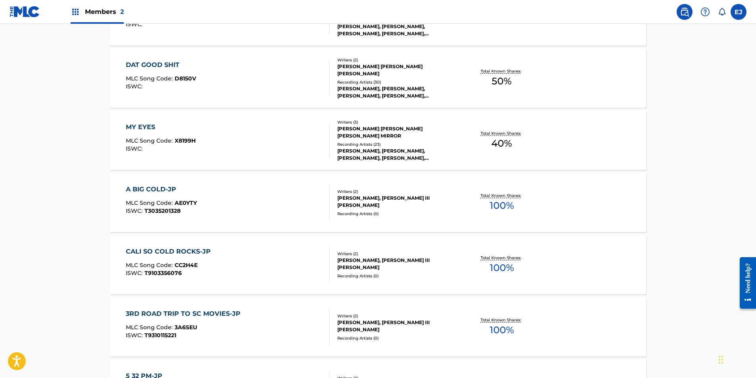
scroll to position [436, 0]
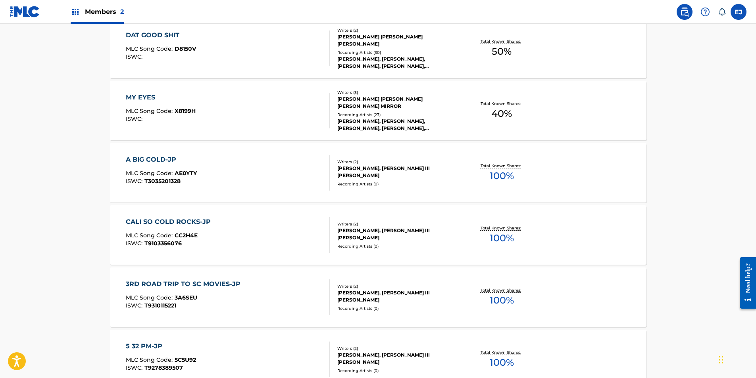
click at [347, 174] on div "[PERSON_NAME], [PERSON_NAME] III [PERSON_NAME]" at bounding box center [397, 172] width 120 height 14
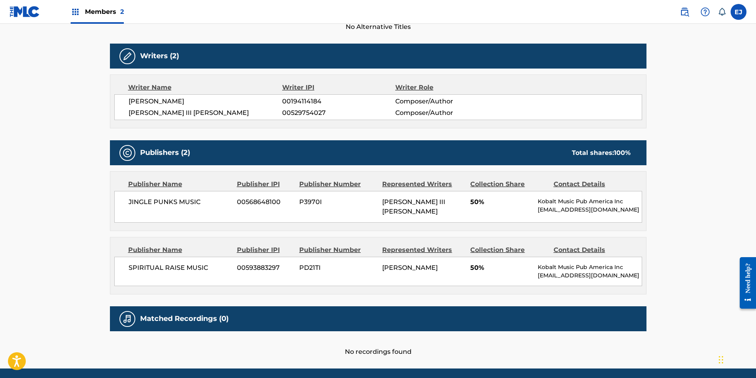
scroll to position [238, 0]
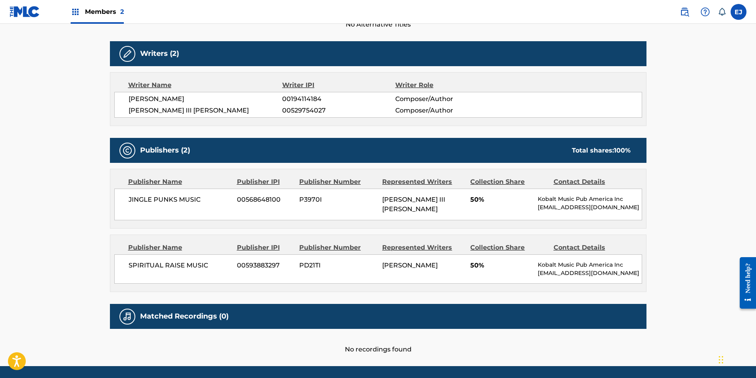
click at [705, 14] on img at bounding box center [705, 12] width 10 height 10
click at [700, 17] on div at bounding box center [705, 12] width 16 height 16
click at [703, 13] on img at bounding box center [705, 12] width 10 height 10
click at [740, 16] on label at bounding box center [738, 12] width 16 height 16
click at [738, 12] on input "EJ [PERSON_NAME] [EMAIL_ADDRESS][DOMAIN_NAME] Notification Preferences Profile …" at bounding box center [738, 12] width 0 height 0
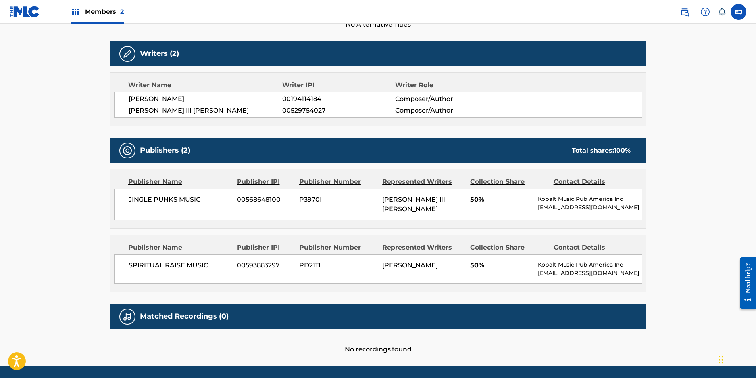
click at [740, 17] on div "EJ EJ [PERSON_NAME] [EMAIL_ADDRESS][DOMAIN_NAME] Notification Preferences Profi…" at bounding box center [738, 12] width 16 height 16
click at [702, 17] on div at bounding box center [705, 12] width 16 height 16
click at [702, 31] on link "Contact us" at bounding box center [704, 33] width 67 height 19
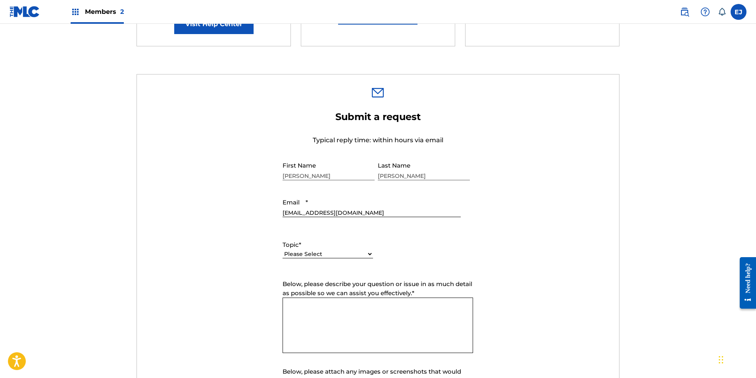
scroll to position [198, 0]
click at [362, 258] on select "Please Select I need help with my account I need help with managing my catalog …" at bounding box center [327, 255] width 90 height 8
click at [282, 251] on select "Please Select I need help with my account I need help with managing my catalog …" at bounding box center [327, 255] width 90 height 8
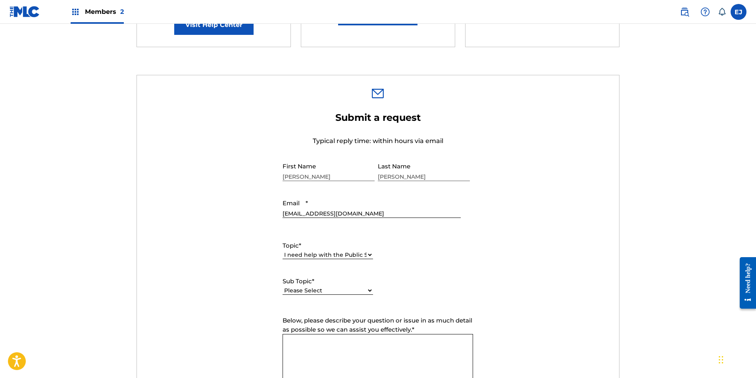
click at [338, 348] on textarea "Below, please describe your question or issue in as much detail as possible so …" at bounding box center [377, 362] width 190 height 56
click at [349, 283] on label "Sub Topic *" at bounding box center [327, 281] width 90 height 9
click at [349, 287] on select "Please Select I need help with the Public Search I need help with the Bulk Data…" at bounding box center [327, 291] width 90 height 8
click at [354, 292] on select "Please Select I need help with the Public Search I need help with the Bulk Data…" at bounding box center [327, 291] width 90 height 8
click at [388, 280] on div "Topic * Please Select I need help with my account I need help with managing my …" at bounding box center [377, 267] width 190 height 71
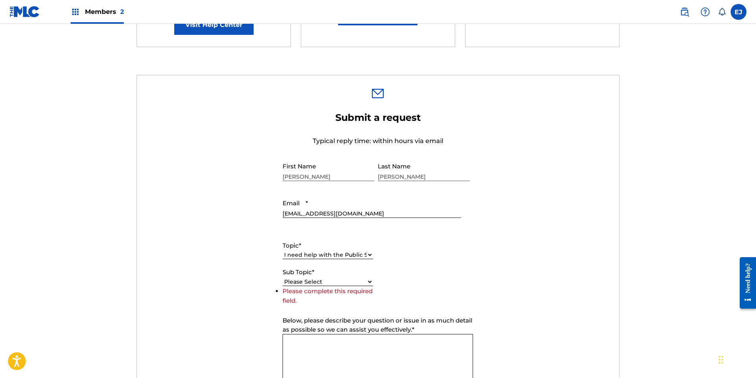
click at [351, 255] on select "Please Select I need help with my account I need help with managing my catalog …" at bounding box center [327, 255] width 90 height 8
select select "I need help with payment"
click at [282, 251] on select "Please Select I need help with my account I need help with managing my catalog …" at bounding box center [327, 255] width 90 height 8
click at [354, 288] on select "Please Select I need help setting up my payment information in The MLC Portal I…" at bounding box center [327, 291] width 90 height 8
select select "I need a payment error resolved"
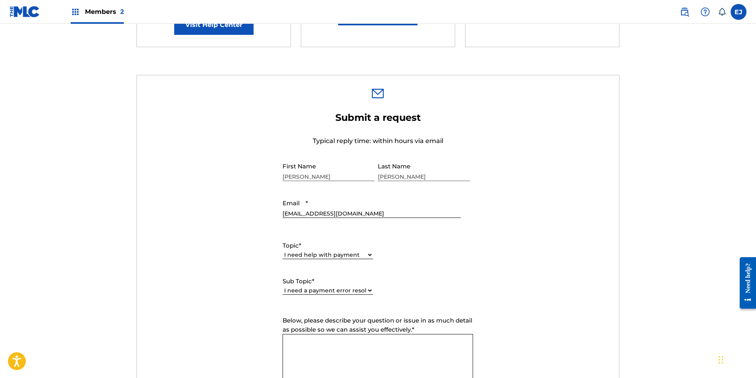
click at [282, 287] on select "Please Select I need help setting up my payment information in The MLC Portal I…" at bounding box center [327, 291] width 90 height 8
click at [356, 259] on select "Please Select I need help with my account I need help with managing my catalog …" at bounding box center [327, 255] width 90 height 8
click at [380, 254] on div "Topic * Please Select I need help with my account I need help with managing my …" at bounding box center [377, 267] width 190 height 71
click at [339, 348] on textarea "Below, please describe your question or issue in as much detail as possible so …" at bounding box center [377, 362] width 190 height 56
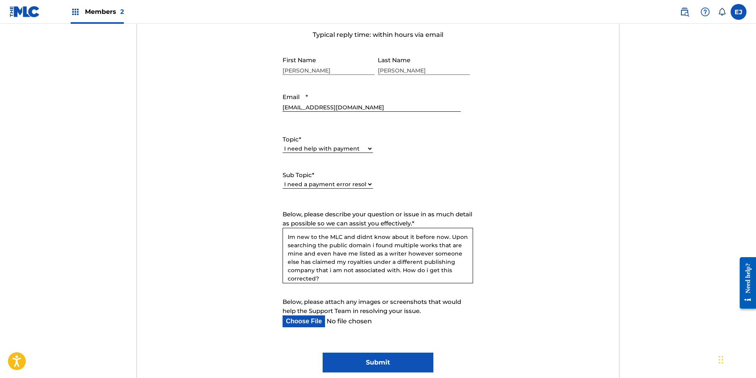
scroll to position [328, 0]
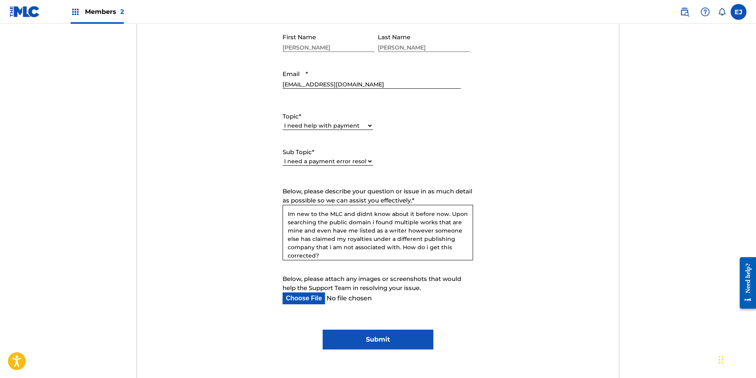
type textarea "Im new to the MLC and didnt know about it before now. Upon searching the public…"
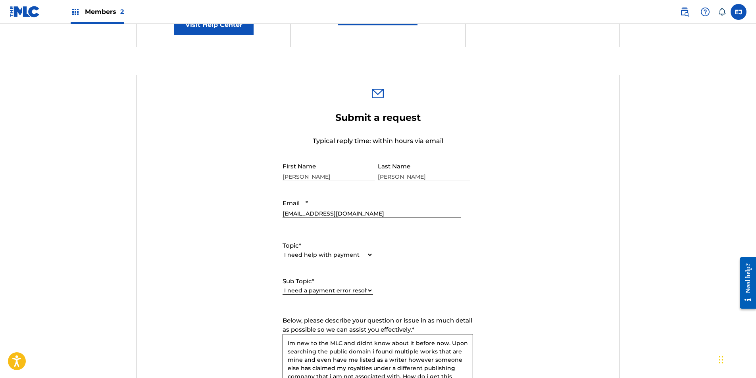
scroll to position [357, 0]
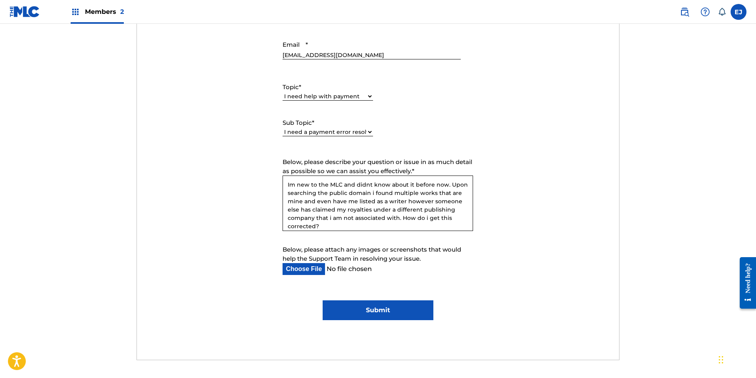
click at [355, 315] on input "Submit" at bounding box center [377, 311] width 111 height 20
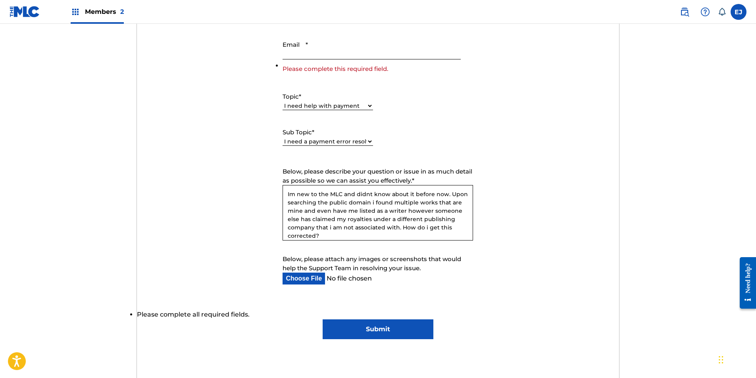
click at [316, 47] on input "Email *" at bounding box center [371, 48] width 178 height 23
type input "[EMAIL_ADDRESS][DOMAIN_NAME]"
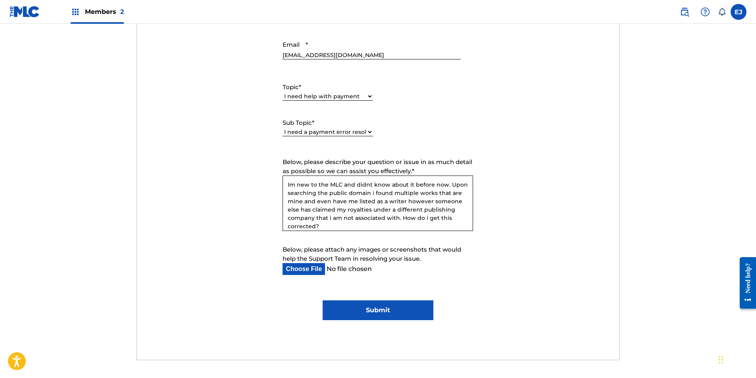
click at [386, 305] on input "Submit" at bounding box center [377, 311] width 111 height 20
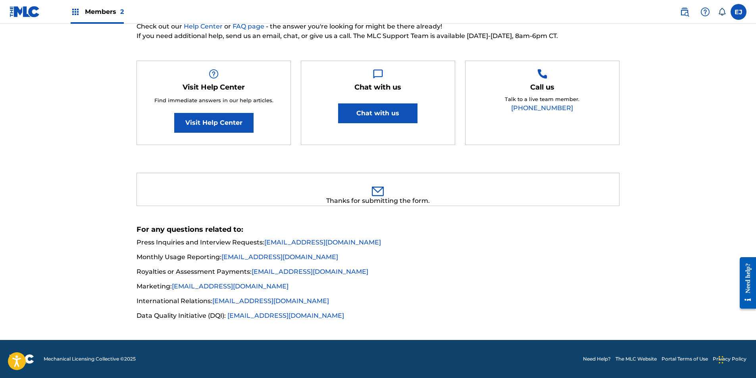
drag, startPoint x: 688, startPoint y: 13, endPoint x: 672, endPoint y: 13, distance: 16.3
click at [688, 13] on img at bounding box center [684, 12] width 10 height 10
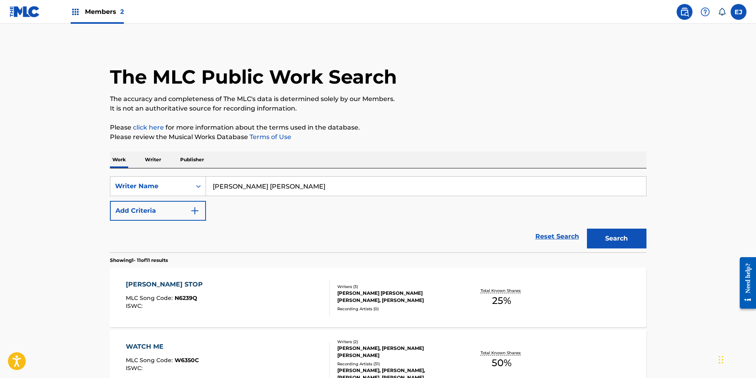
click at [239, 185] on input "[PERSON_NAME] [PERSON_NAME]" at bounding box center [426, 186] width 440 height 19
click at [161, 196] on div "SearchWithCriteriaae37b75f-e368-44f8-9901-8b14fc646300 Writer Name [PERSON_NAME…" at bounding box center [378, 199] width 536 height 44
click at [161, 190] on div "Writer Name" at bounding box center [150, 187] width 71 height 10
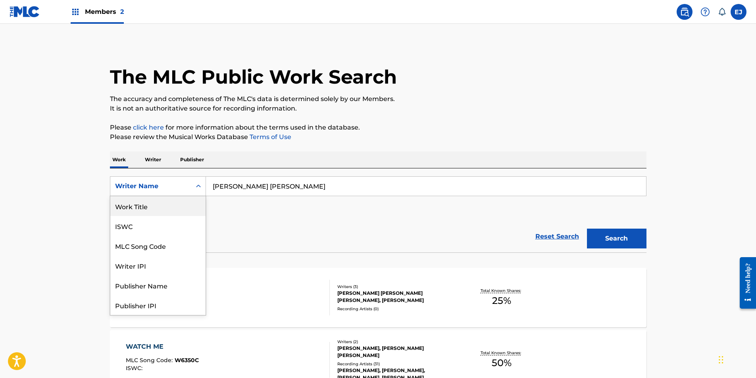
click at [153, 211] on div "Work Title" at bounding box center [157, 206] width 95 height 20
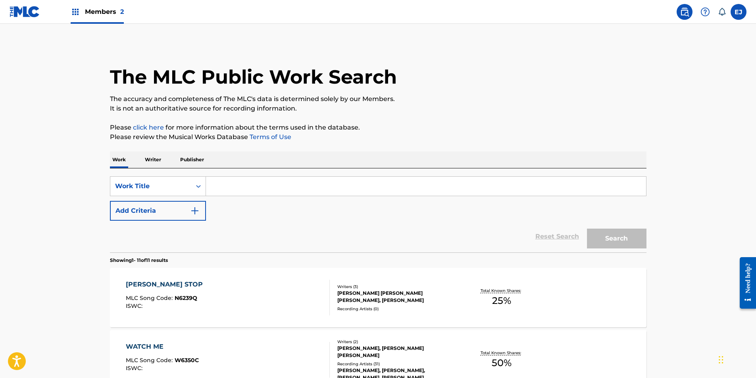
click at [236, 186] on input "Search Form" at bounding box center [426, 186] width 440 height 19
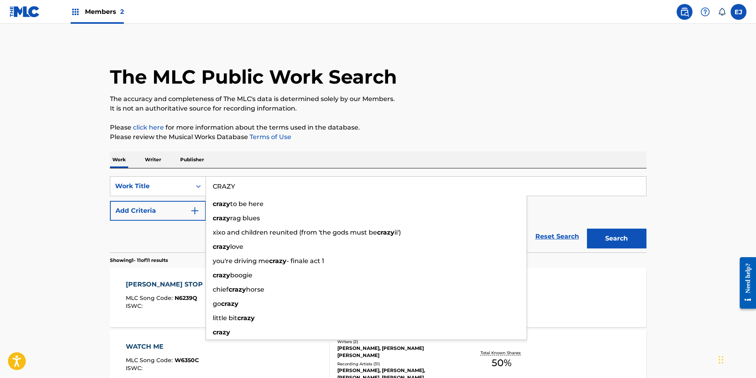
click at [587, 229] on button "Search" at bounding box center [616, 239] width 59 height 20
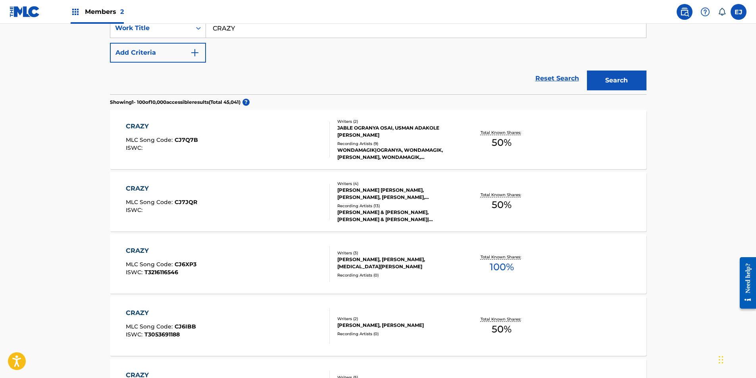
scroll to position [79, 0]
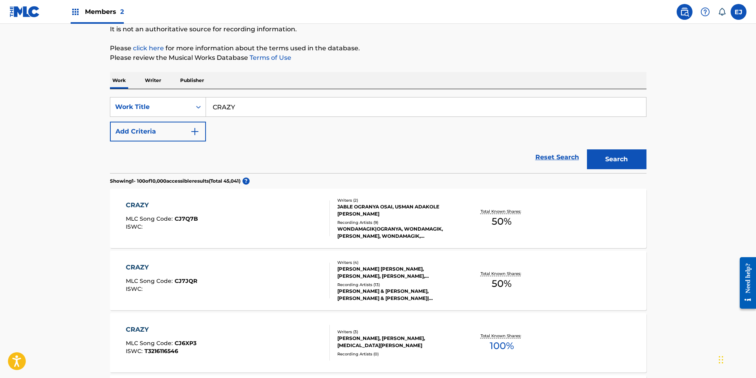
click at [177, 132] on button "Add Criteria" at bounding box center [158, 132] width 96 height 20
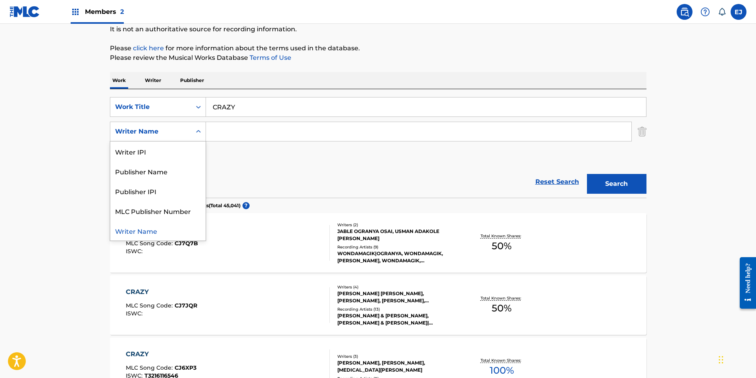
click at [187, 134] on div "Writer Name" at bounding box center [150, 131] width 81 height 15
click at [170, 230] on div "Writer Name" at bounding box center [157, 231] width 95 height 20
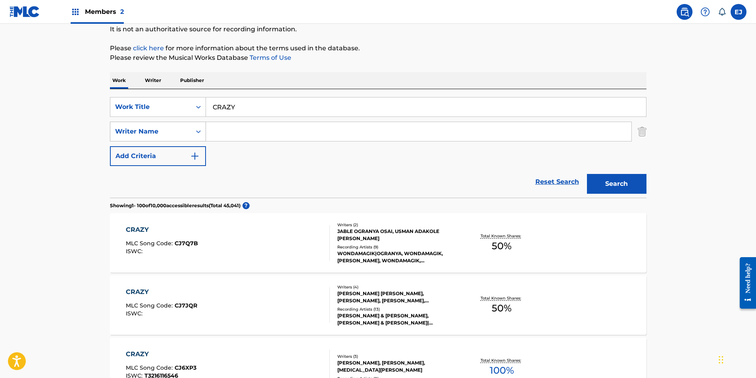
click at [200, 136] on div "Search Form" at bounding box center [198, 132] width 14 height 14
drag, startPoint x: 288, startPoint y: 164, endPoint x: 282, endPoint y: 161, distance: 6.6
click at [287, 164] on div "SearchWithCriteria8eb4312a-f3d3-451d-b010-9176aa943709 Work Title CRAZY SearchW…" at bounding box center [378, 131] width 536 height 69
click at [229, 127] on input "Search Form" at bounding box center [418, 131] width 425 height 19
drag, startPoint x: 194, startPoint y: 98, endPoint x: 63, endPoint y: 87, distance: 130.5
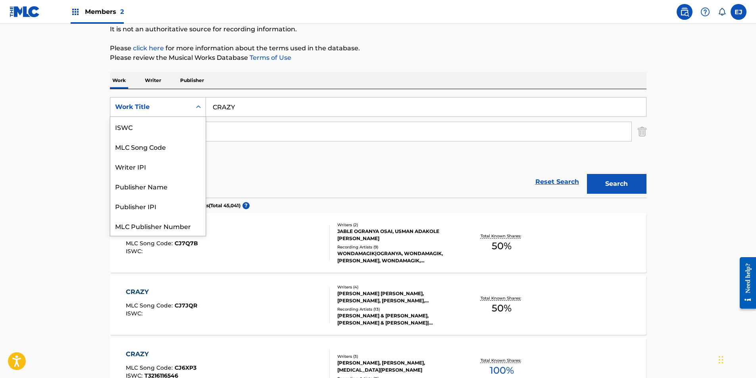
click at [158, 111] on div "Work Title" at bounding box center [150, 107] width 71 height 10
click at [269, 170] on div "Reset Search Search" at bounding box center [378, 182] width 536 height 32
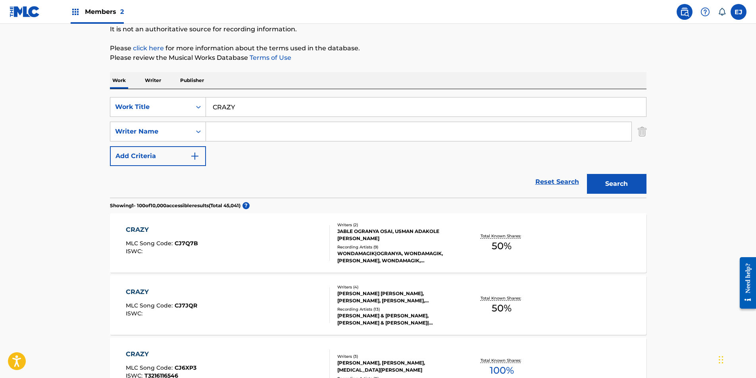
drag, startPoint x: 243, startPoint y: 111, endPoint x: 142, endPoint y: 96, distance: 101.9
click at [142, 96] on div "SearchWithCriteria8eb4312a-f3d3-451d-b010-9176aa943709 Work Title CRAZY SearchW…" at bounding box center [378, 143] width 536 height 109
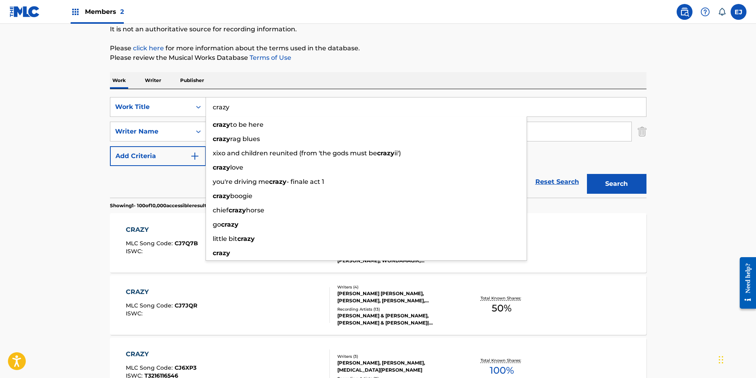
type input "crazy"
click at [587, 174] on button "Search" at bounding box center [616, 184] width 59 height 20
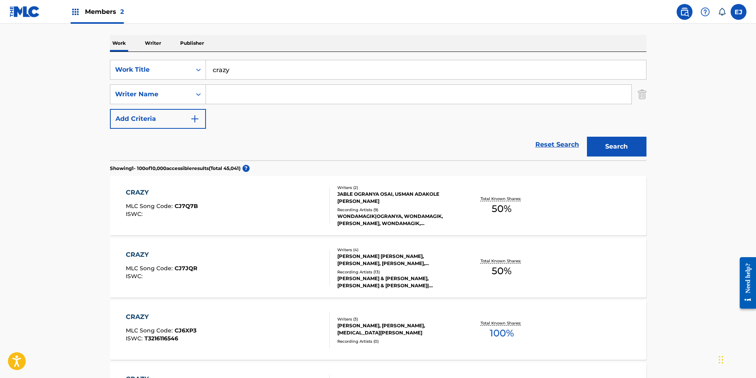
scroll to position [119, 0]
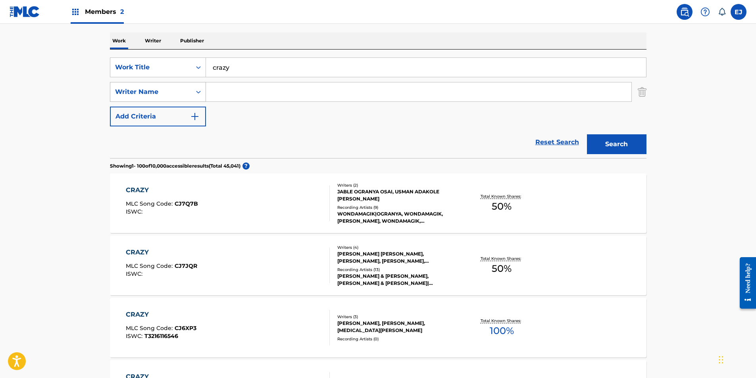
click at [190, 90] on div "Writer Name" at bounding box center [150, 91] width 81 height 15
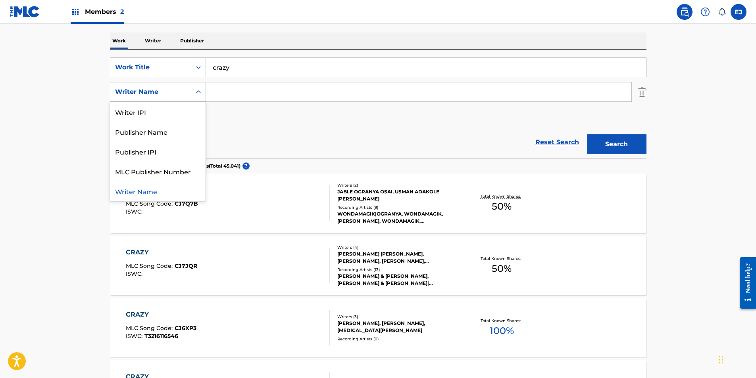
click at [190, 90] on div "Writer Name" at bounding box center [150, 91] width 81 height 15
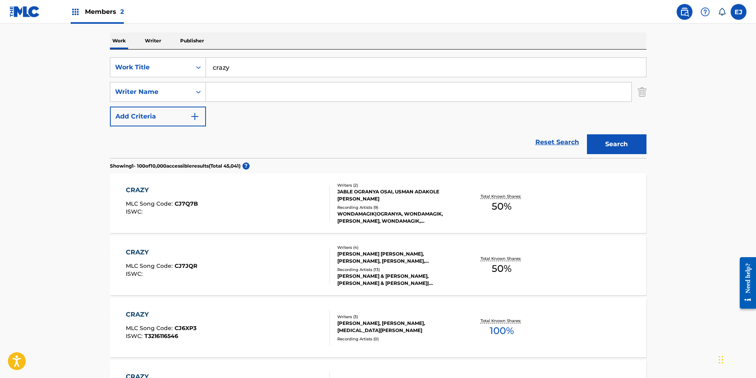
click at [237, 93] on input "Search Form" at bounding box center [418, 91] width 425 height 19
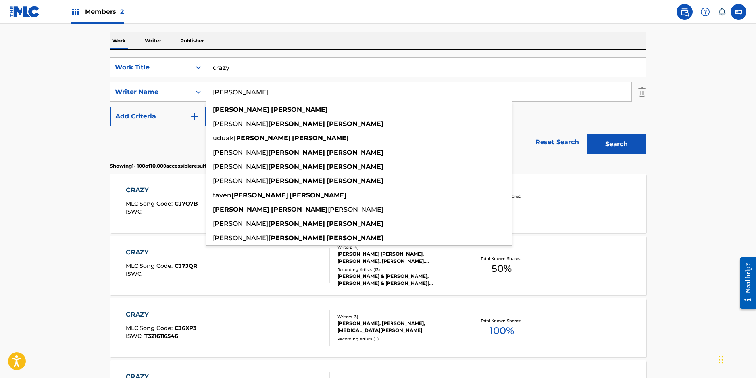
type input "[PERSON_NAME]"
click at [604, 132] on div "Search" at bounding box center [614, 143] width 63 height 32
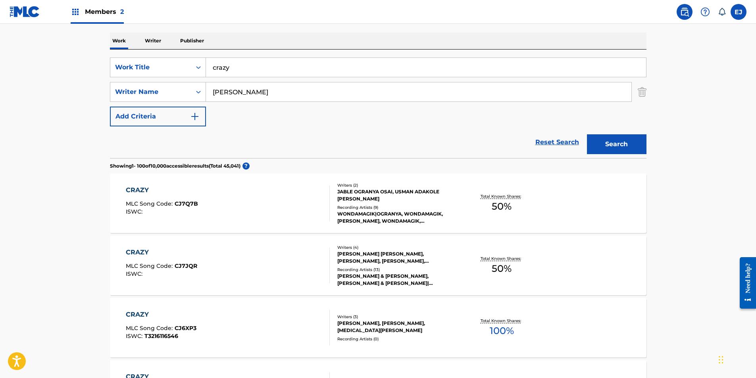
click at [610, 144] on button "Search" at bounding box center [616, 144] width 59 height 20
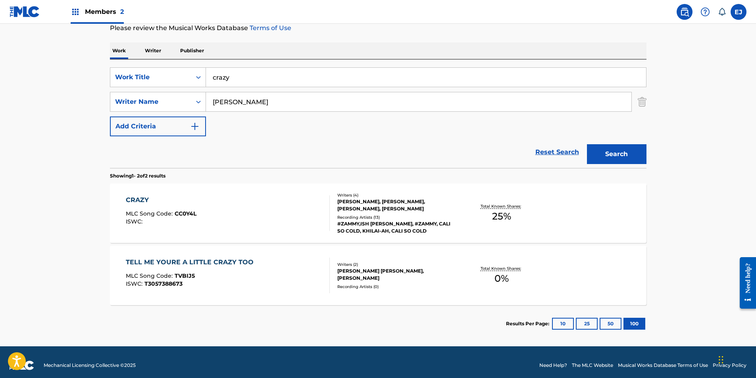
scroll to position [115, 0]
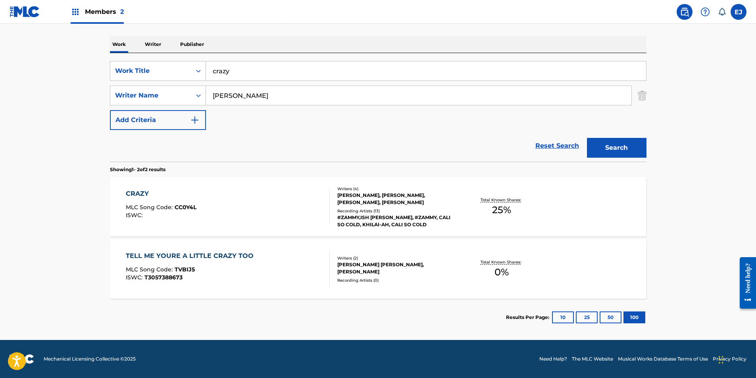
click at [191, 45] on p "Publisher" at bounding box center [192, 44] width 29 height 17
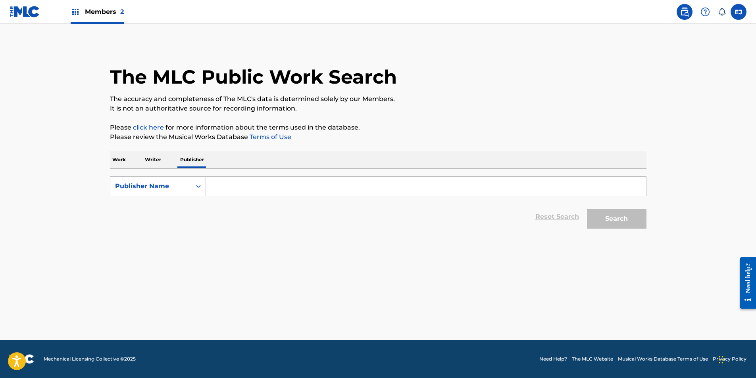
click at [120, 162] on p "Work" at bounding box center [119, 160] width 18 height 17
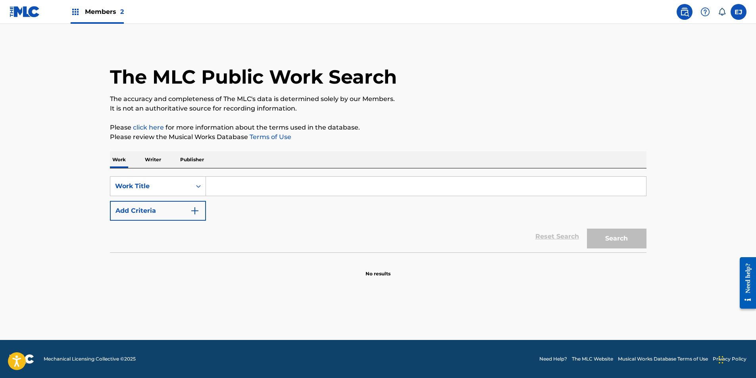
click at [687, 12] on img at bounding box center [684, 12] width 10 height 10
